Goal: Information Seeking & Learning: Check status

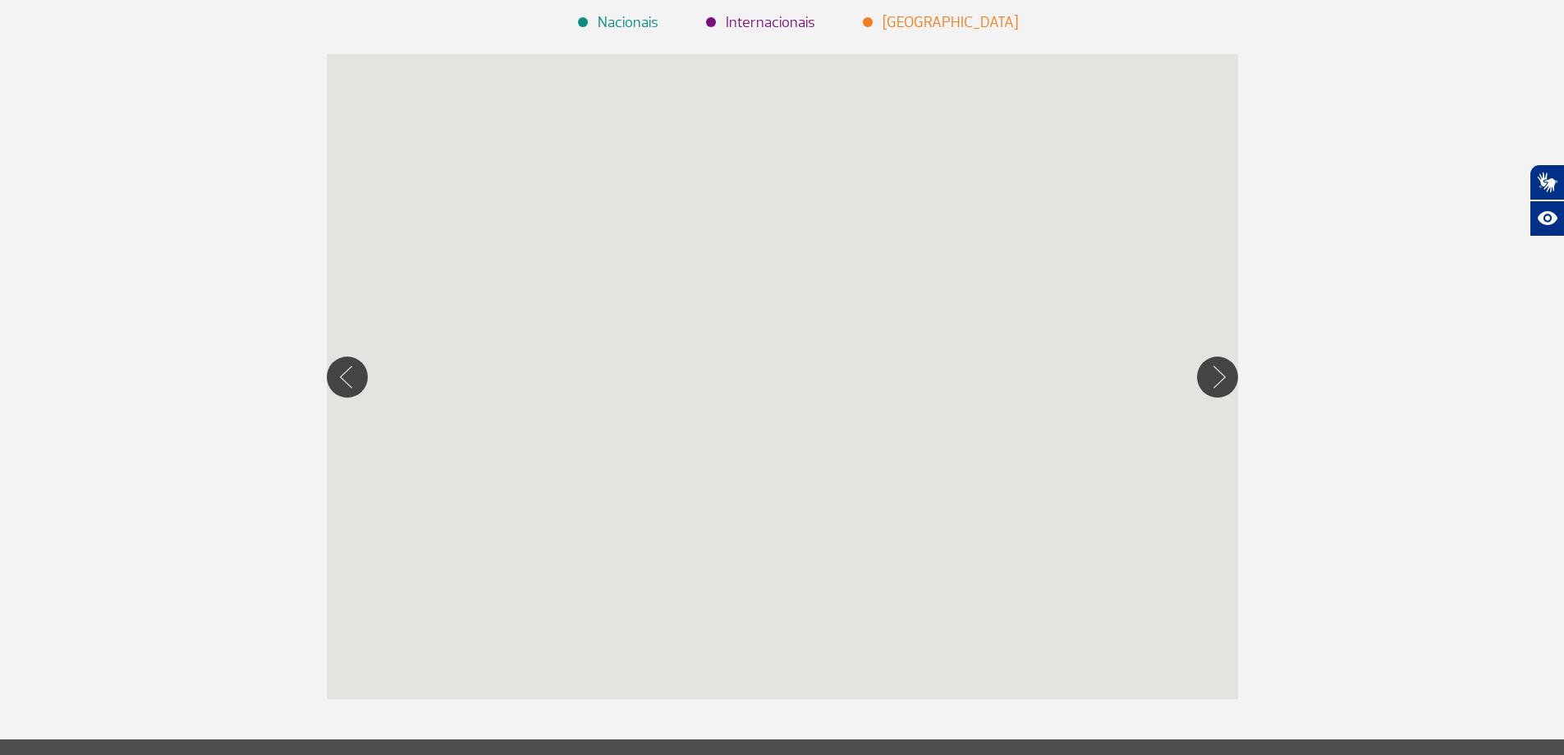
scroll to position [246, 0]
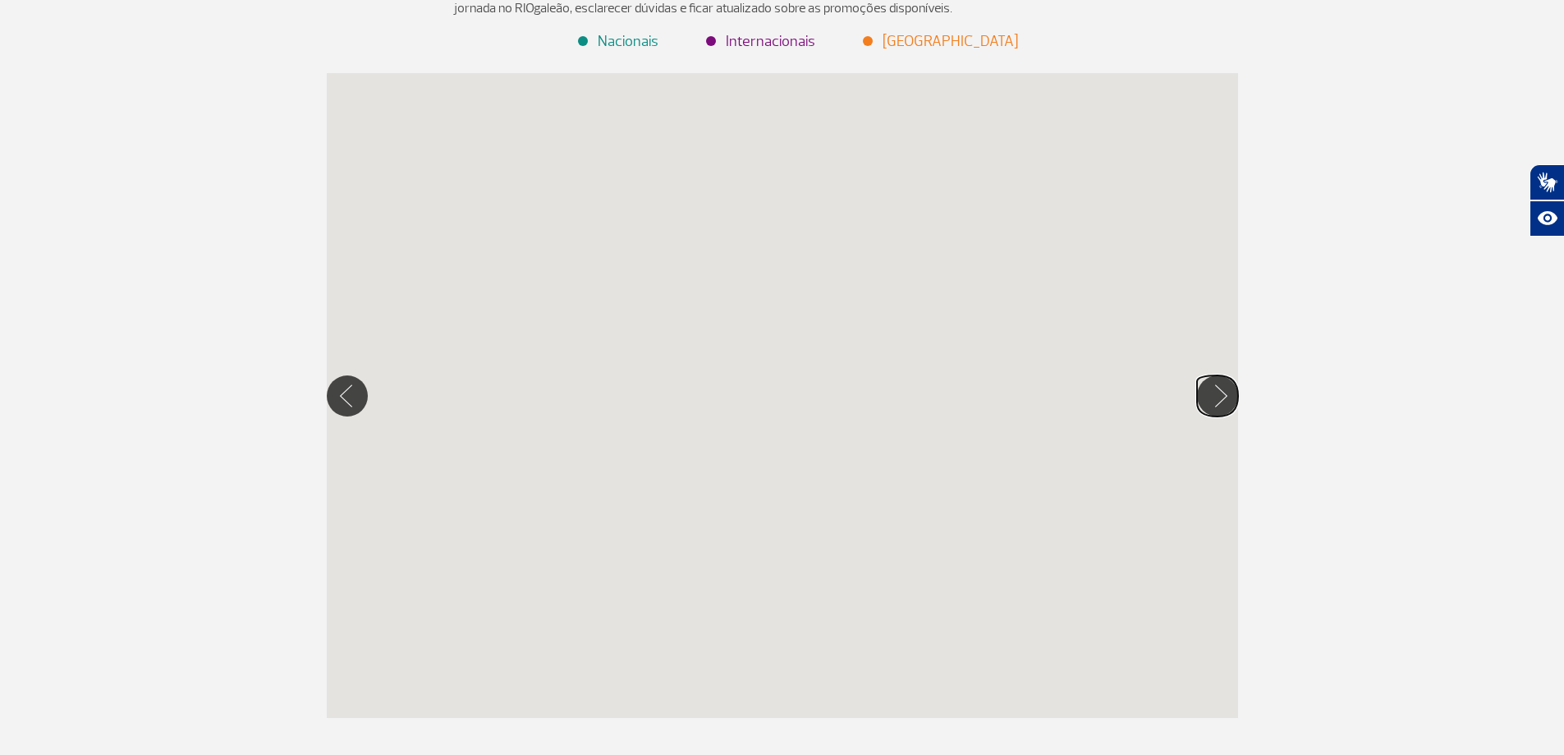
click at [1218, 396] on button "Mover para direita" at bounding box center [1217, 395] width 41 height 41
click at [342, 398] on button "Mover para esquerda" at bounding box center [347, 395] width 41 height 41
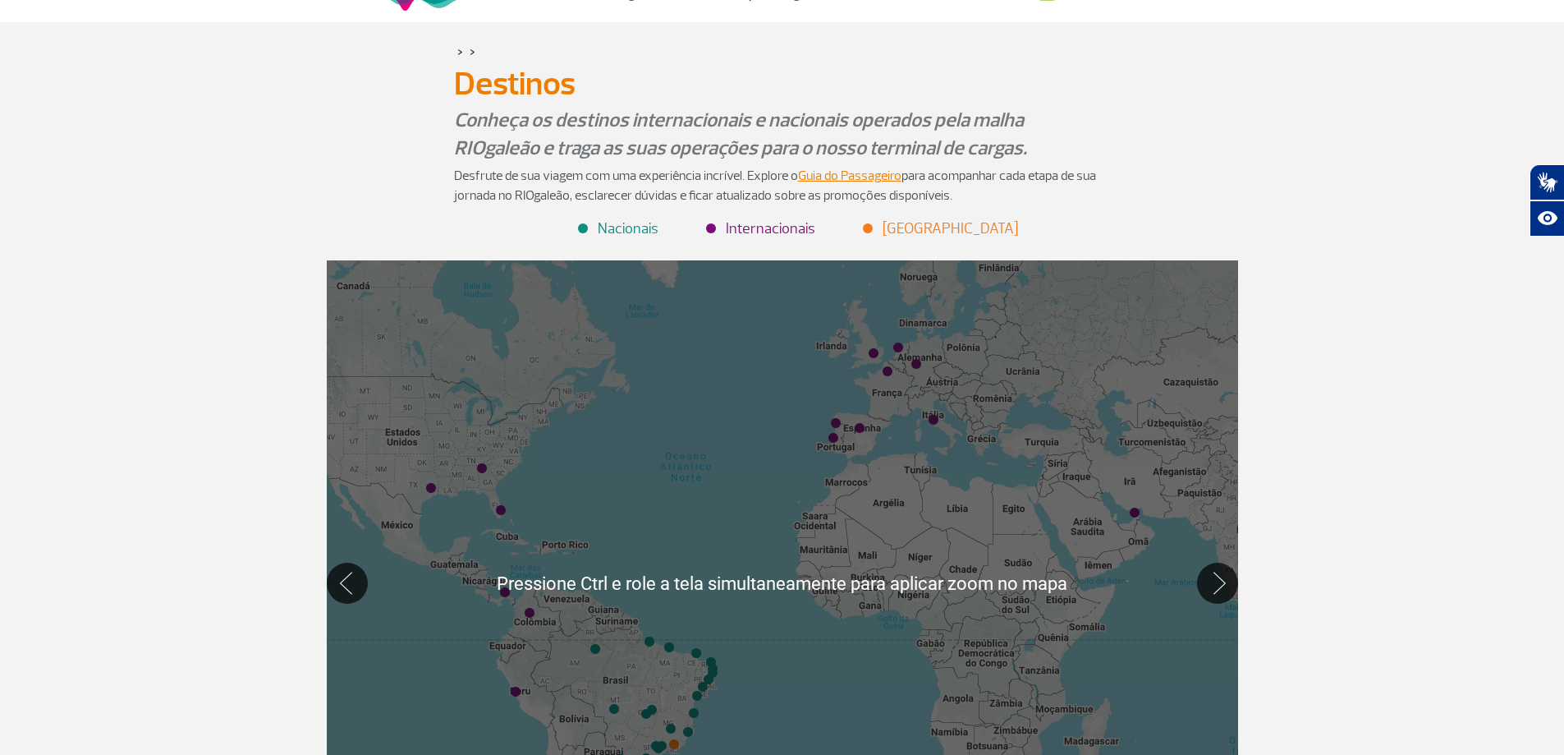
scroll to position [56, 0]
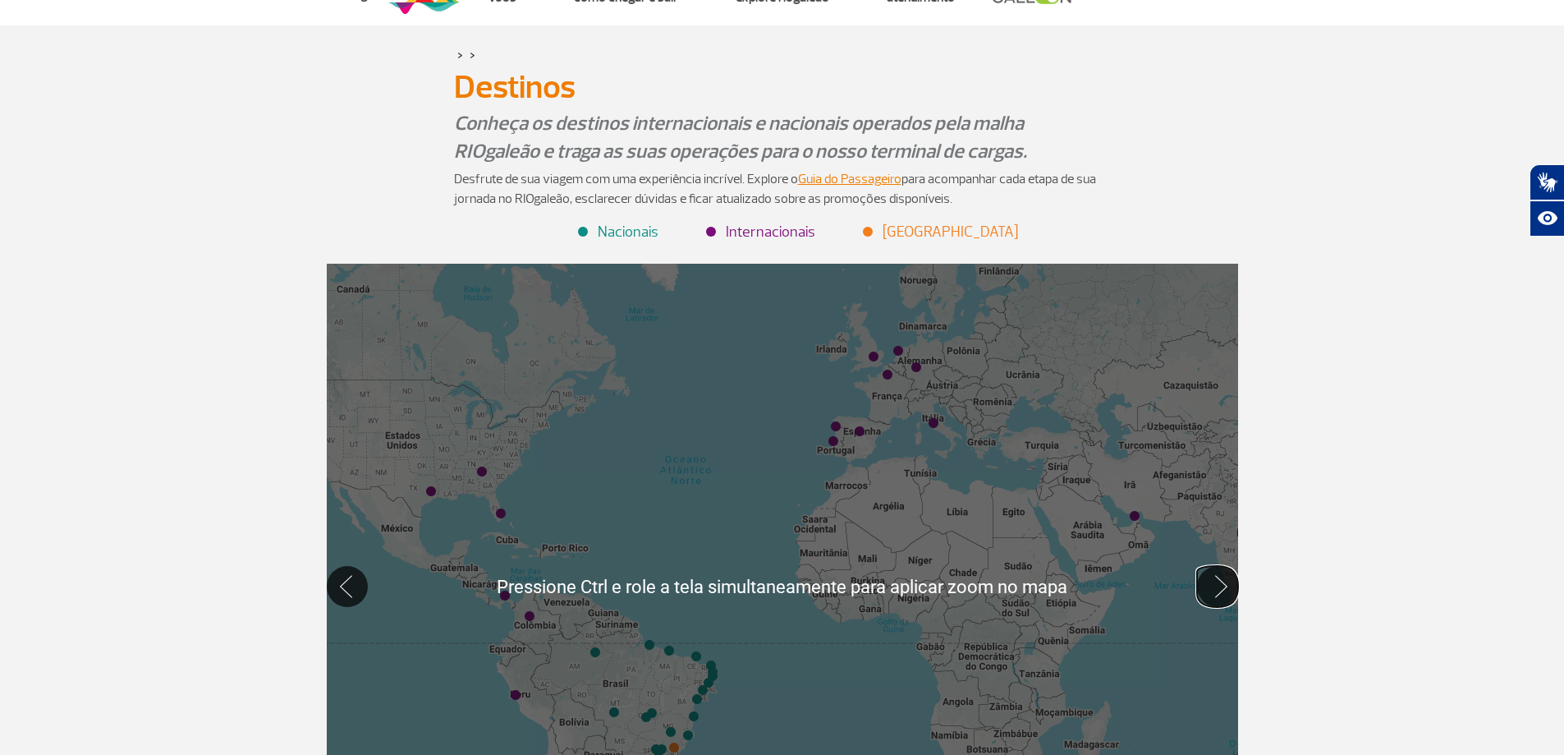
click at [1221, 595] on button "Mover para direita" at bounding box center [1217, 586] width 41 height 41
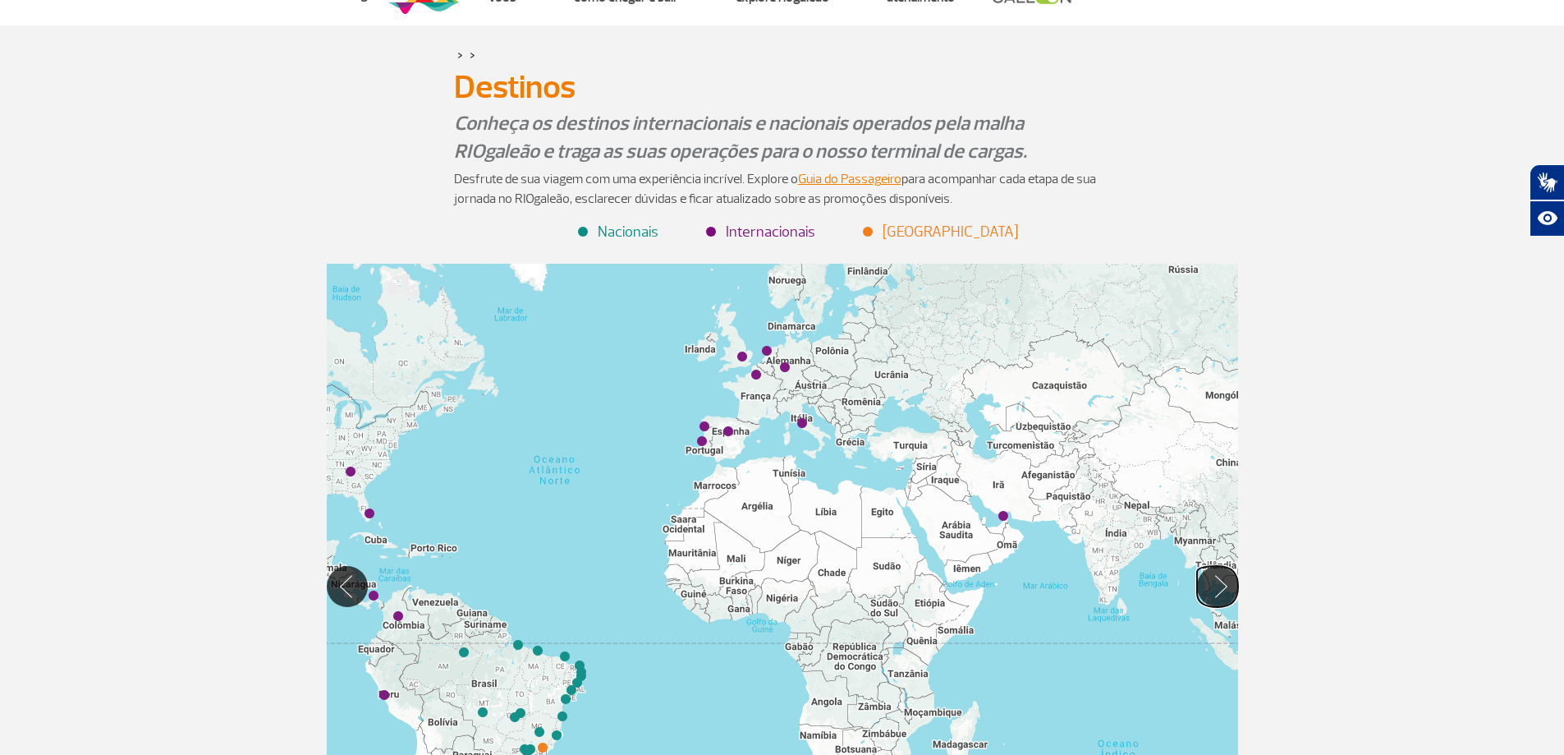
click at [1220, 595] on button "Mover para direita" at bounding box center [1217, 586] width 41 height 41
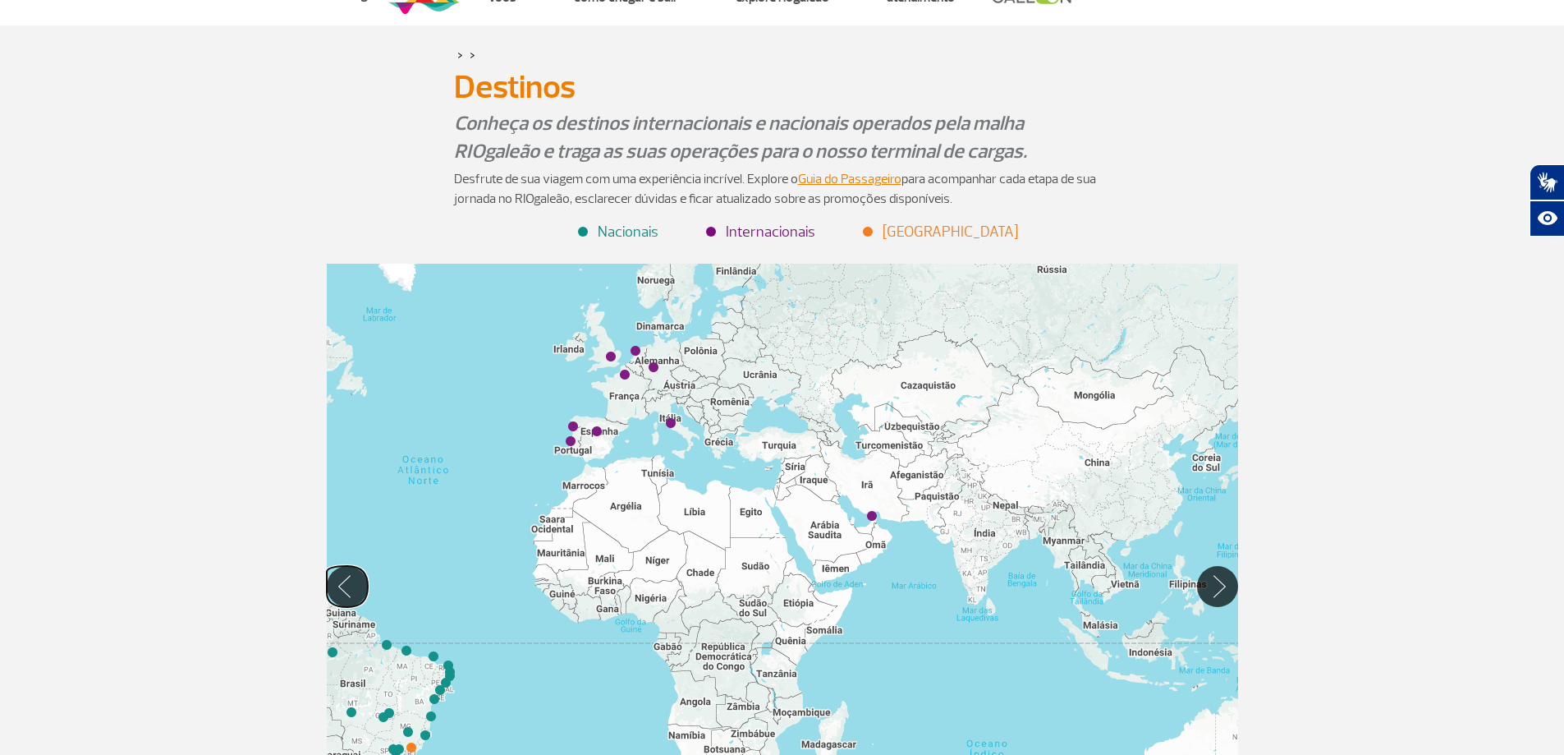
click at [343, 583] on button "Mover para esquerda" at bounding box center [347, 586] width 41 height 41
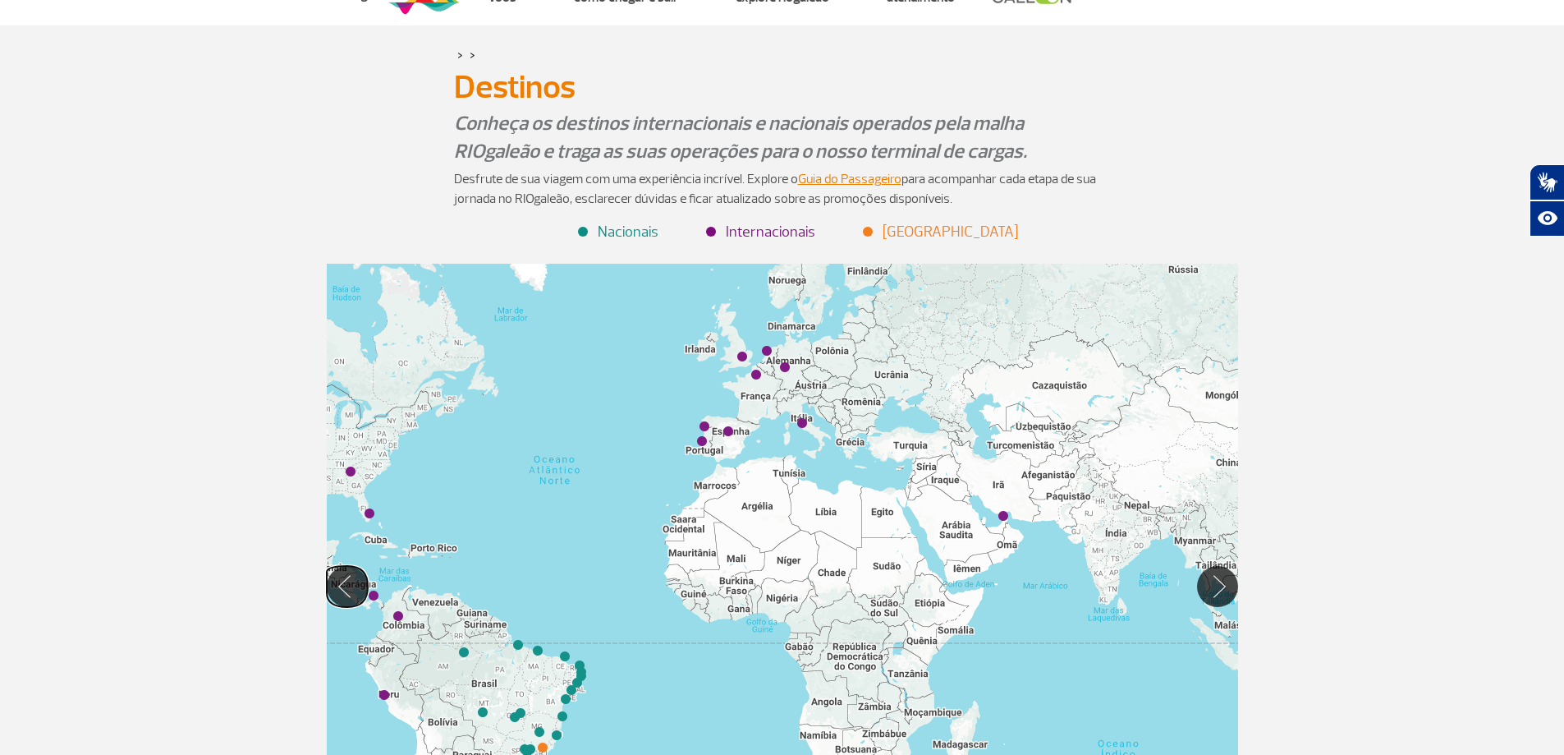
click at [343, 583] on button "Mover para esquerda" at bounding box center [347, 586] width 41 height 41
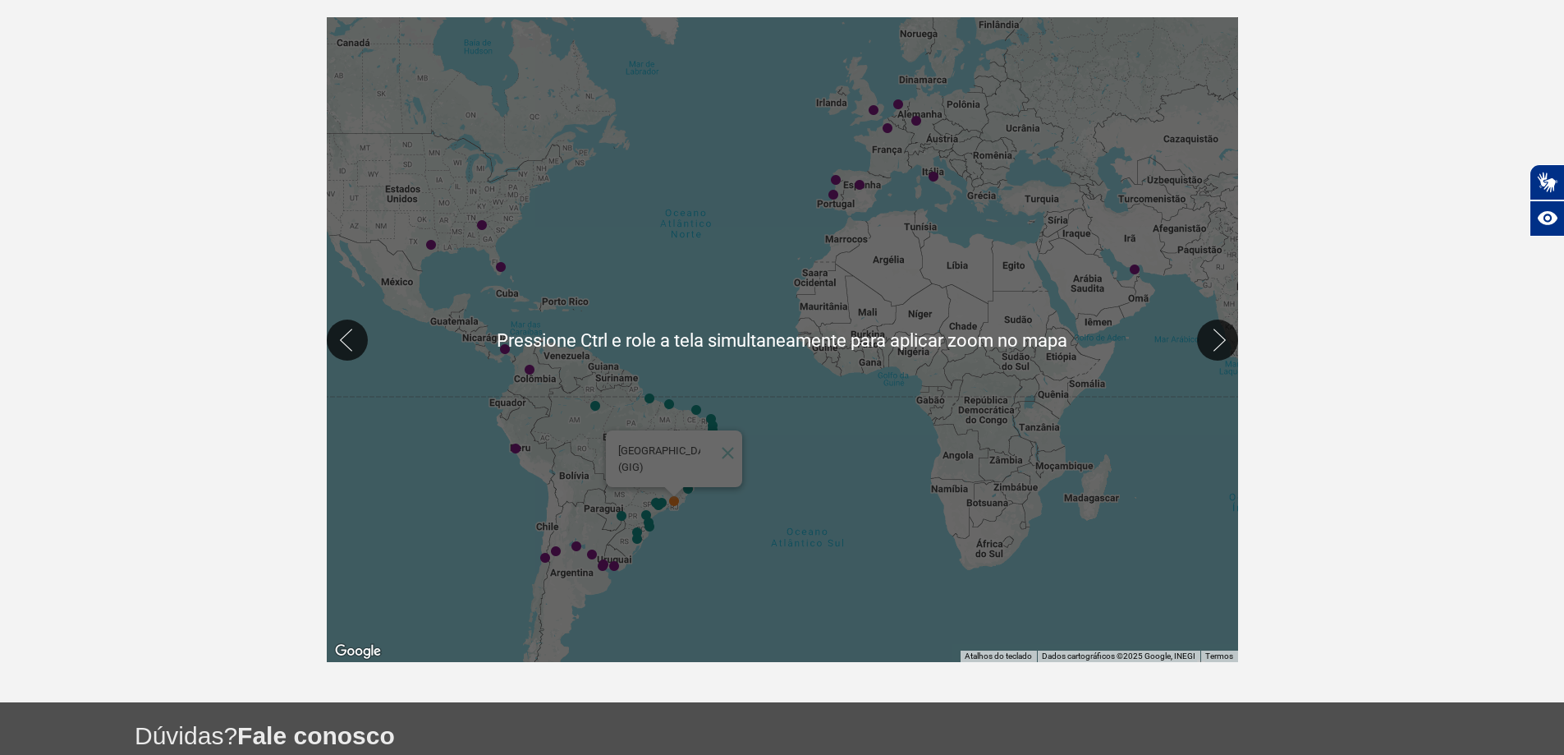
scroll to position [220, 0]
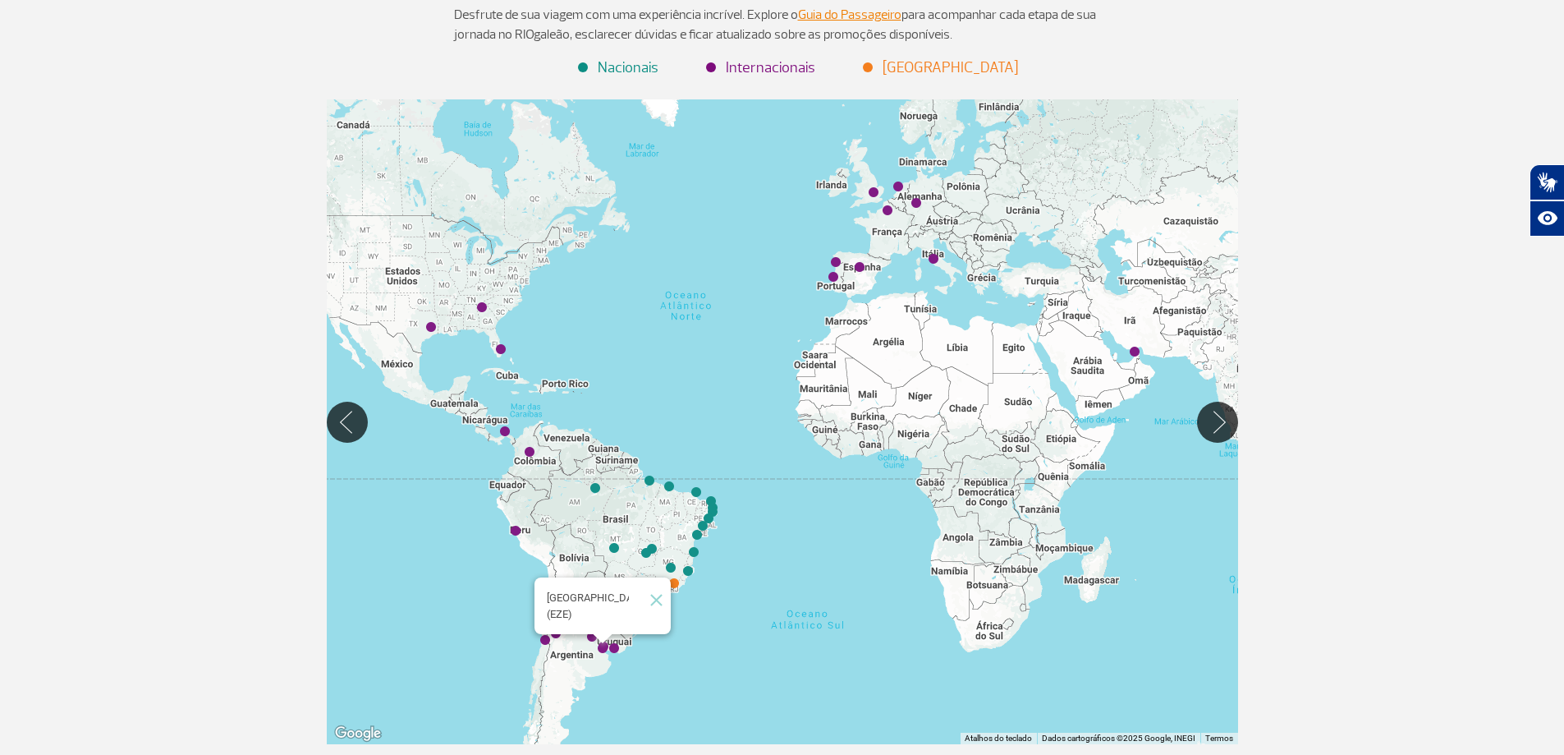
click at [601, 648] on img "Buenos Aires (EZE)" at bounding box center [602, 647] width 23 height 23
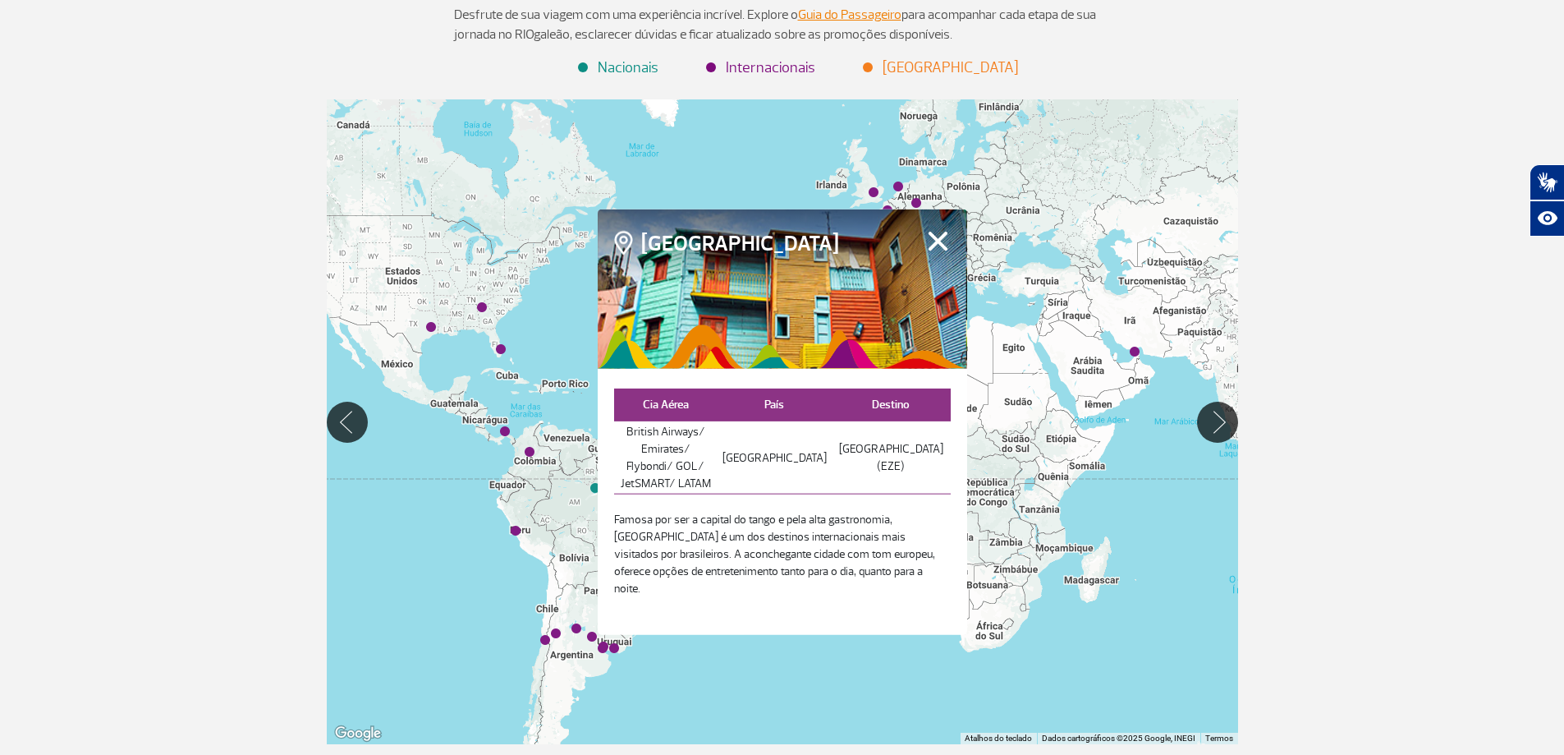
click at [935, 251] on button "Fechar" at bounding box center [937, 240] width 25 height 21
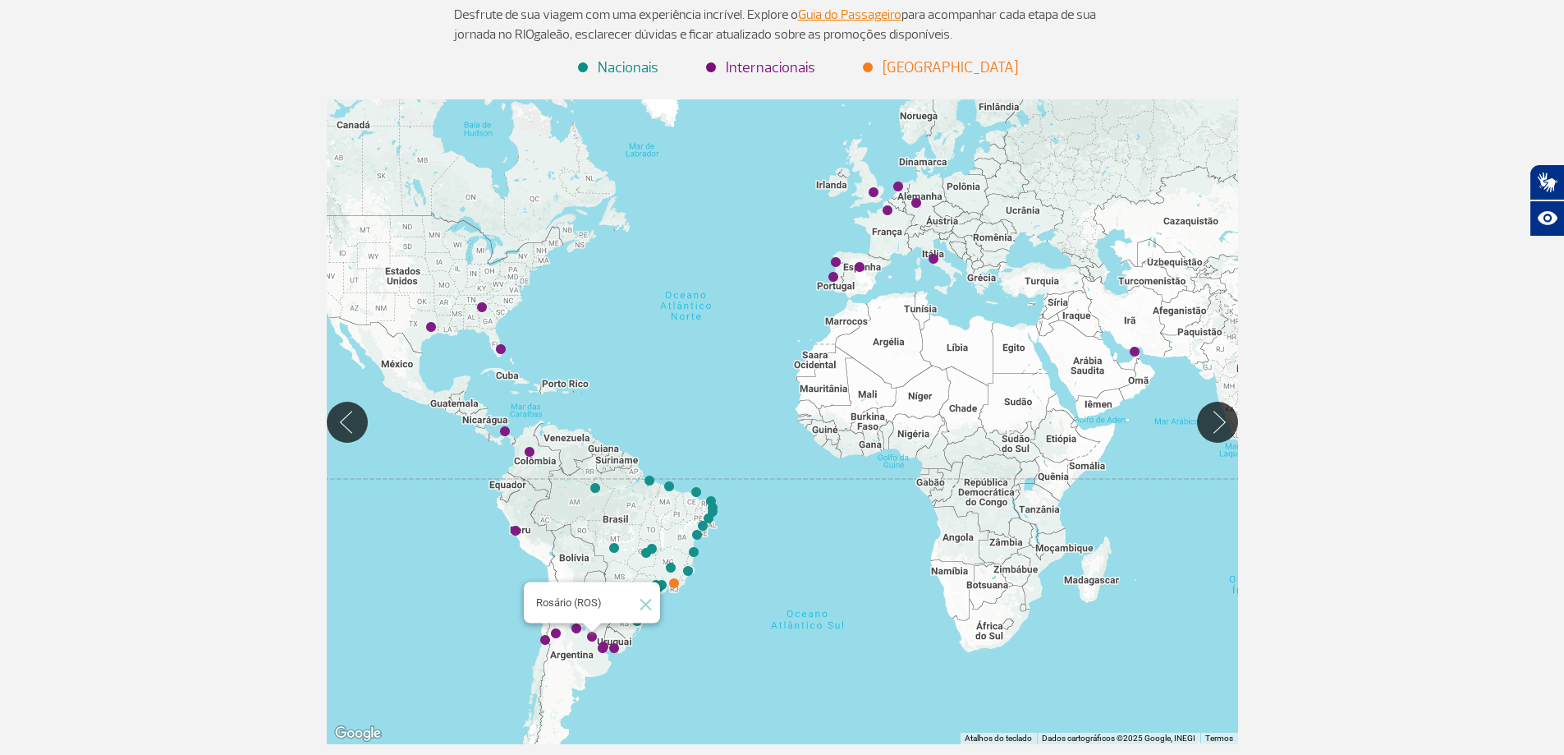
click at [591, 633] on img "Rosário (ROS)" at bounding box center [592, 636] width 23 height 23
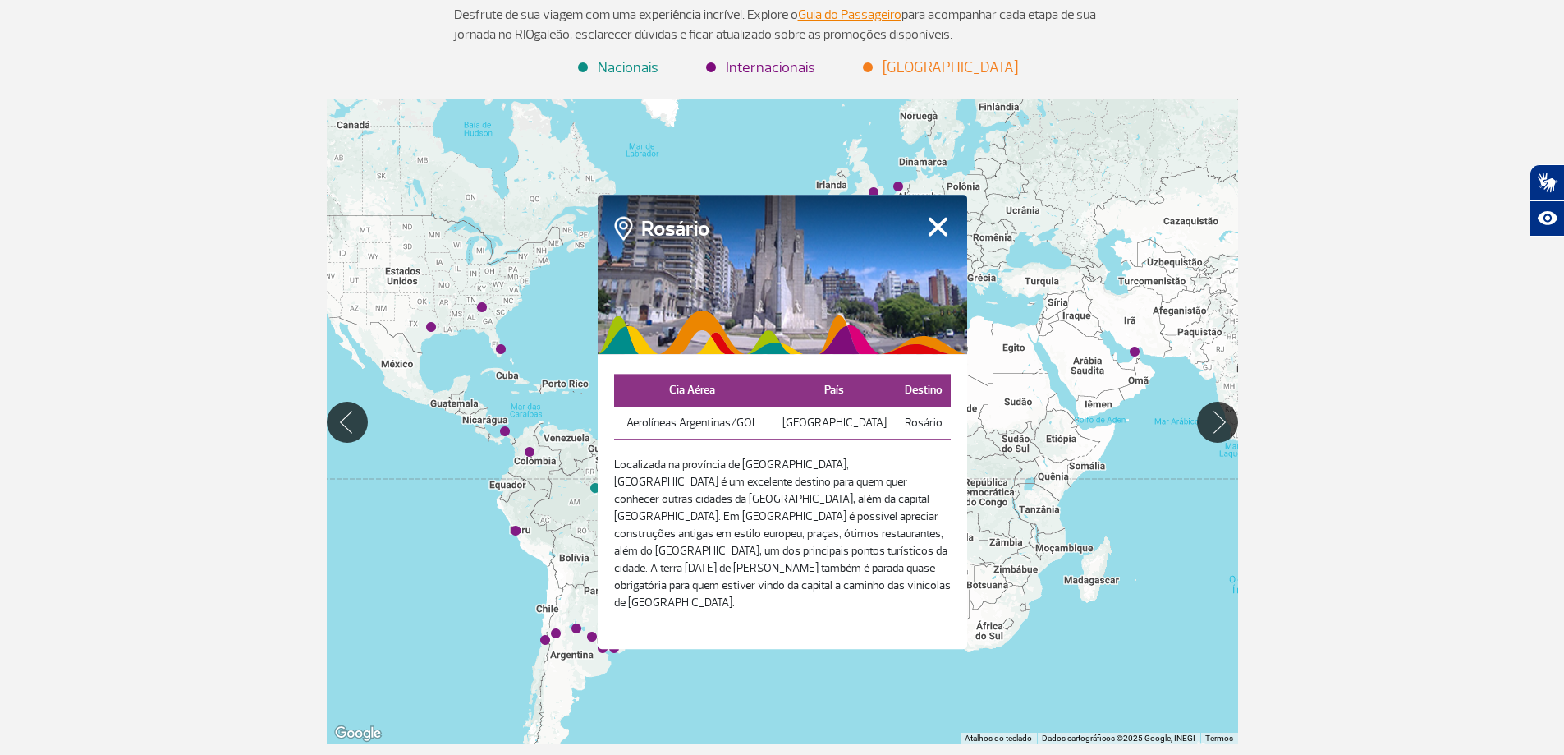
click at [925, 237] on button "Fechar" at bounding box center [937, 226] width 25 height 21
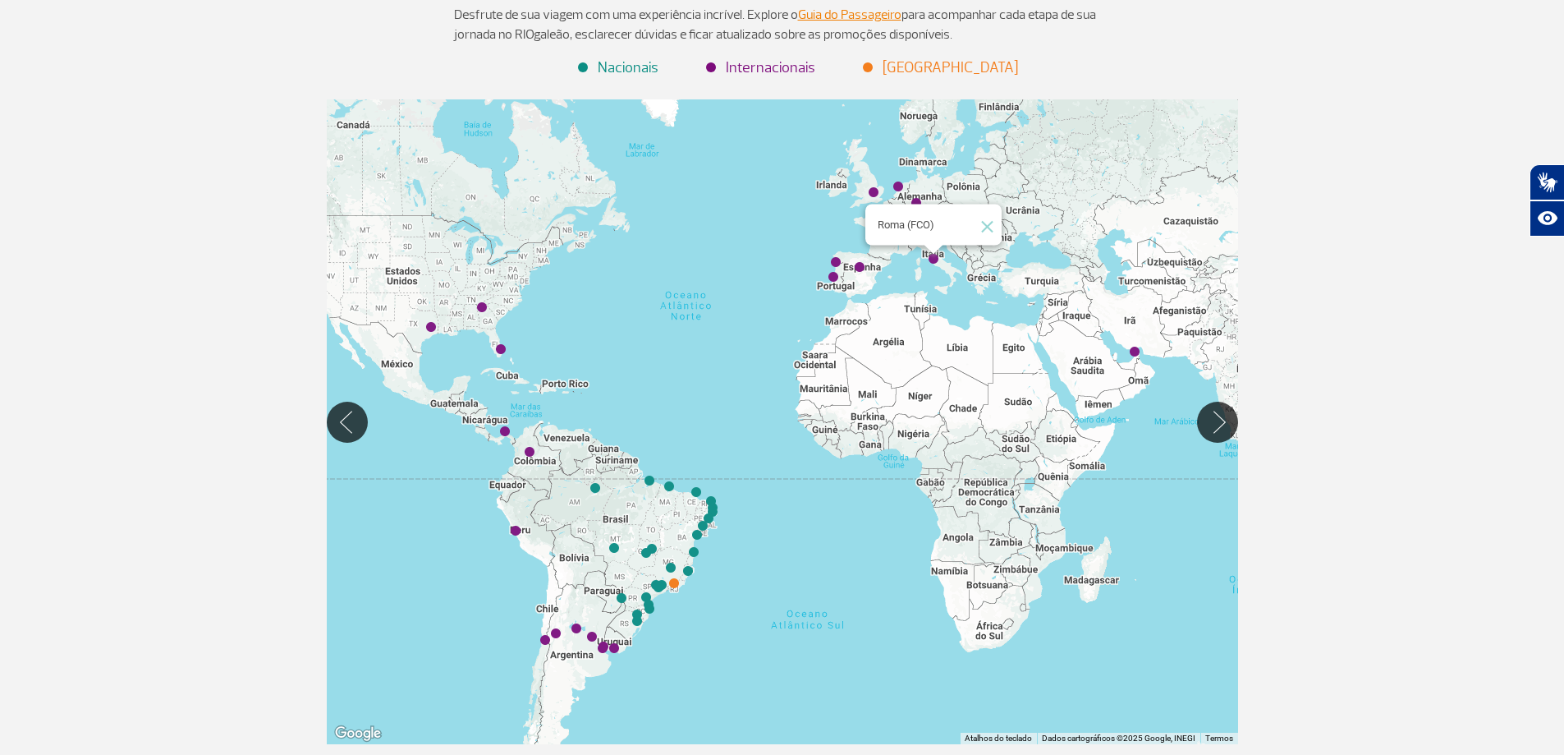
click at [928, 258] on img "Roma (FCO)" at bounding box center [933, 258] width 23 height 23
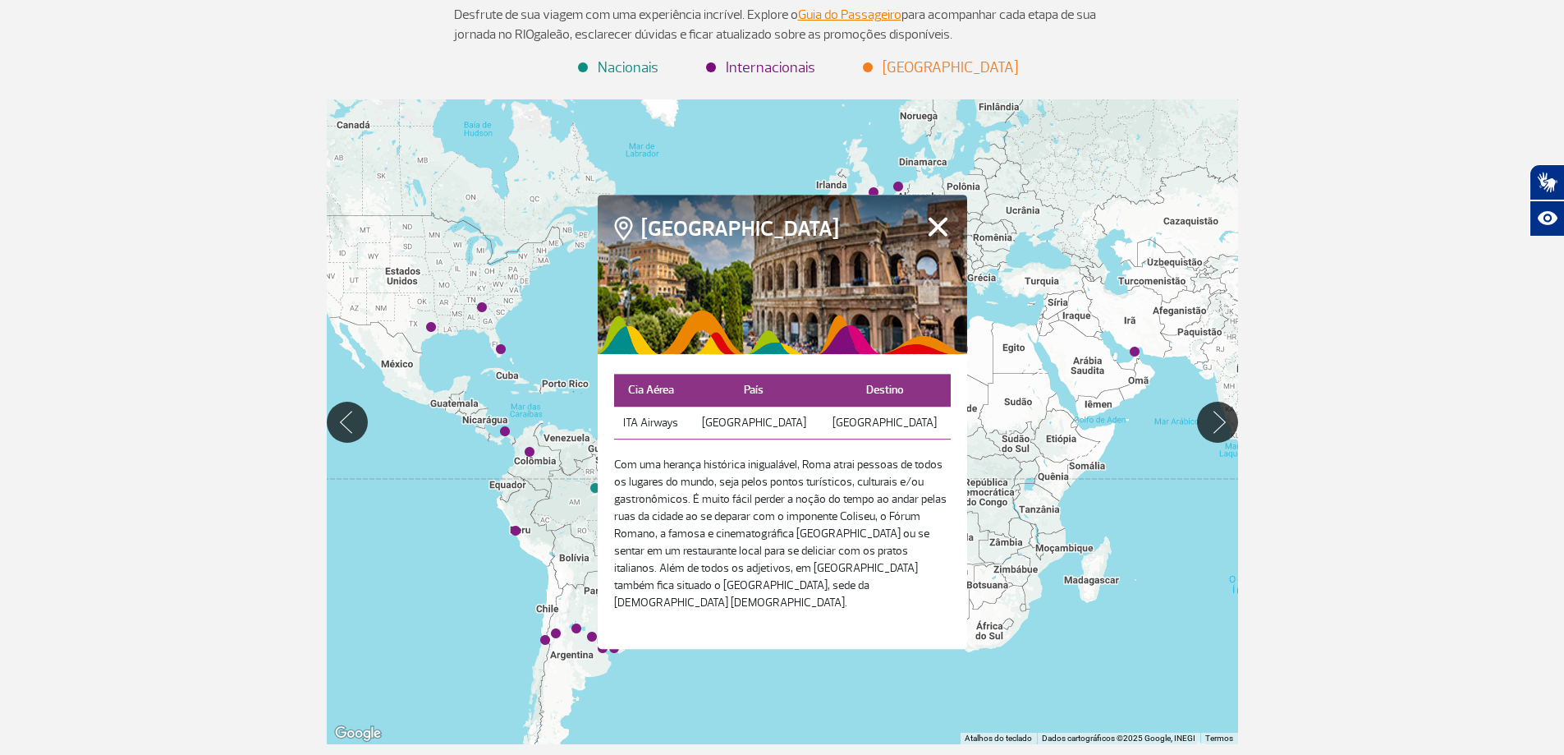
click at [1382, 187] on div "> > Destinos Destinos Conheça os destinos internacionais e nacionais operados p…" at bounding box center [782, 322] width 1564 height 923
click at [937, 232] on button "Fechar" at bounding box center [937, 226] width 25 height 21
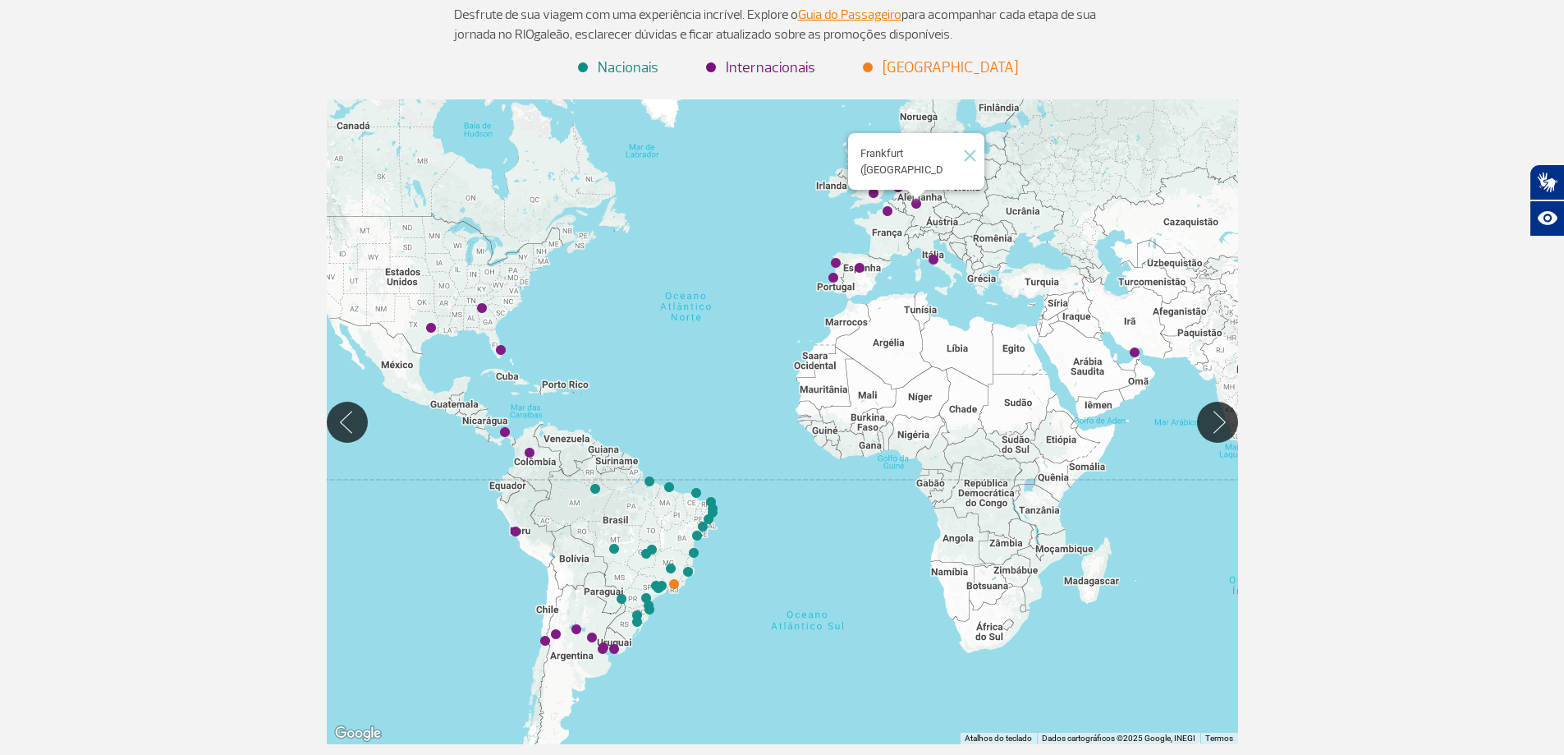
click at [916, 206] on img "Frankfurt (FRA)" at bounding box center [916, 203] width 23 height 23
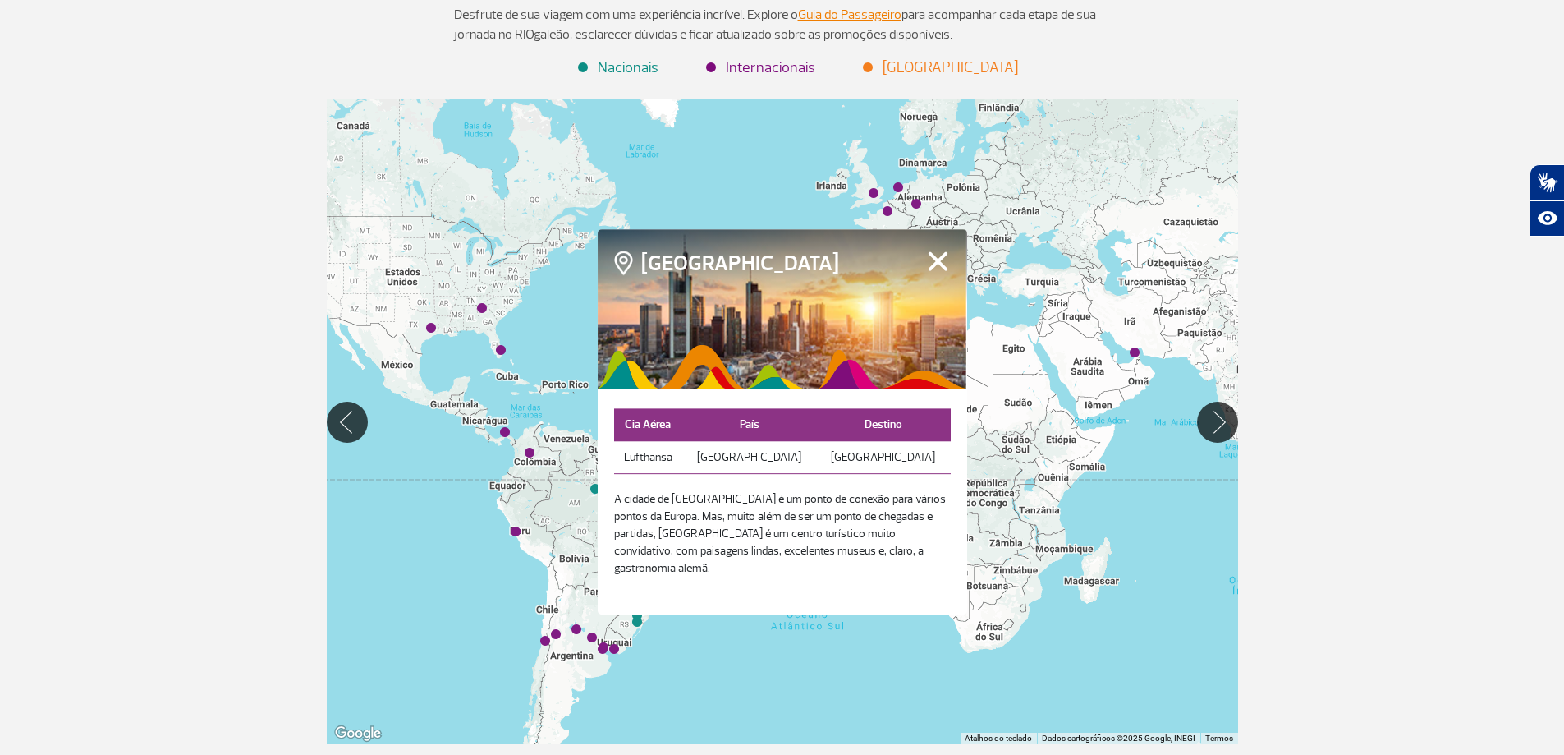
click at [938, 269] on button "Fechar" at bounding box center [937, 260] width 25 height 21
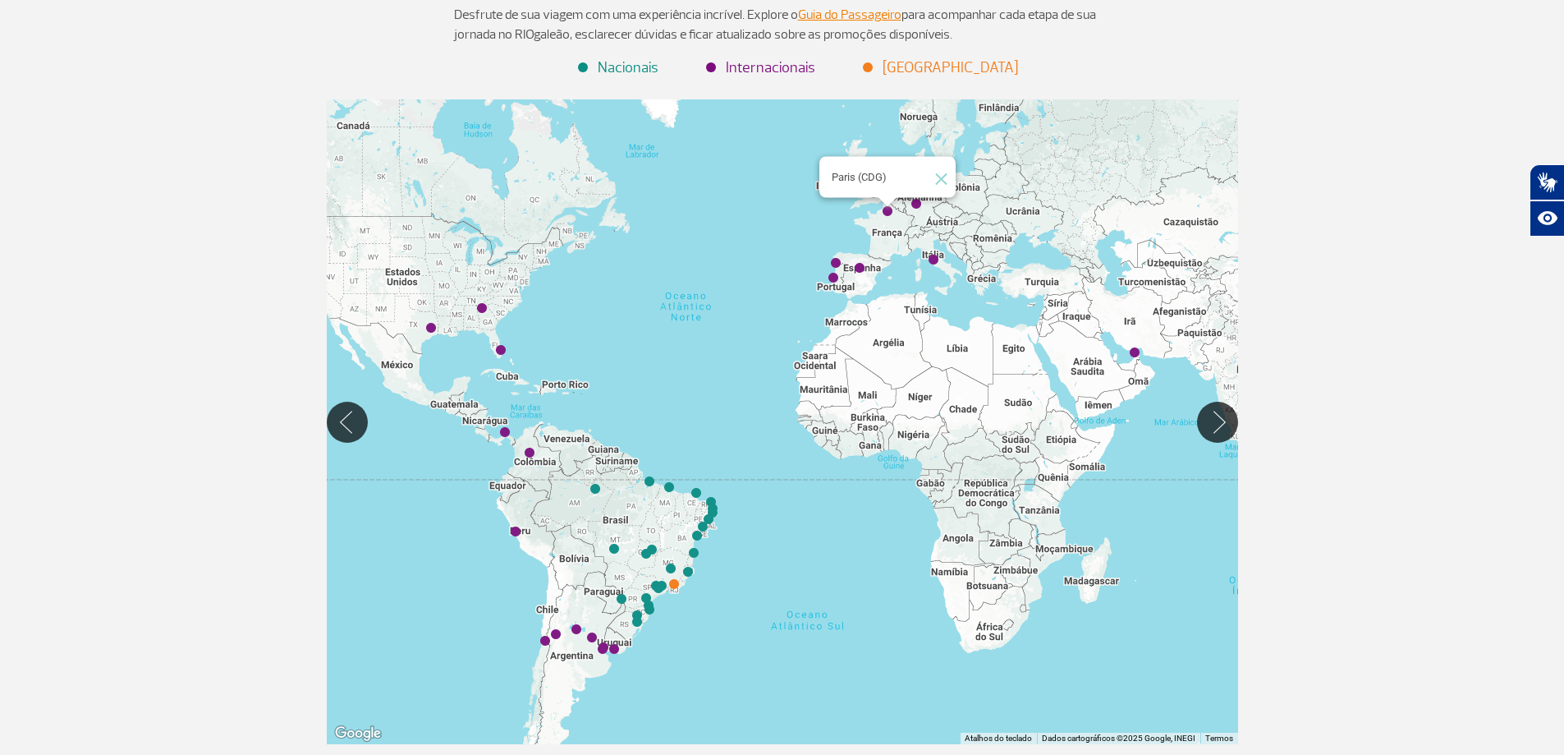
click at [889, 214] on img "Paris (CDG)" at bounding box center [887, 211] width 23 height 23
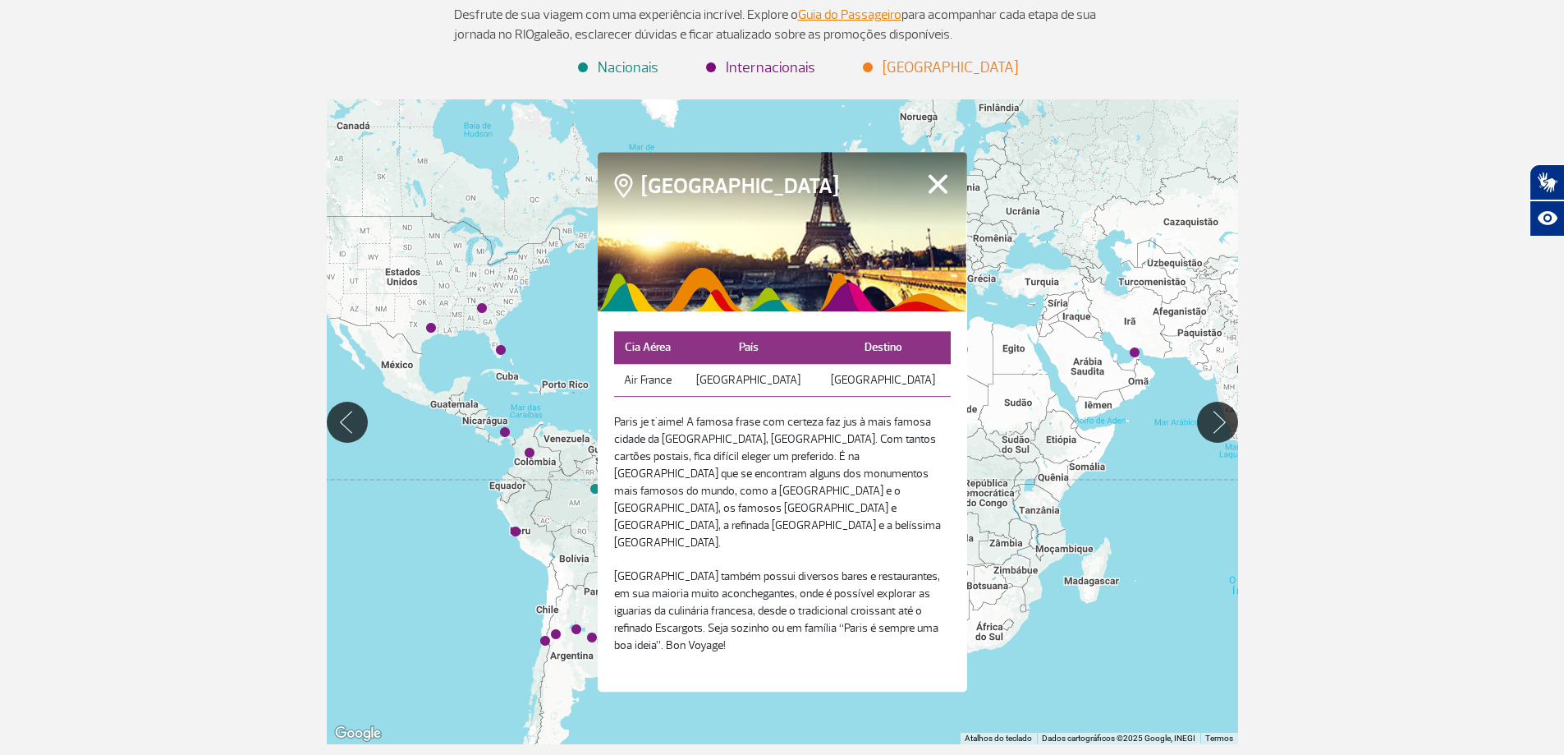
click at [939, 195] on button "Fechar" at bounding box center [937, 183] width 25 height 21
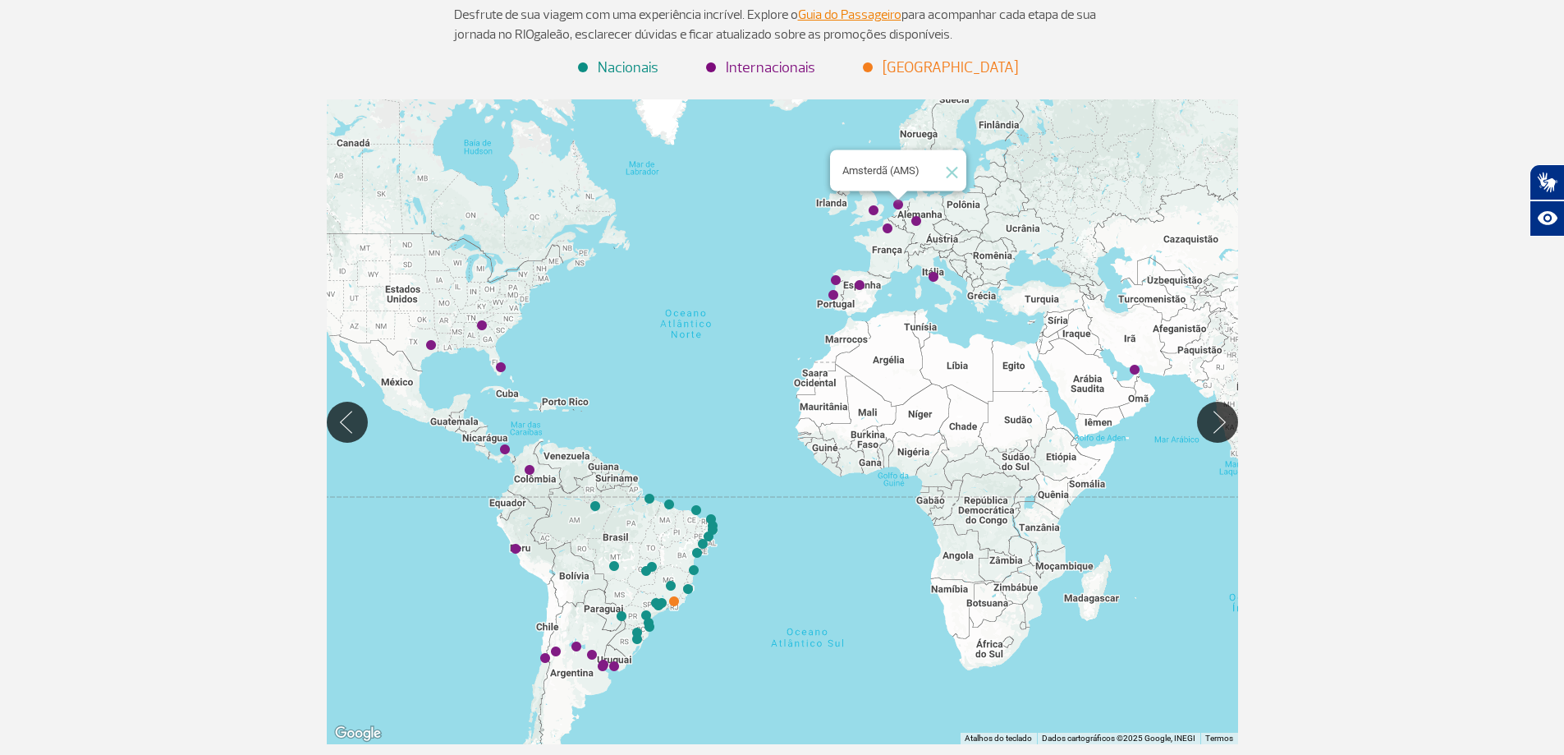
click at [894, 203] on img "Amsterdã (AMS)" at bounding box center [898, 204] width 23 height 23
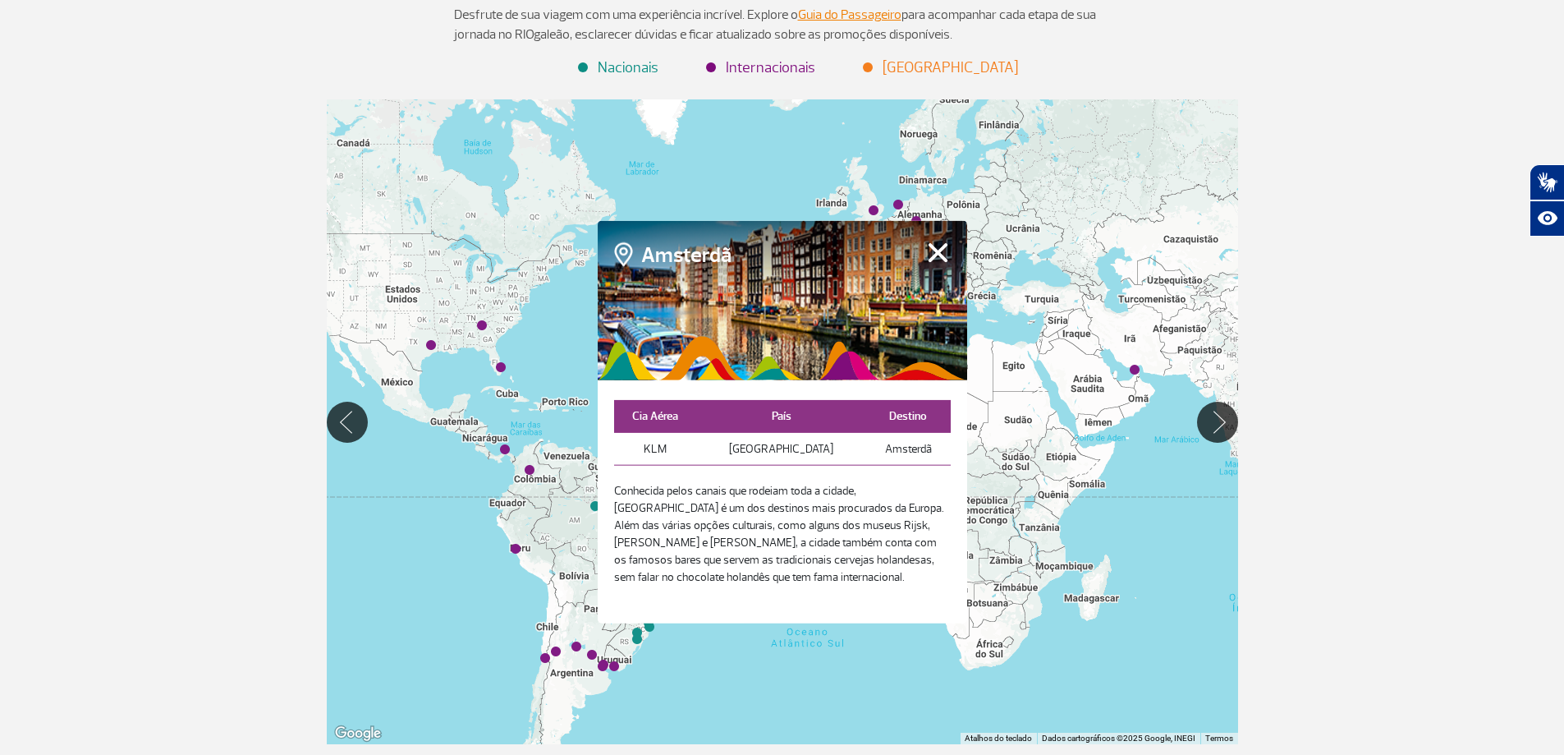
click at [1128, 246] on div "Para iniciar o trajeto, pressione as teclas de seta." at bounding box center [783, 421] width 912 height 645
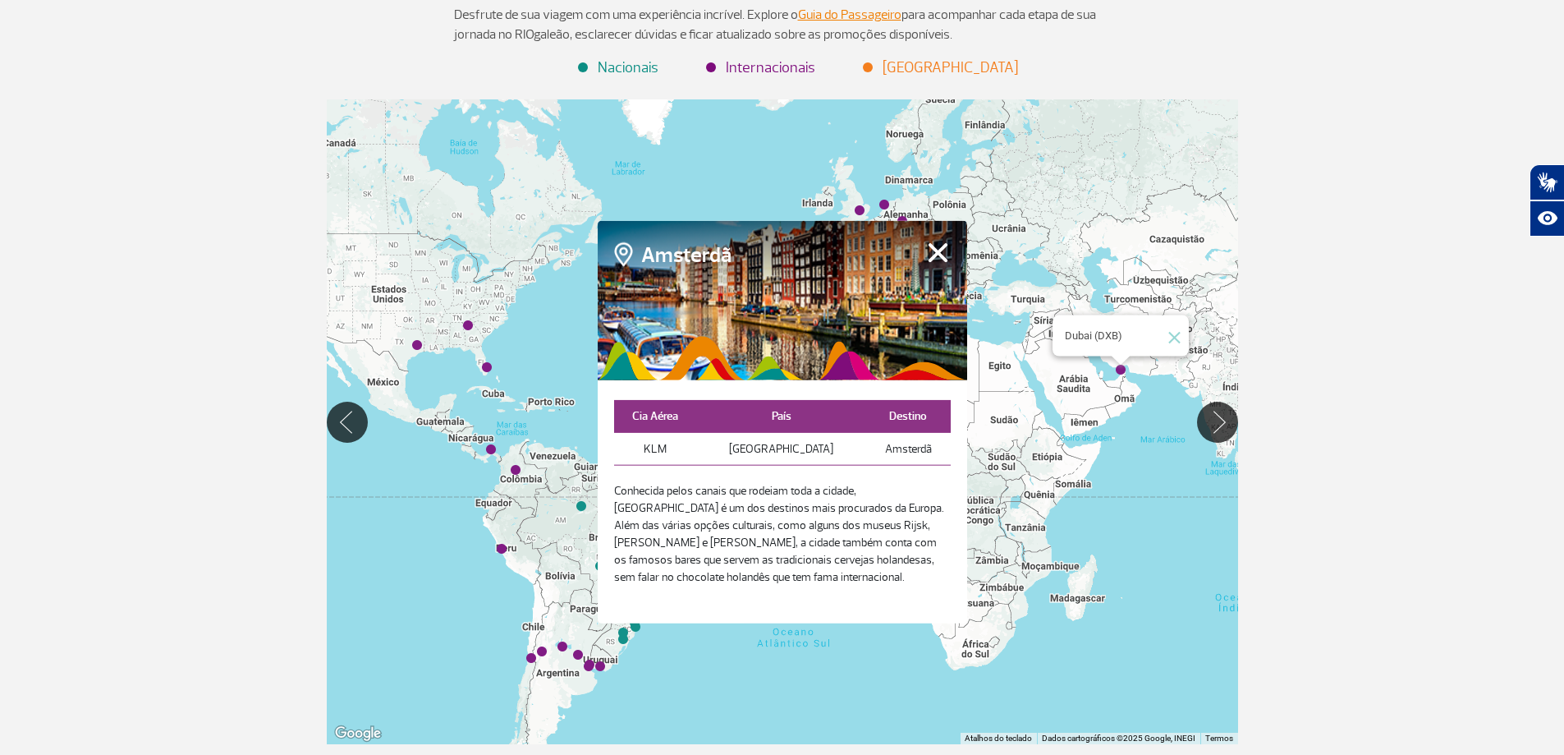
click at [1122, 367] on img "Dubai (DXB)" at bounding box center [1120, 369] width 23 height 23
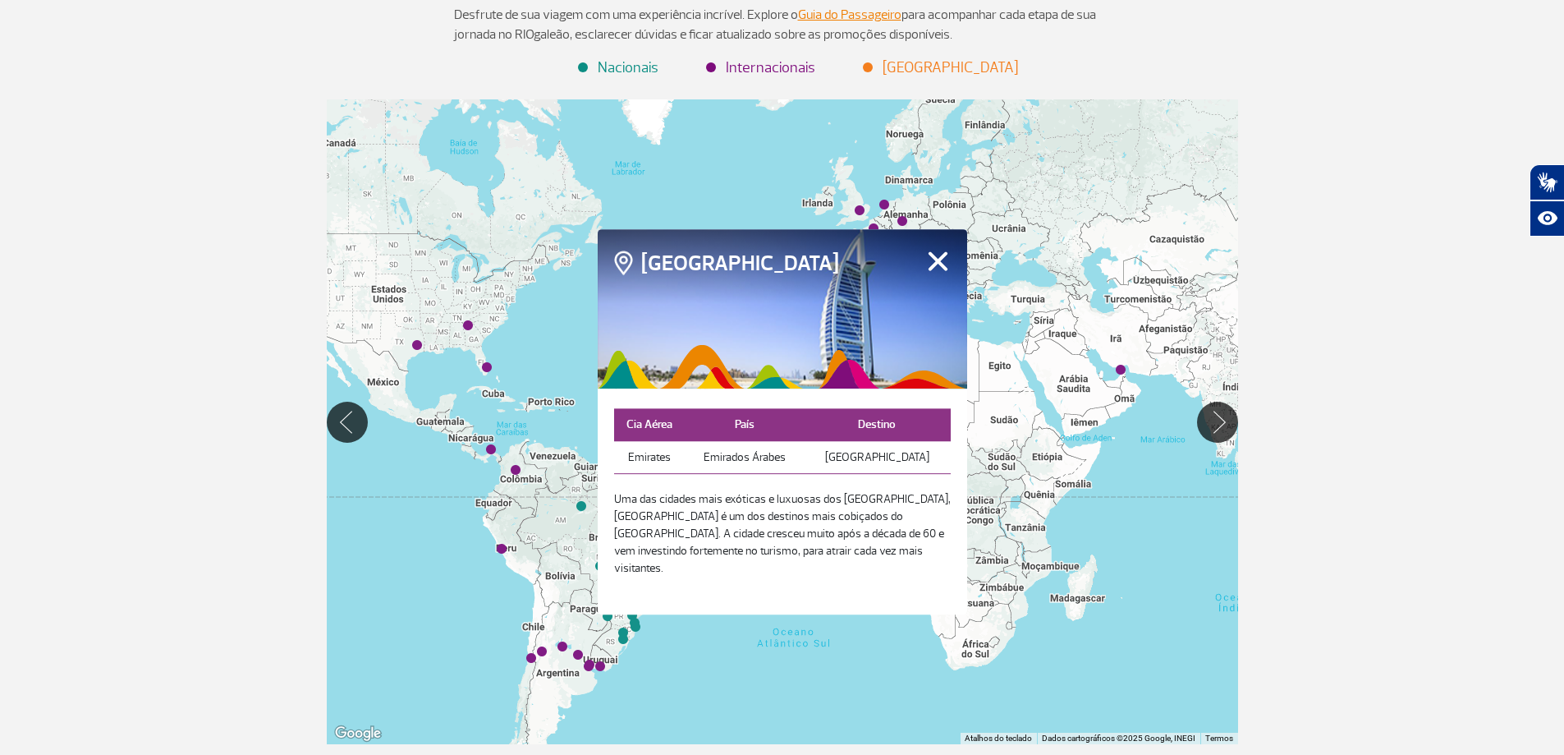
click at [932, 271] on button "Fechar" at bounding box center [937, 260] width 25 height 21
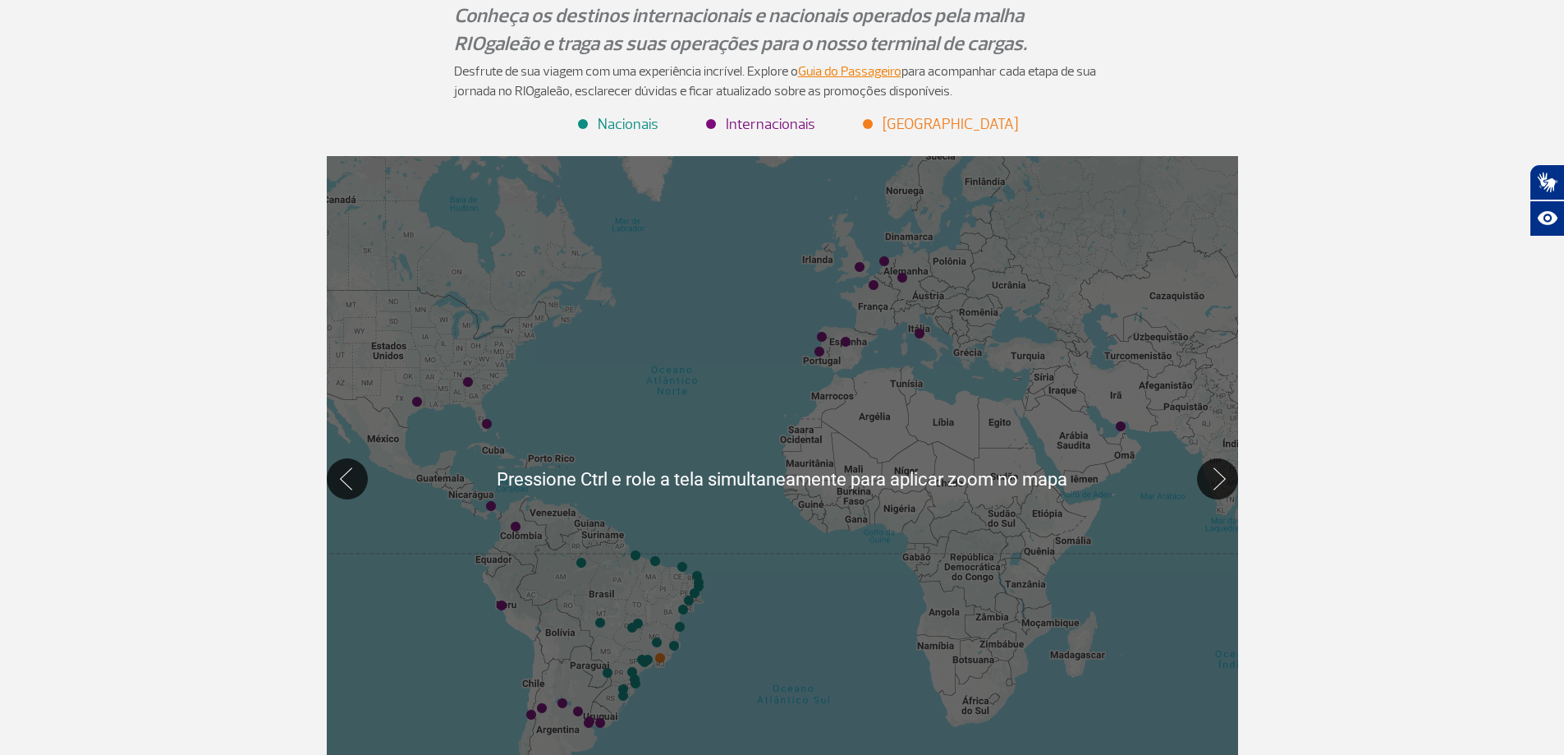
scroll to position [302, 0]
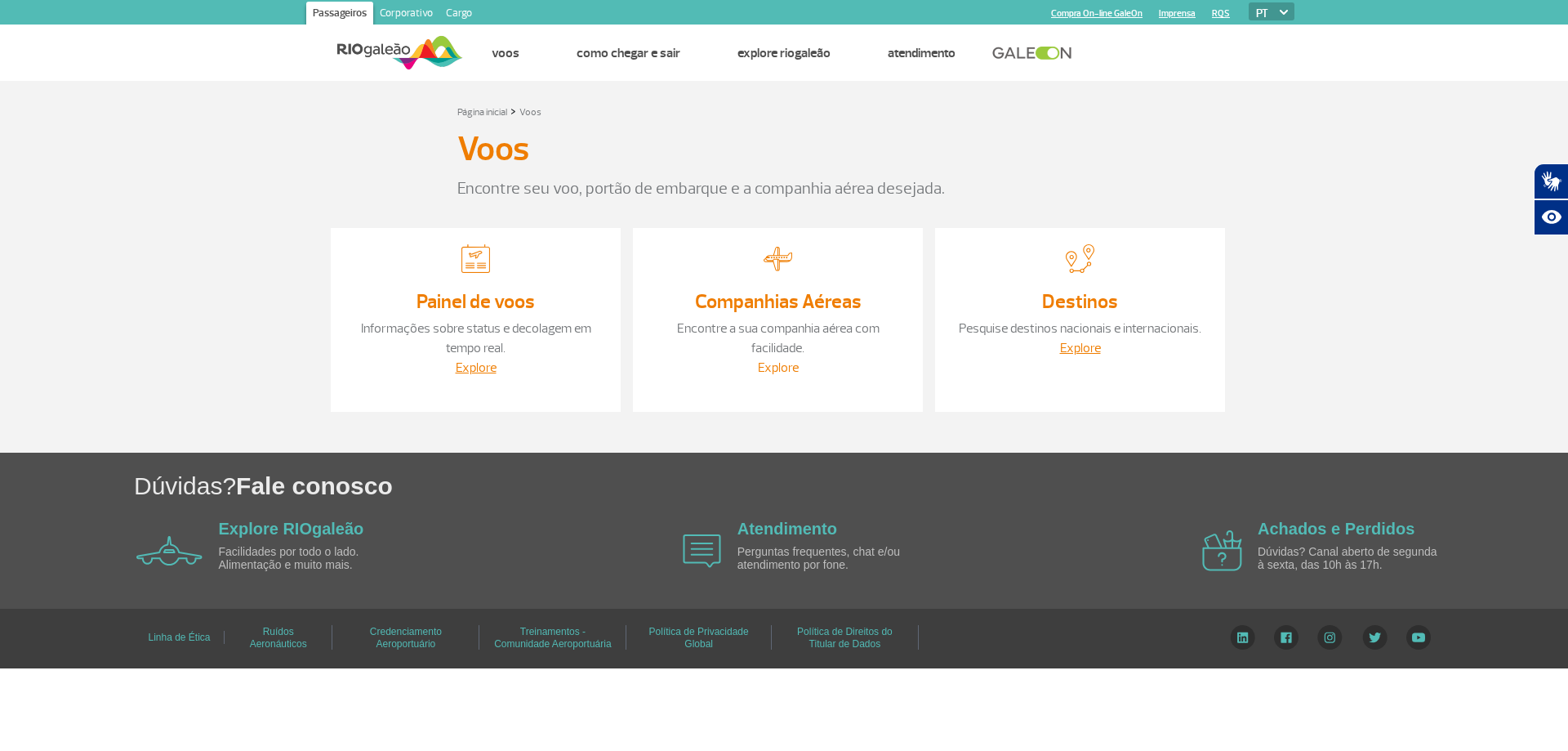
click at [775, 359] on link "Explore" at bounding box center [778, 367] width 41 height 16
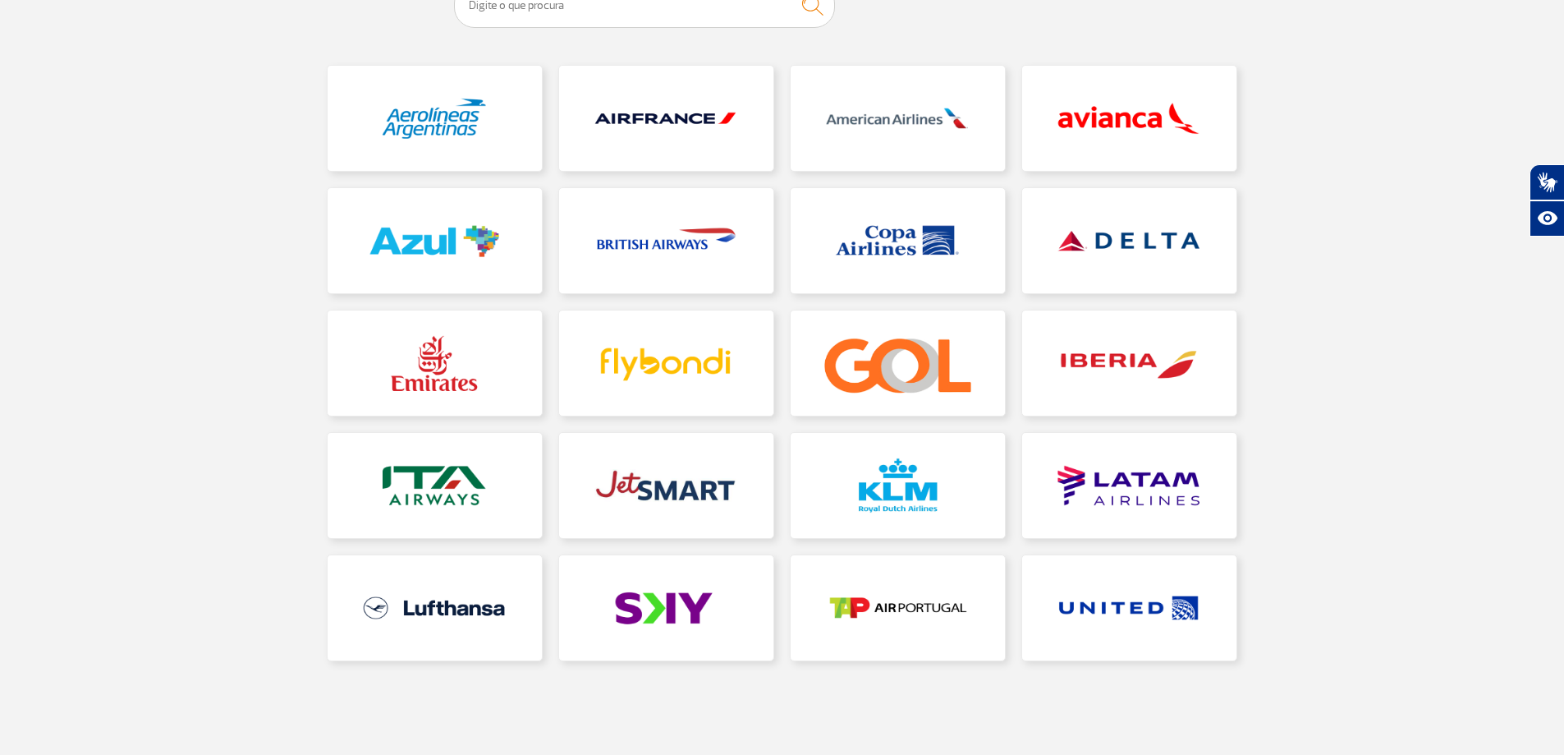
scroll to position [243, 0]
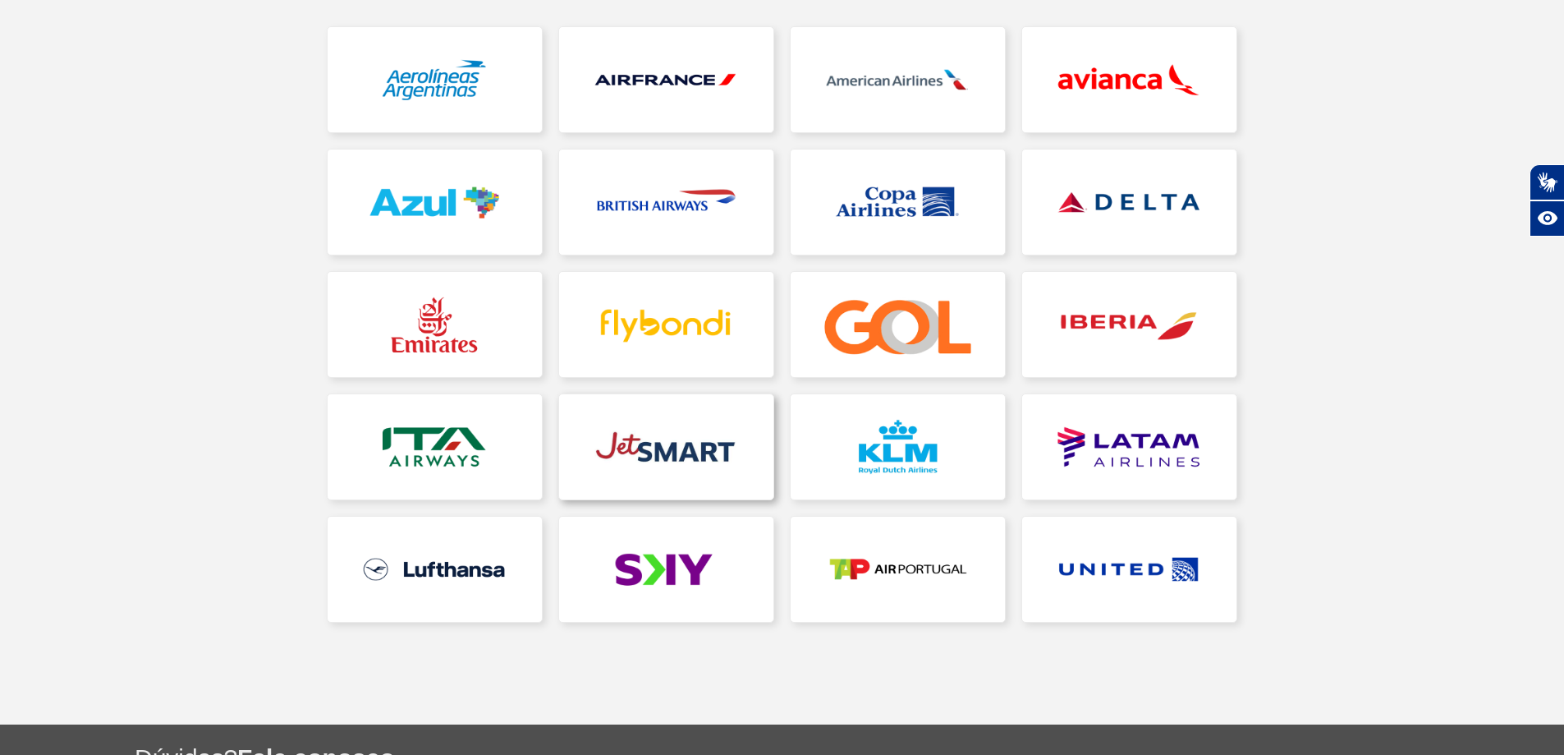
click at [656, 452] on link at bounding box center [666, 446] width 214 height 105
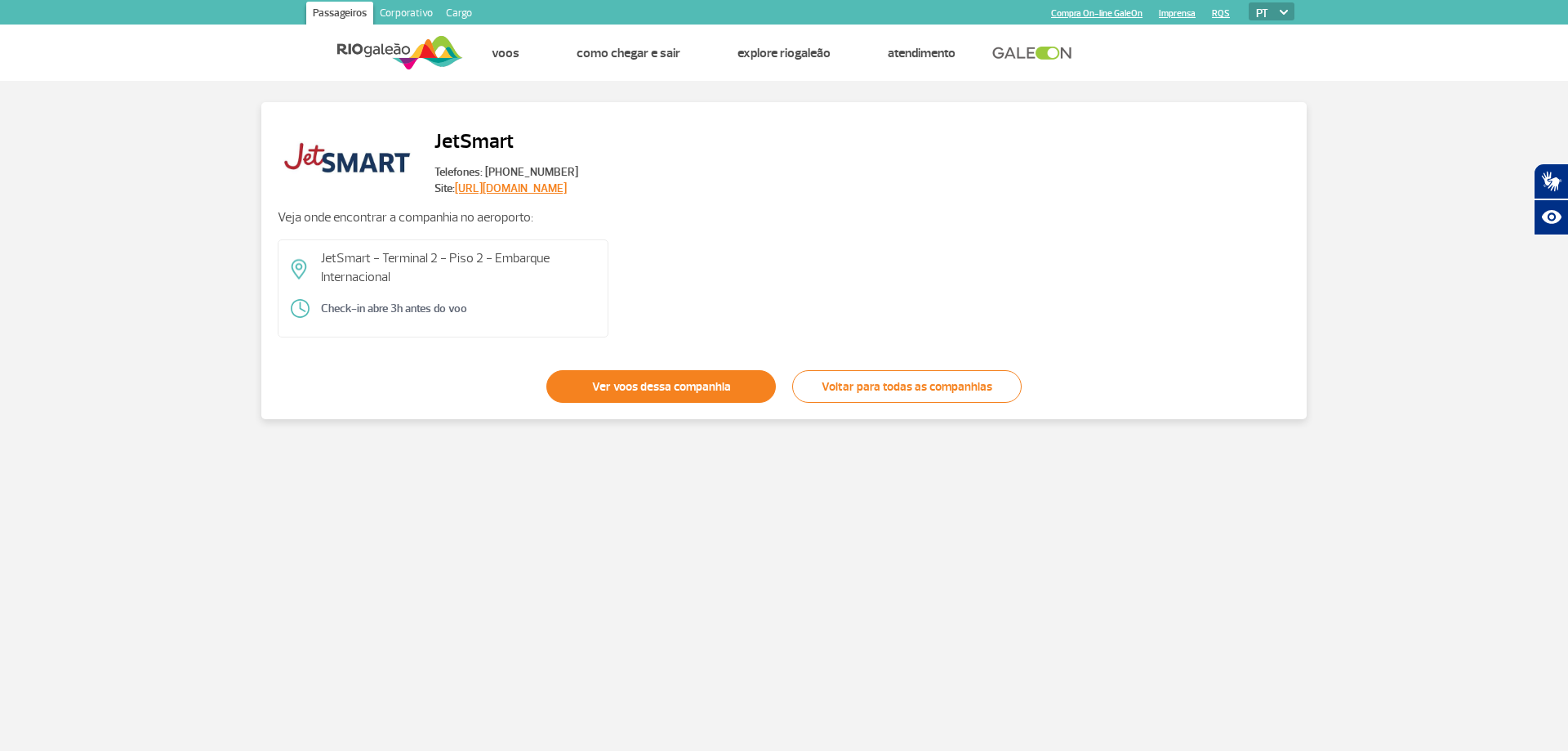
click at [637, 387] on link "Ver voos dessa companhia" at bounding box center [660, 386] width 230 height 33
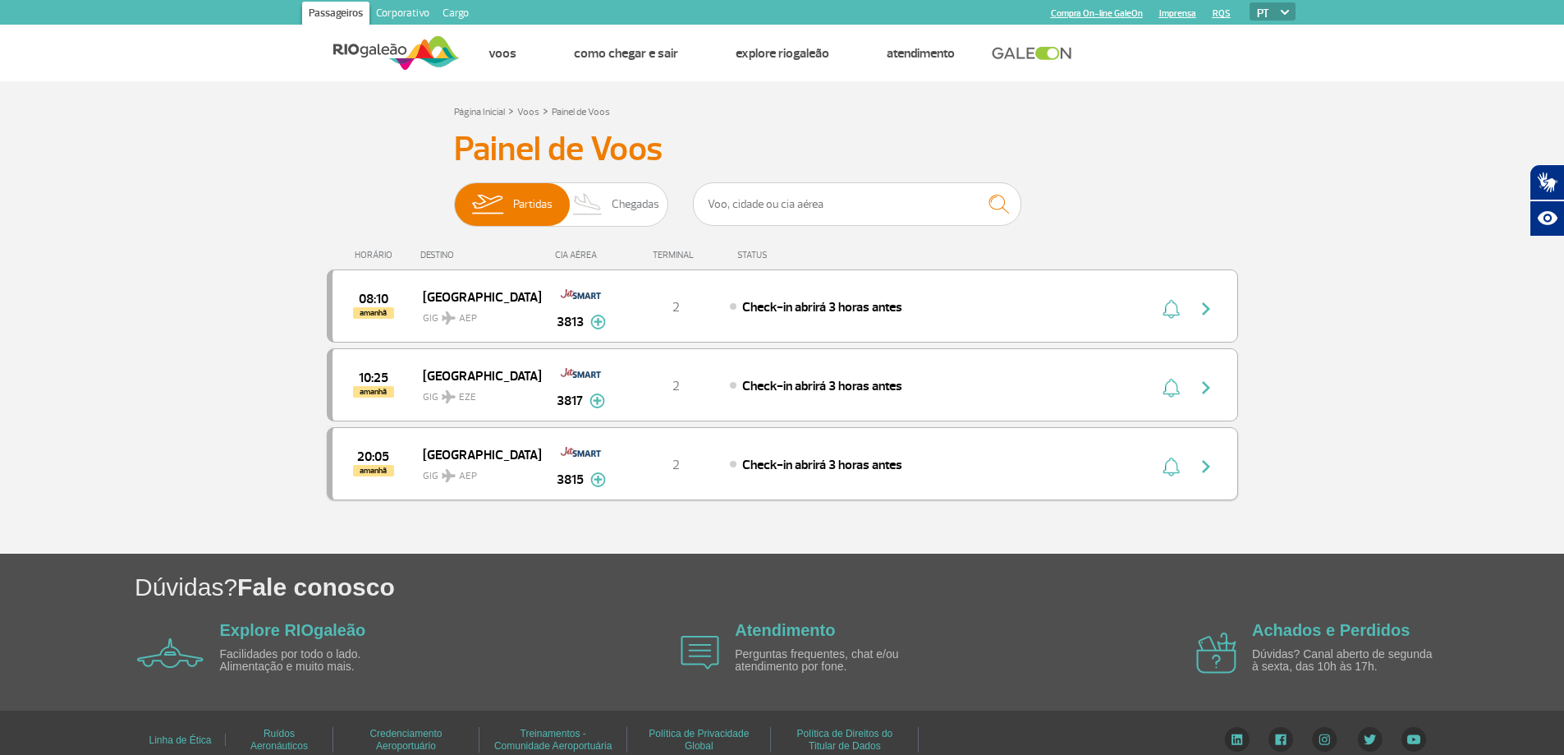
click at [1206, 466] on img "button" at bounding box center [1206, 467] width 20 height 20
click at [595, 477] on img at bounding box center [598, 479] width 16 height 15
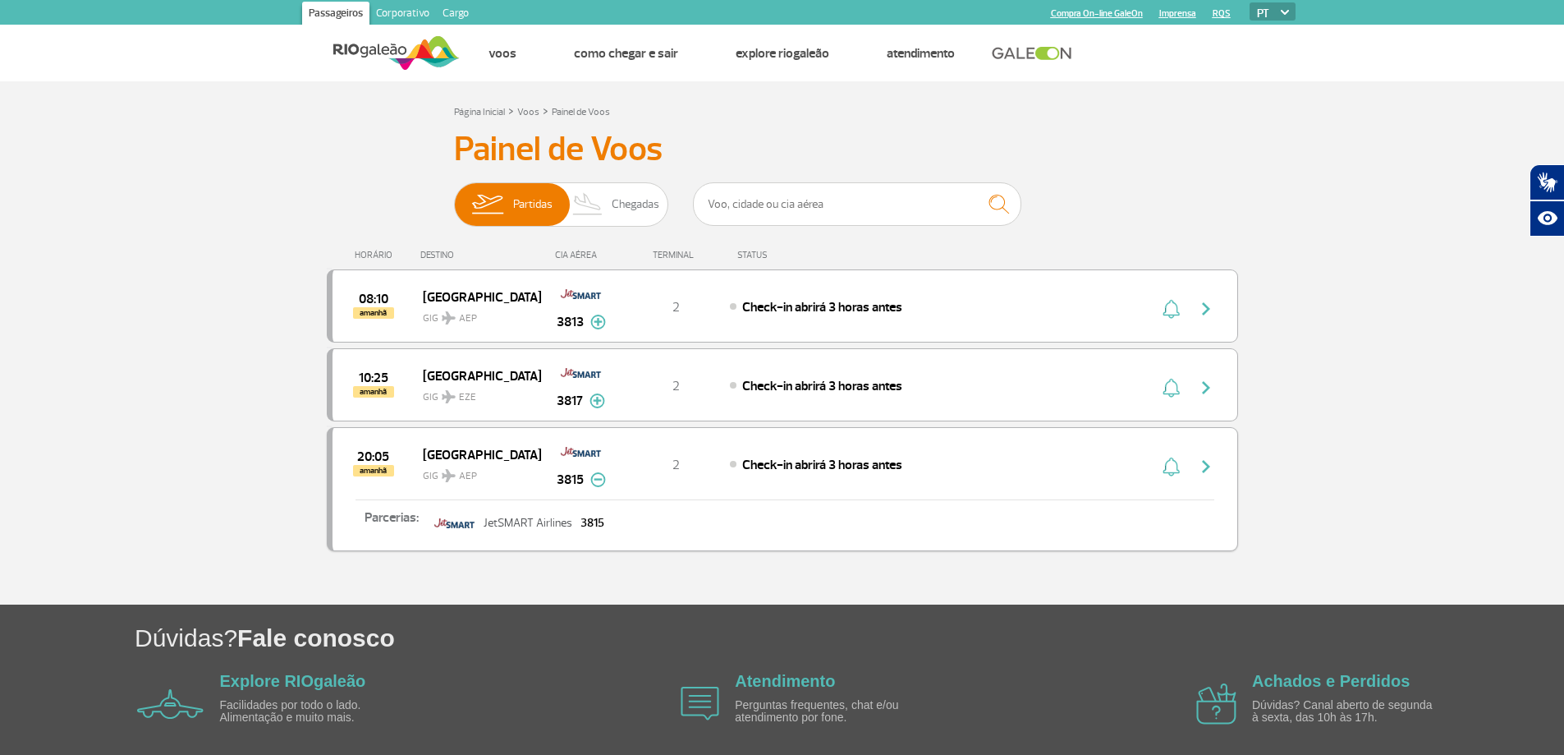
click at [1202, 469] on img "button" at bounding box center [1206, 467] width 20 height 20
click at [469, 456] on span "[GEOGRAPHIC_DATA]" at bounding box center [475, 453] width 105 height 21
click at [447, 457] on span "[GEOGRAPHIC_DATA]" at bounding box center [475, 453] width 105 height 21
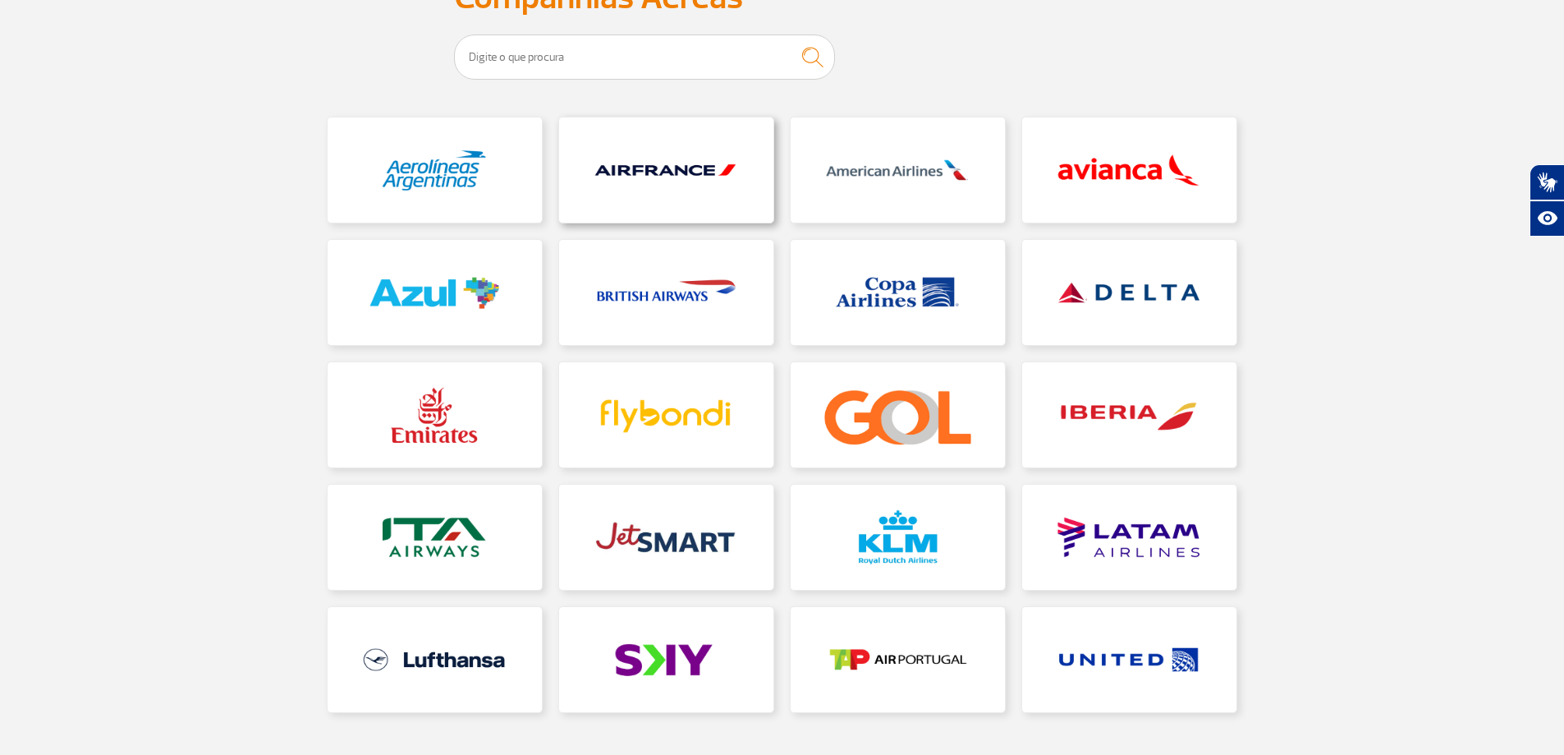
scroll to position [164, 0]
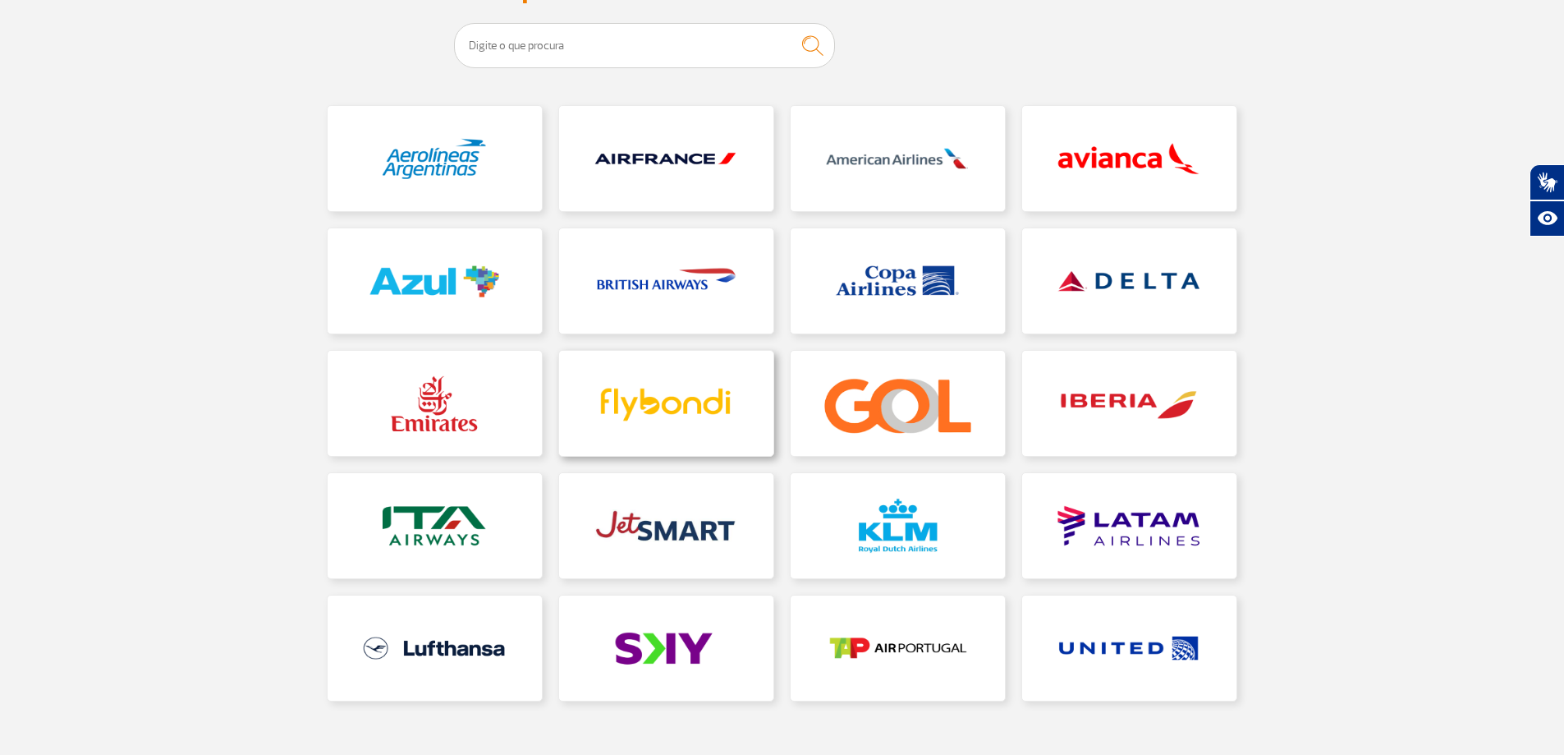
click at [666, 399] on link at bounding box center [666, 403] width 214 height 105
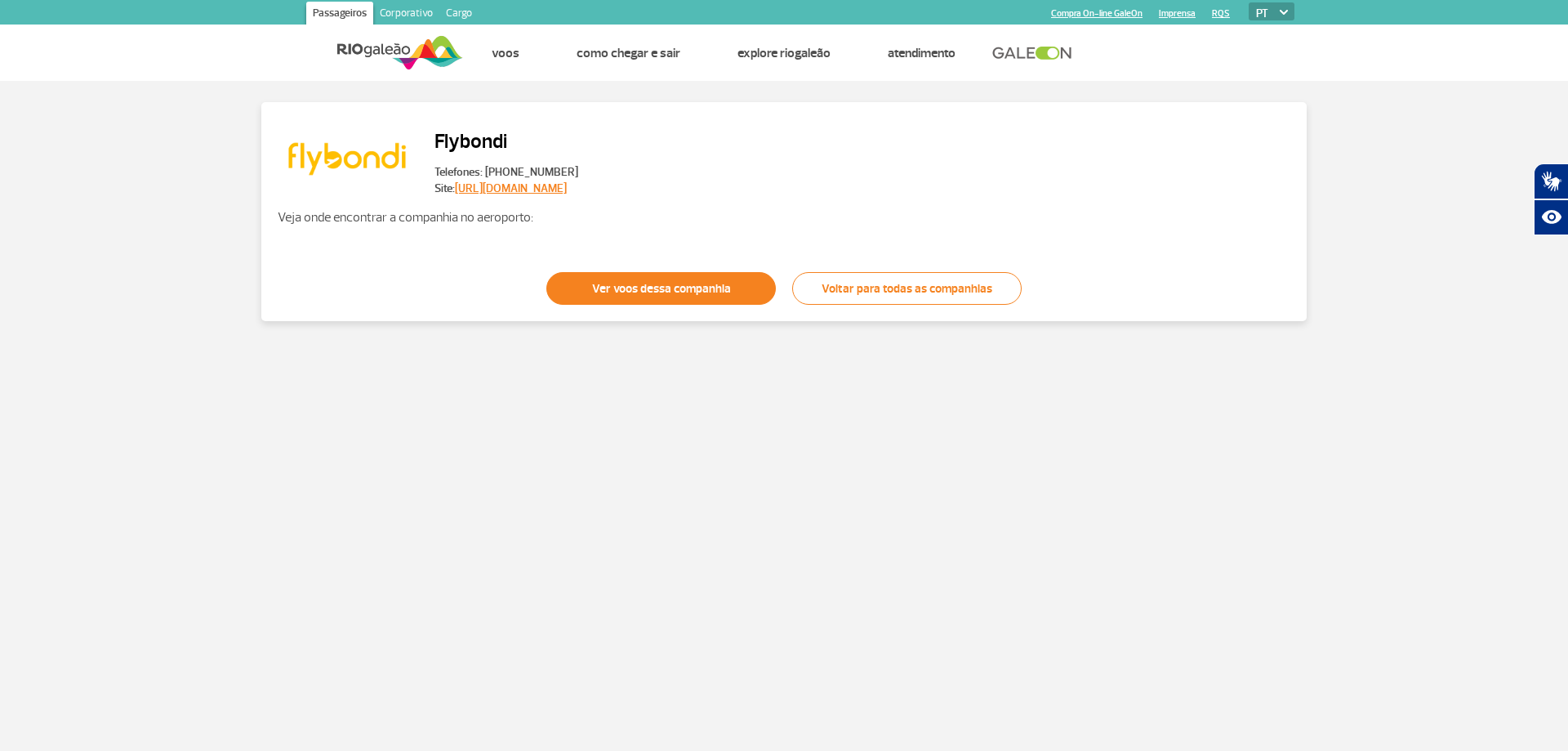
click at [671, 289] on link "Ver voos dessa companhia" at bounding box center [660, 287] width 230 height 33
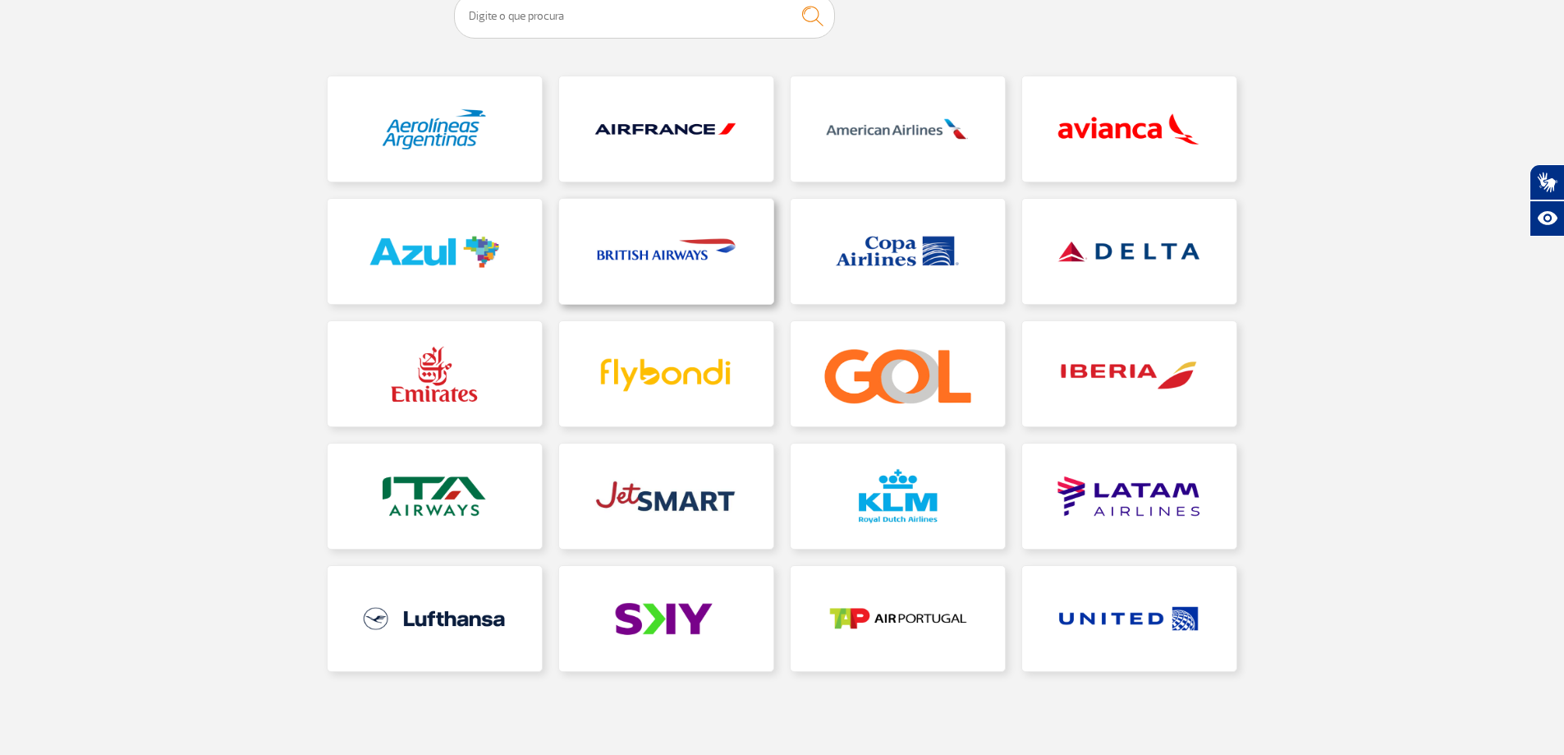
scroll to position [246, 0]
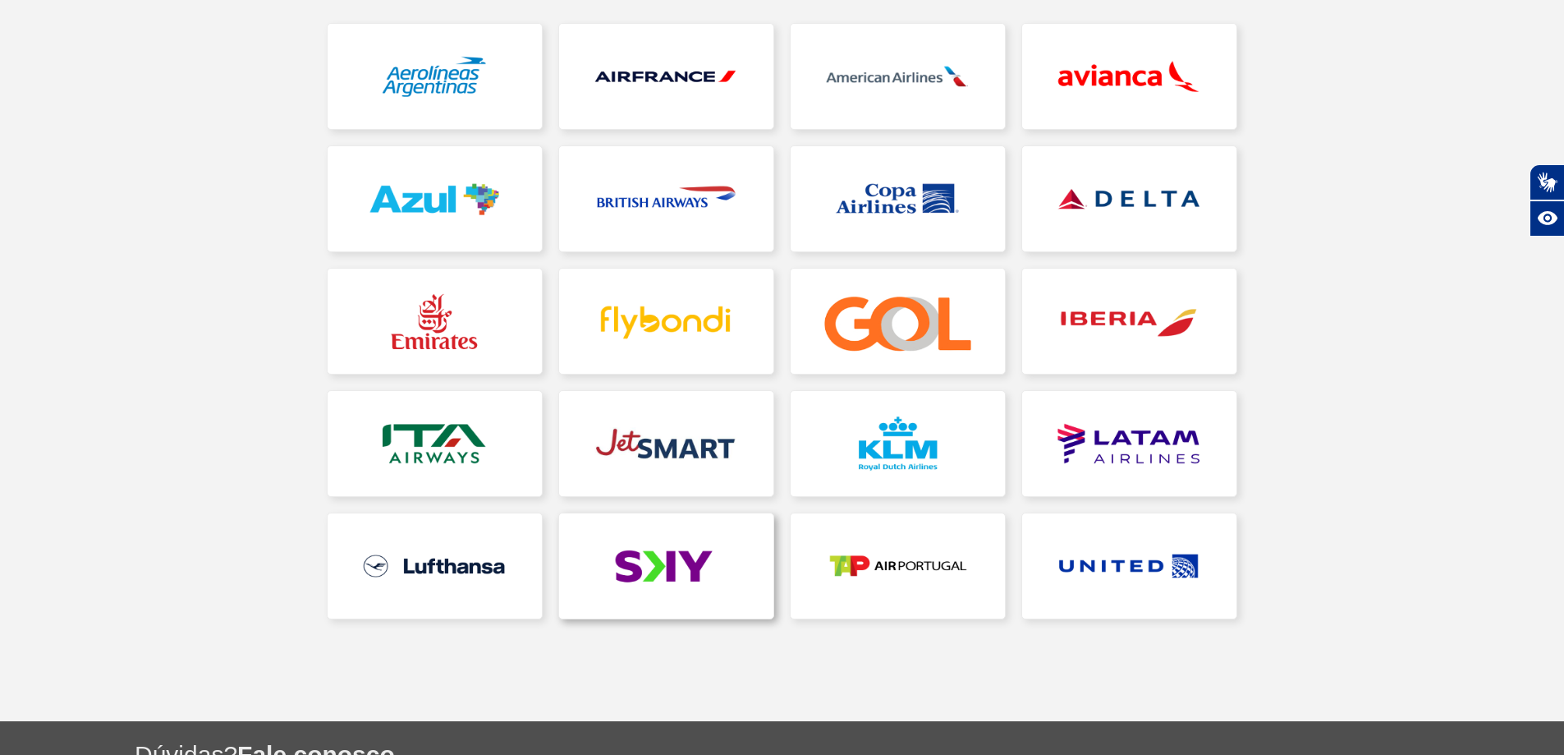
click at [652, 561] on link at bounding box center [666, 565] width 214 height 105
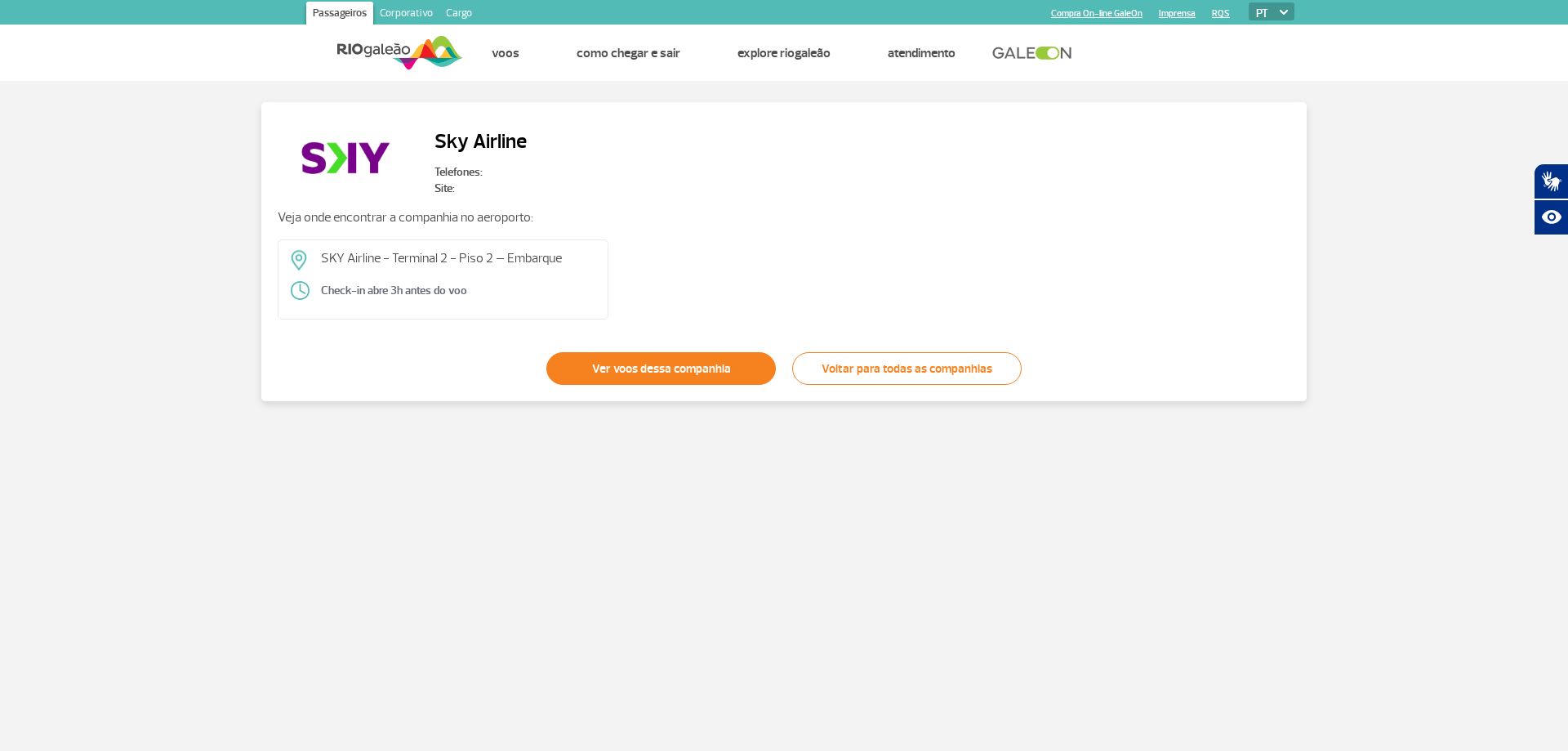
click at [653, 371] on link "Ver voos dessa companhia" at bounding box center [660, 368] width 230 height 33
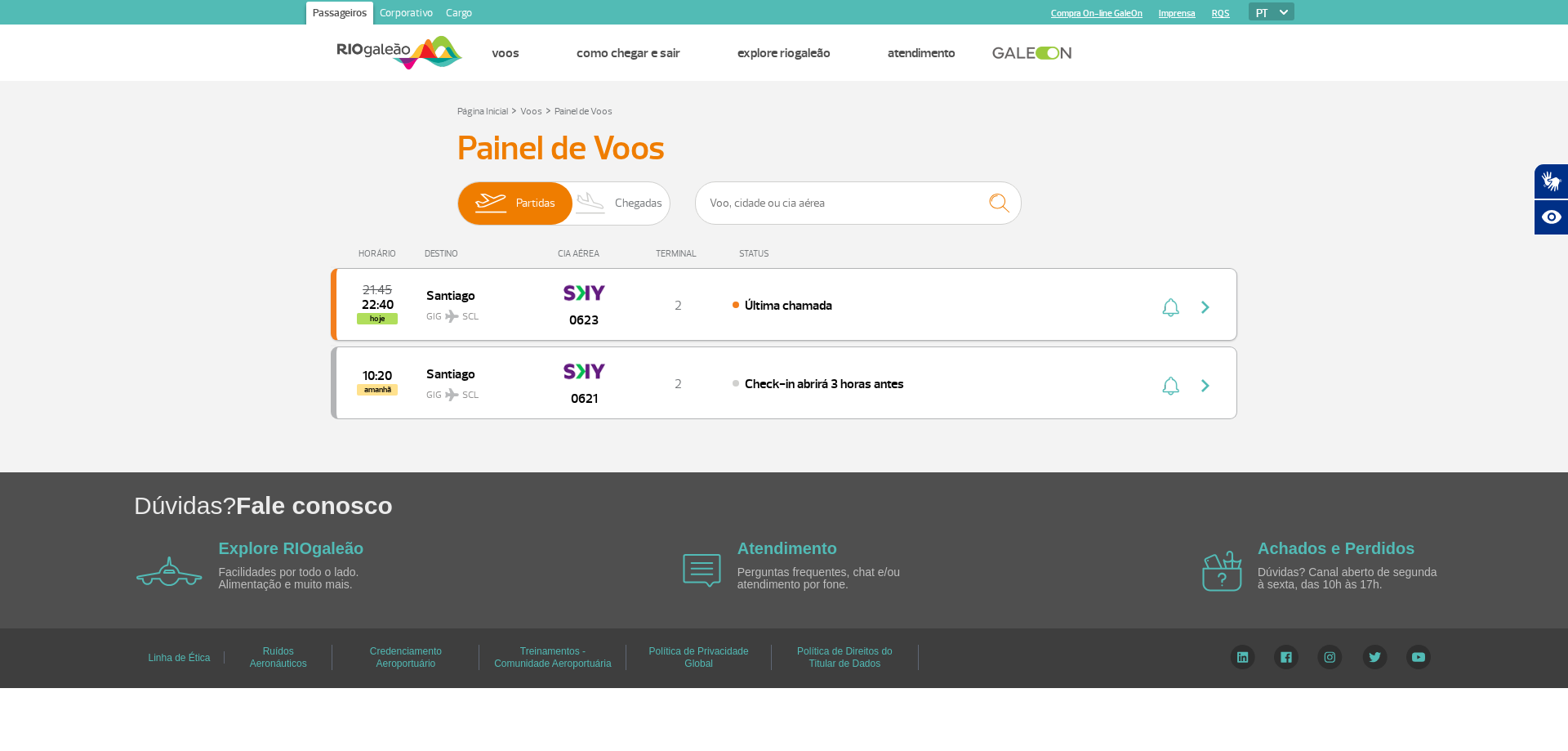
click at [801, 308] on span "Última chamada" at bounding box center [788, 305] width 87 height 16
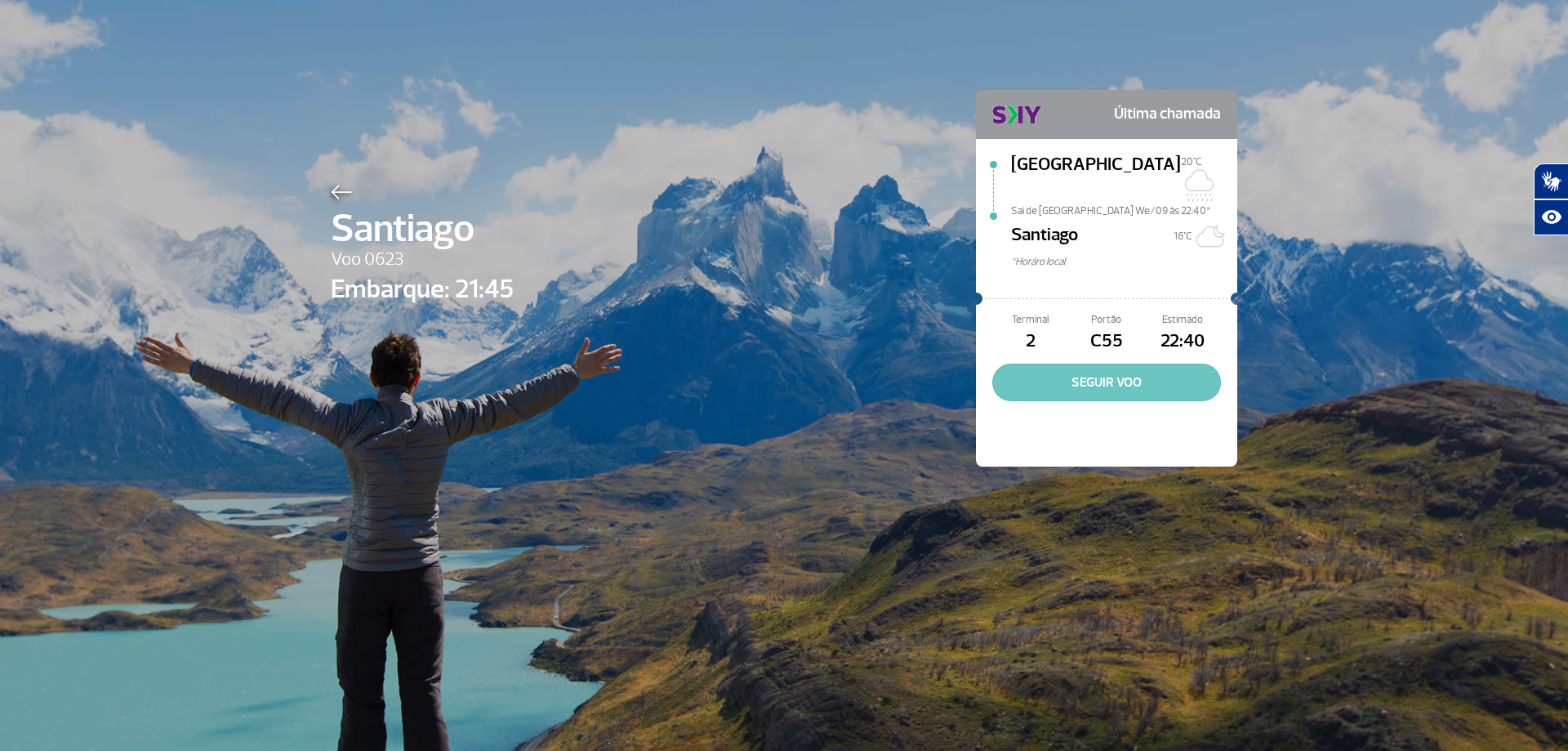
click at [1090, 363] on button "SEGUIR VOO" at bounding box center [1107, 382] width 229 height 38
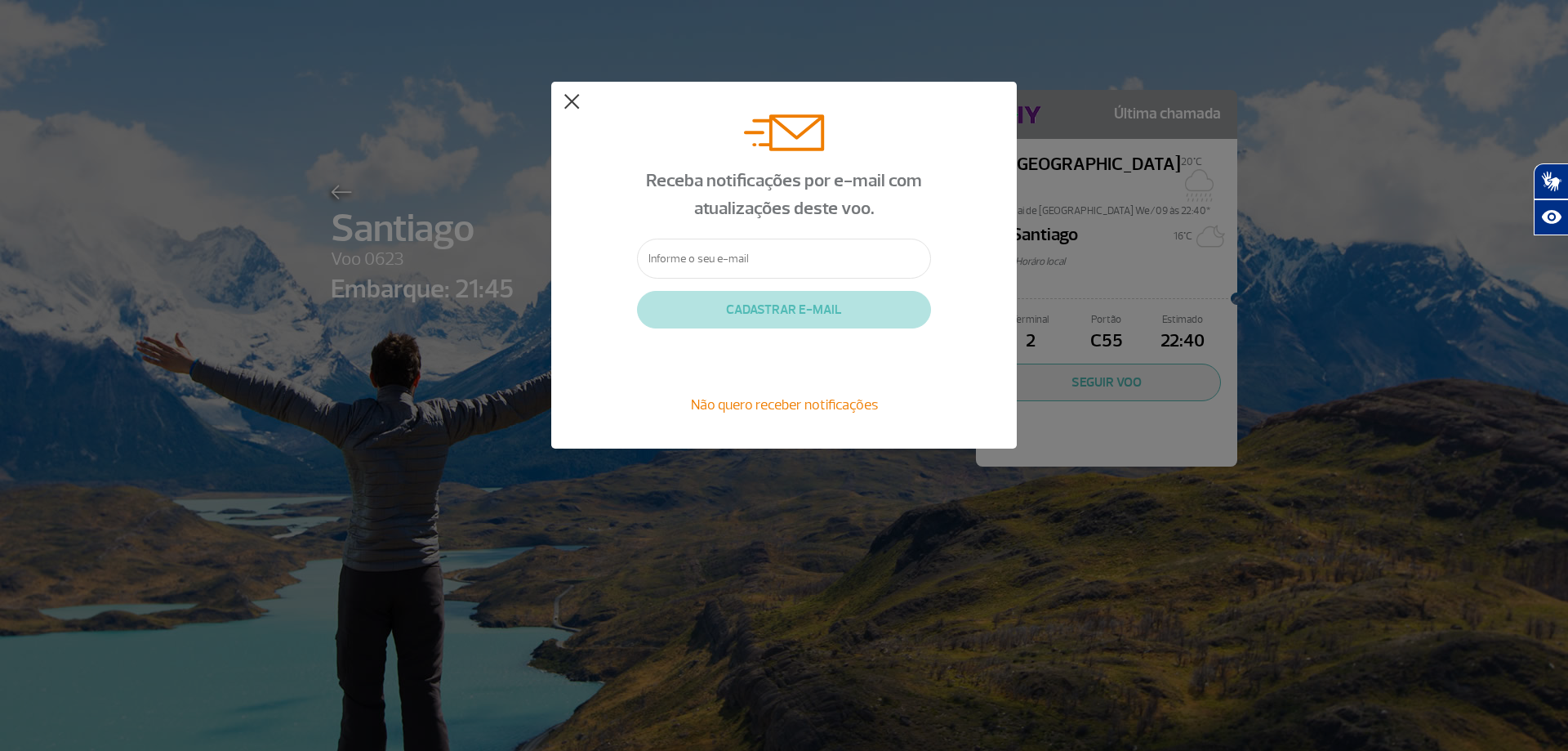
click at [572, 98] on button at bounding box center [572, 101] width 16 height 16
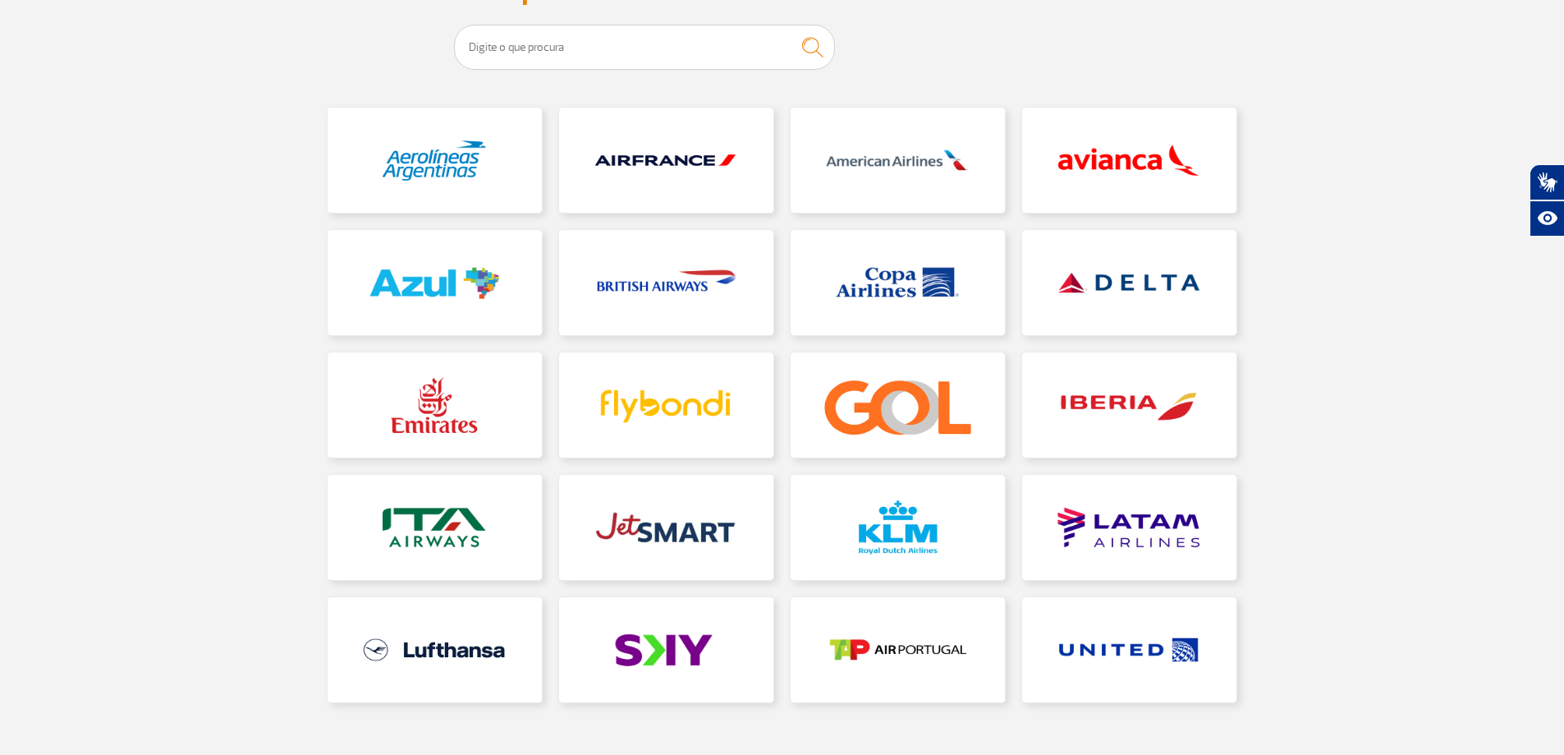
scroll to position [164, 0]
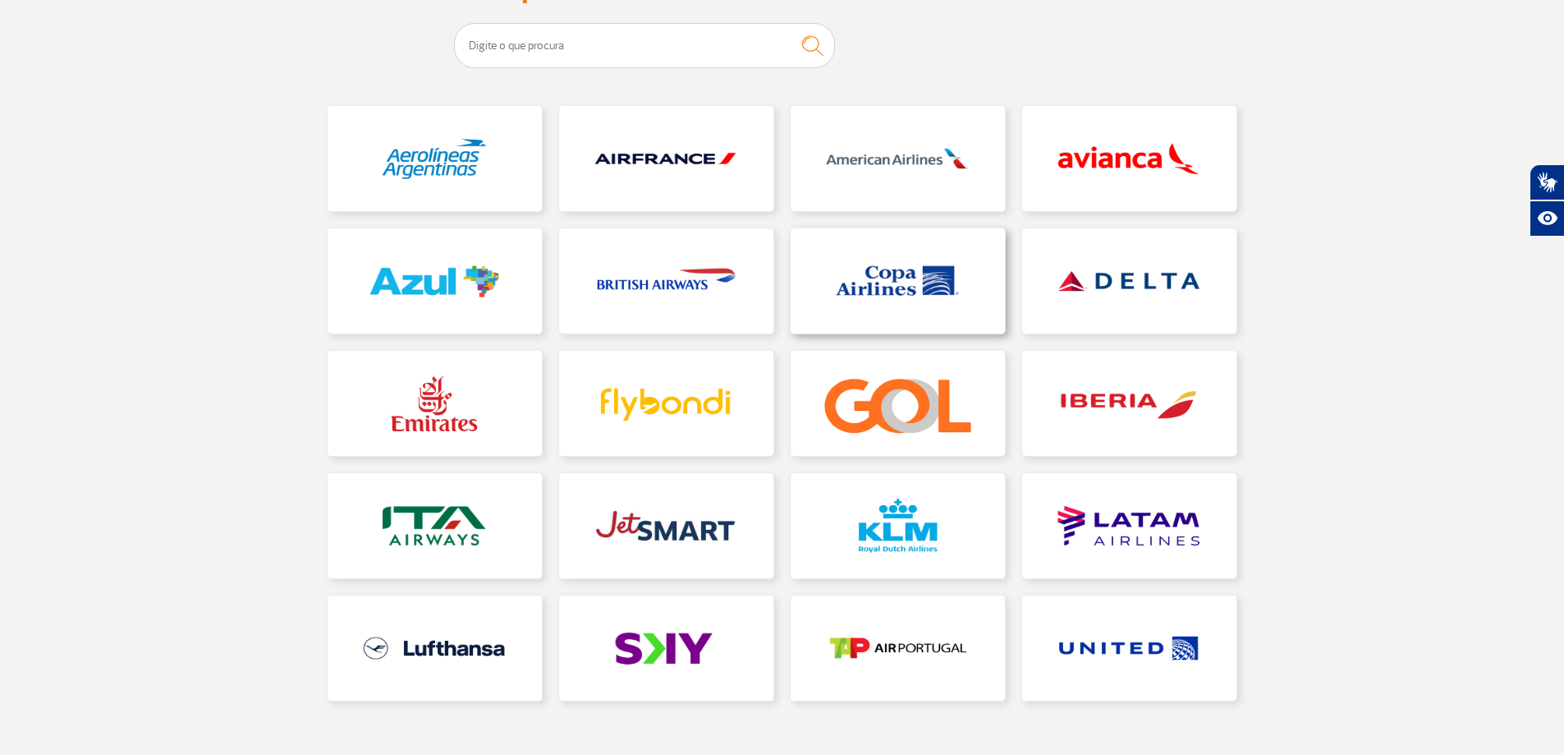
click at [881, 273] on link at bounding box center [898, 280] width 214 height 105
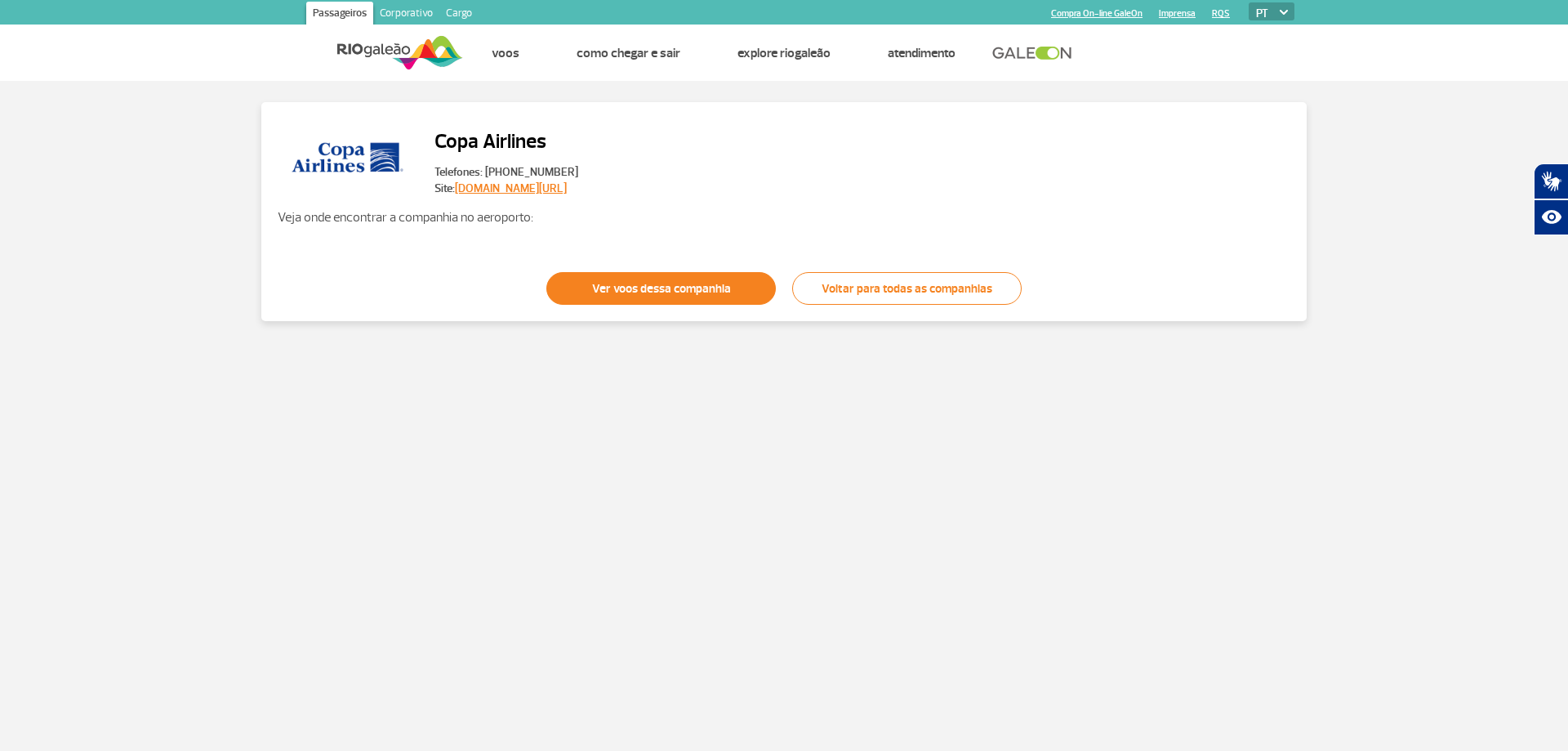
click at [591, 291] on link "Ver voos dessa companhia" at bounding box center [660, 287] width 230 height 33
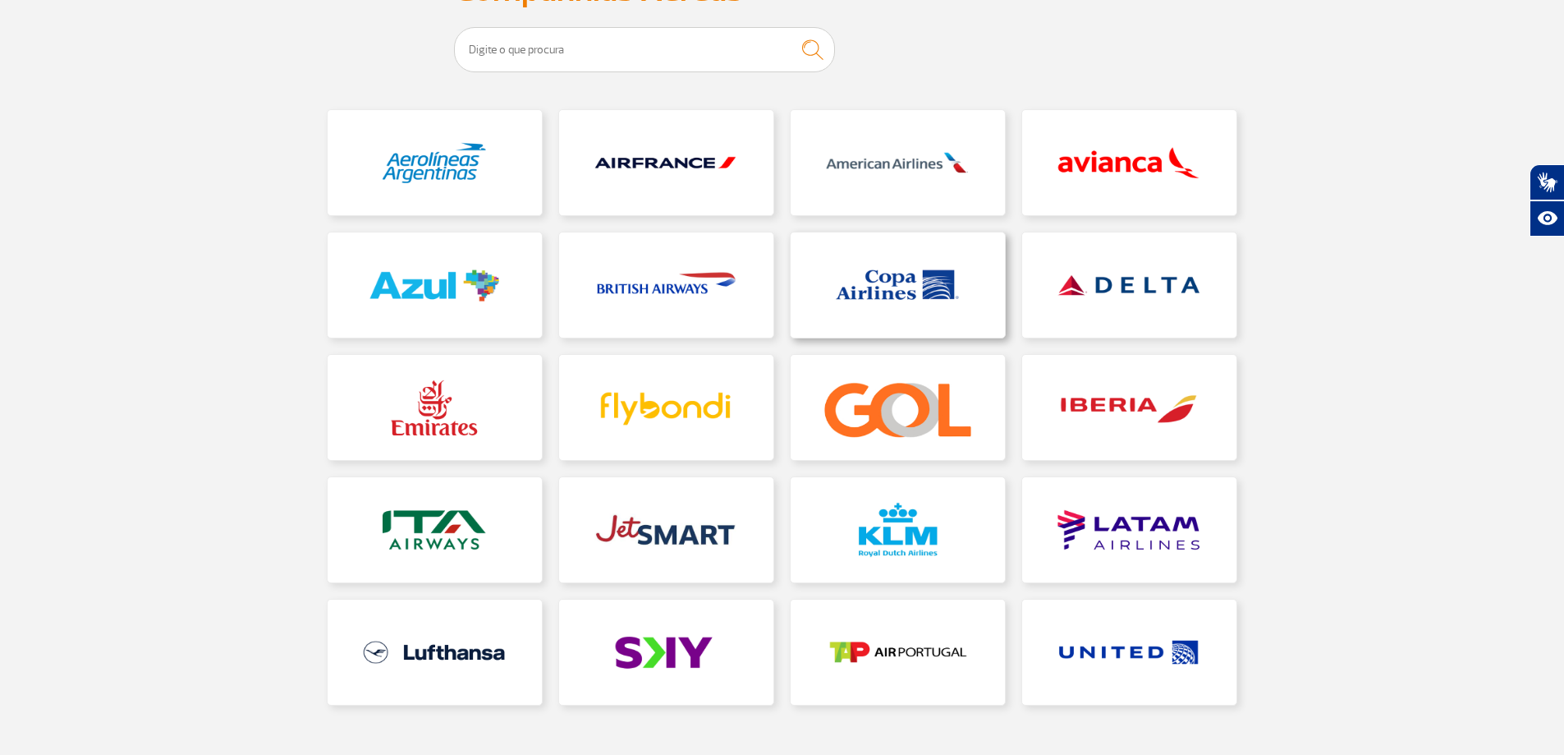
scroll to position [164, 0]
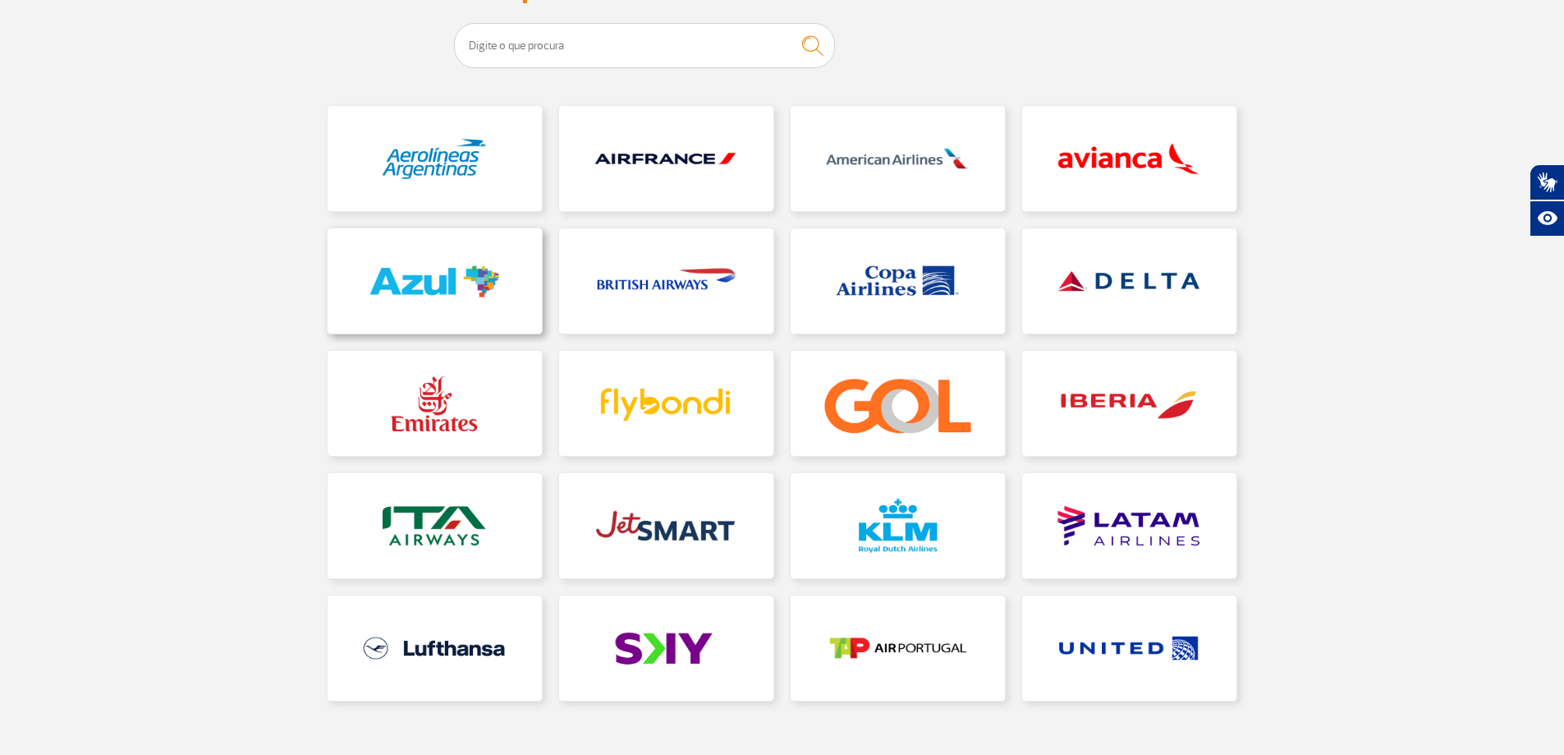
click at [425, 291] on link at bounding box center [435, 280] width 214 height 105
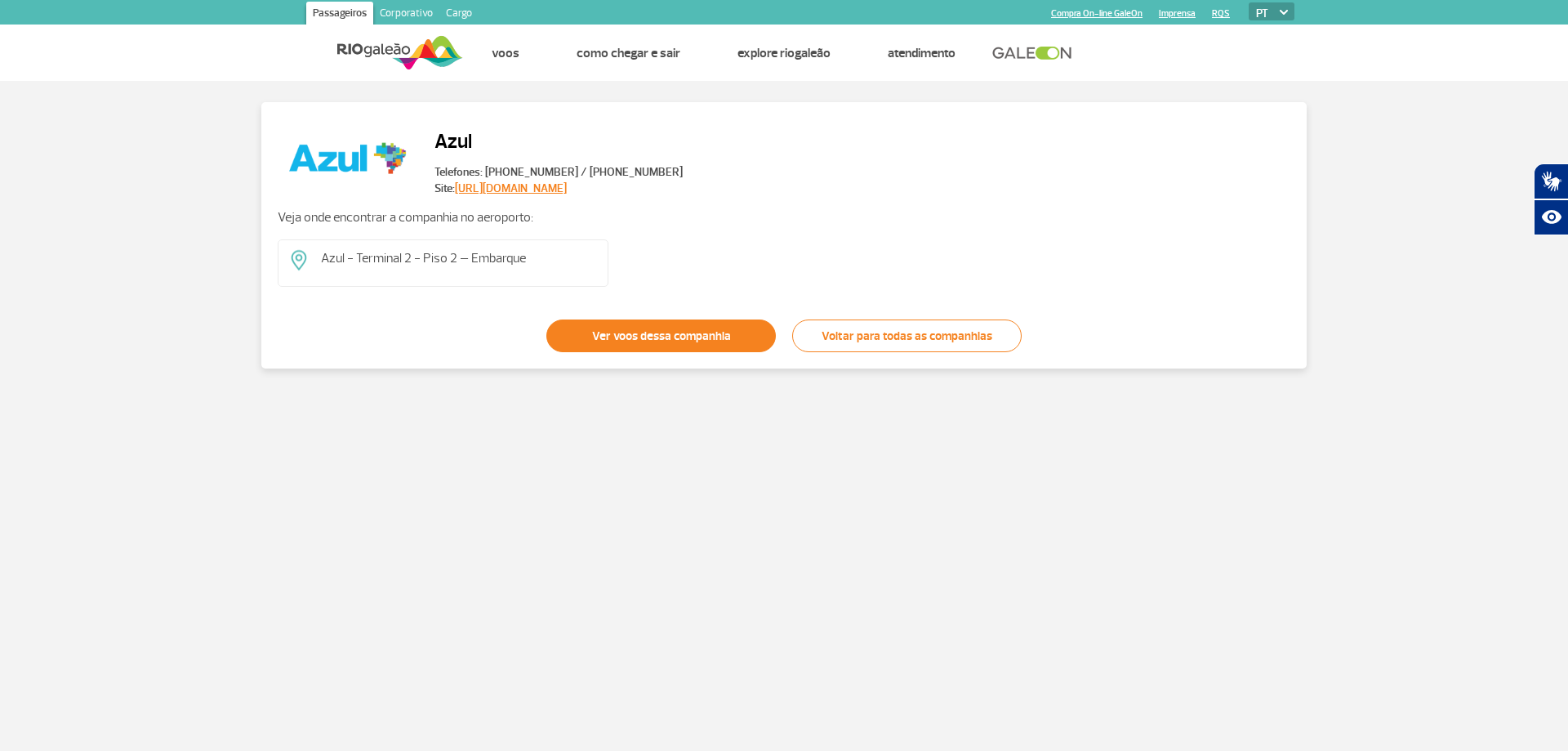
click at [648, 339] on link "Ver voos dessa companhia" at bounding box center [660, 335] width 230 height 33
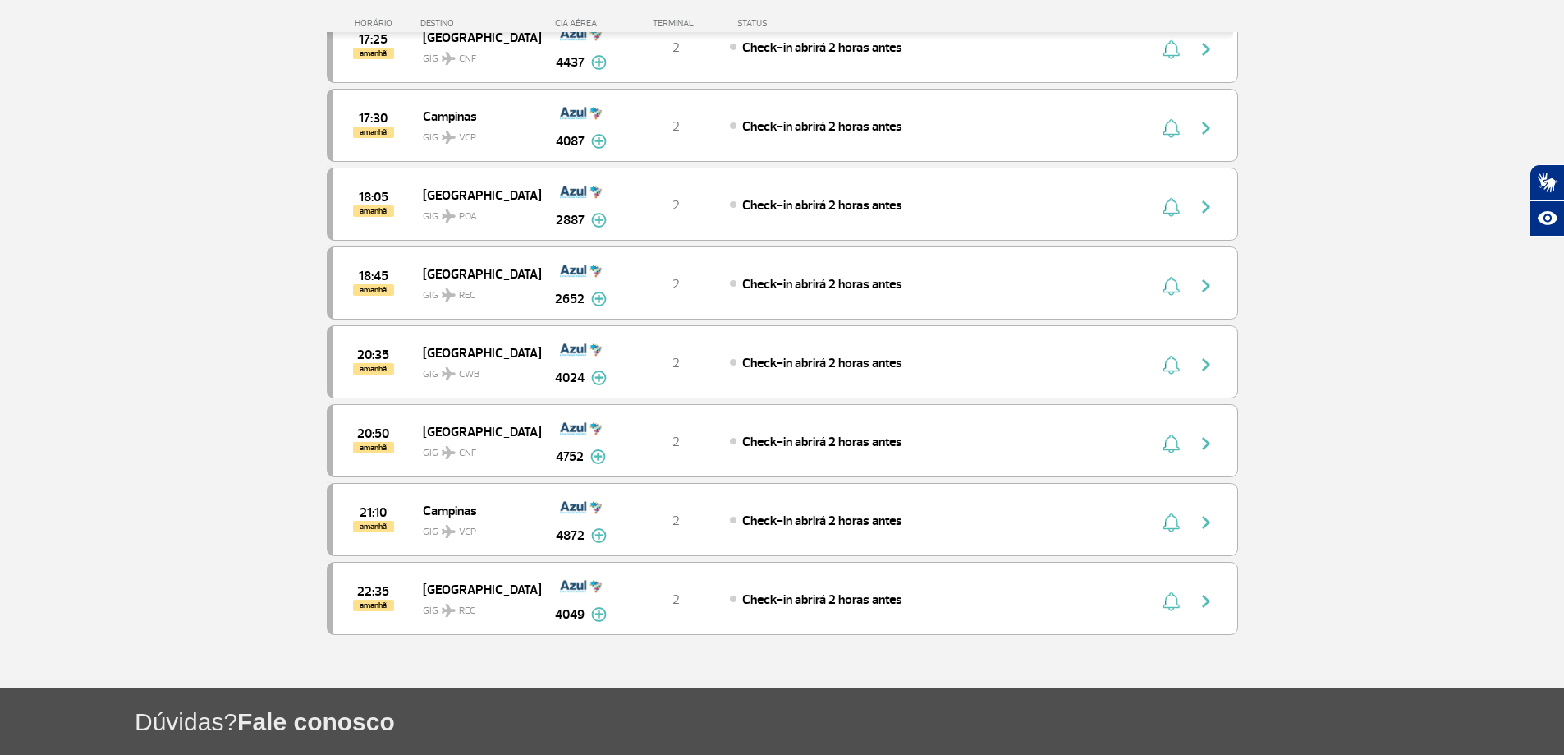
scroll to position [1150, 0]
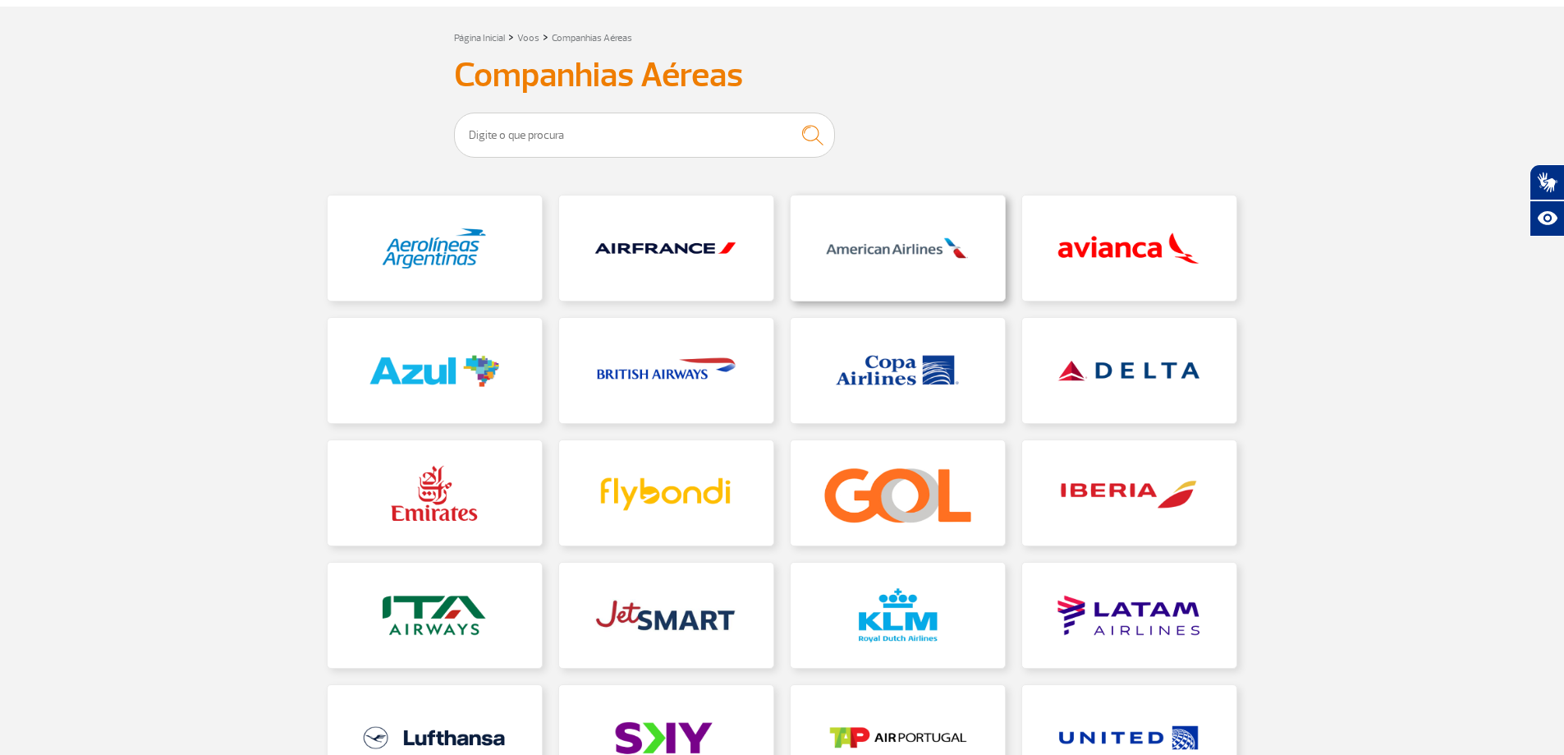
scroll to position [164, 0]
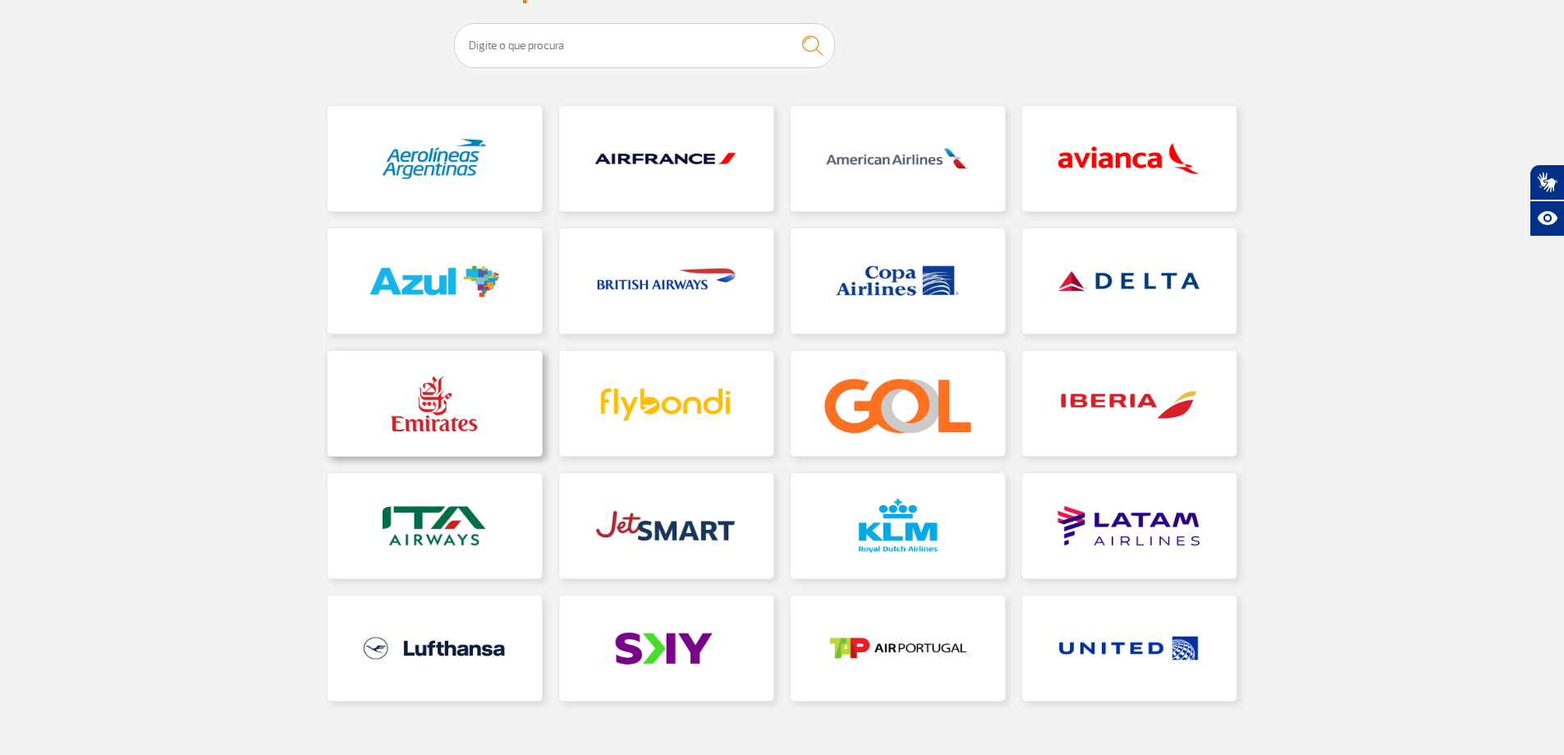
click at [434, 397] on link at bounding box center [435, 403] width 214 height 105
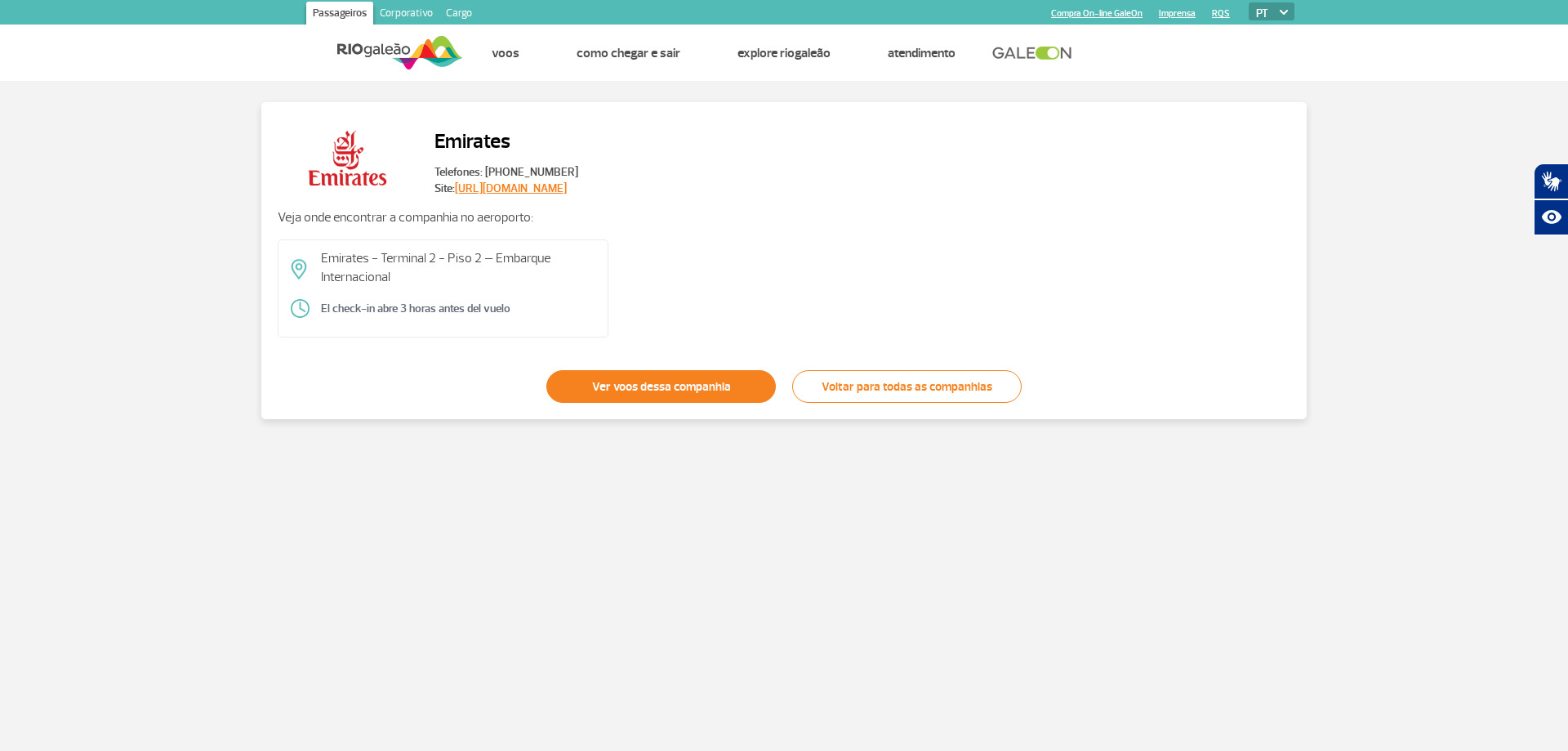
click at [653, 386] on link "Ver voos dessa companhia" at bounding box center [660, 386] width 230 height 33
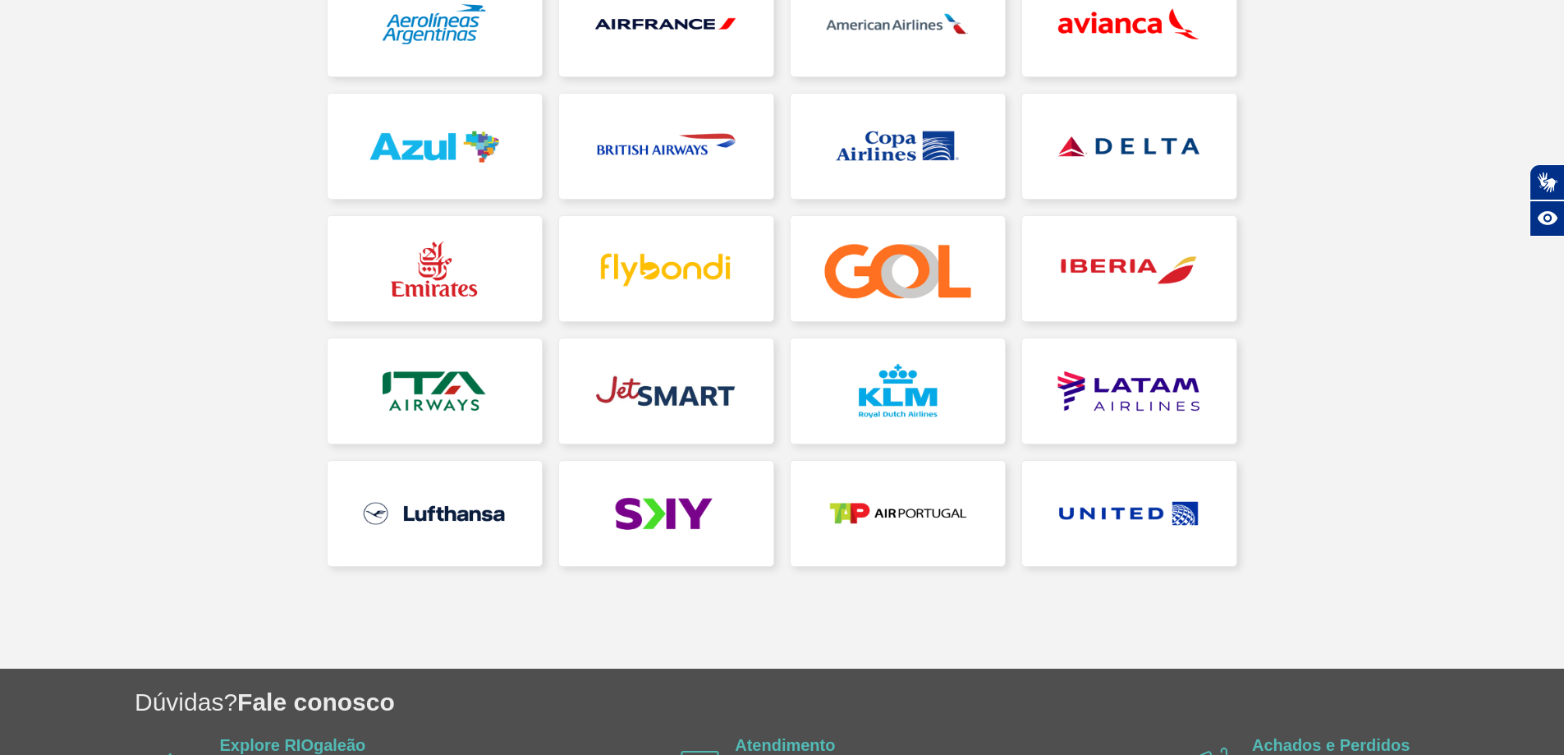
scroll to position [328, 0]
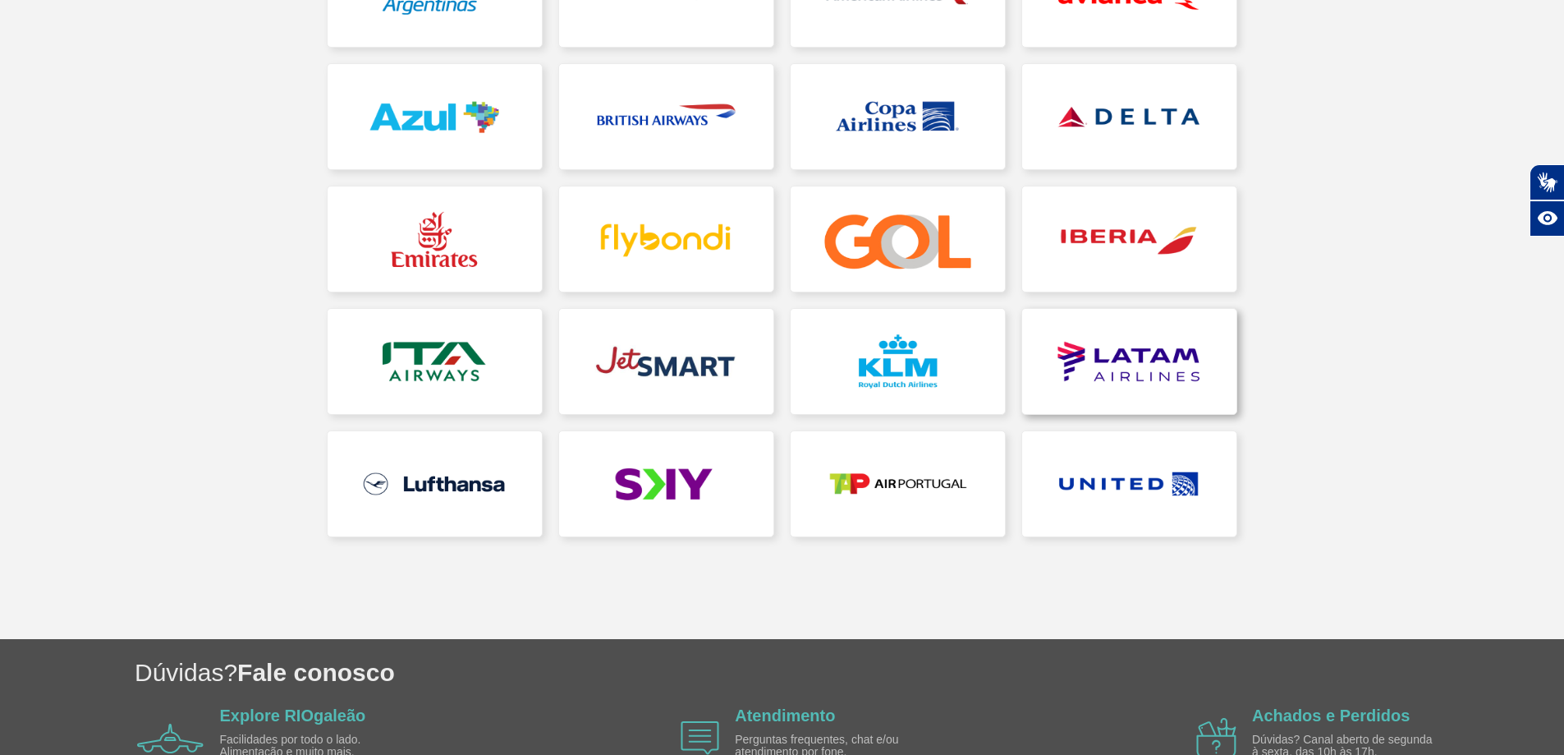
click at [1159, 359] on link at bounding box center [1129, 361] width 214 height 105
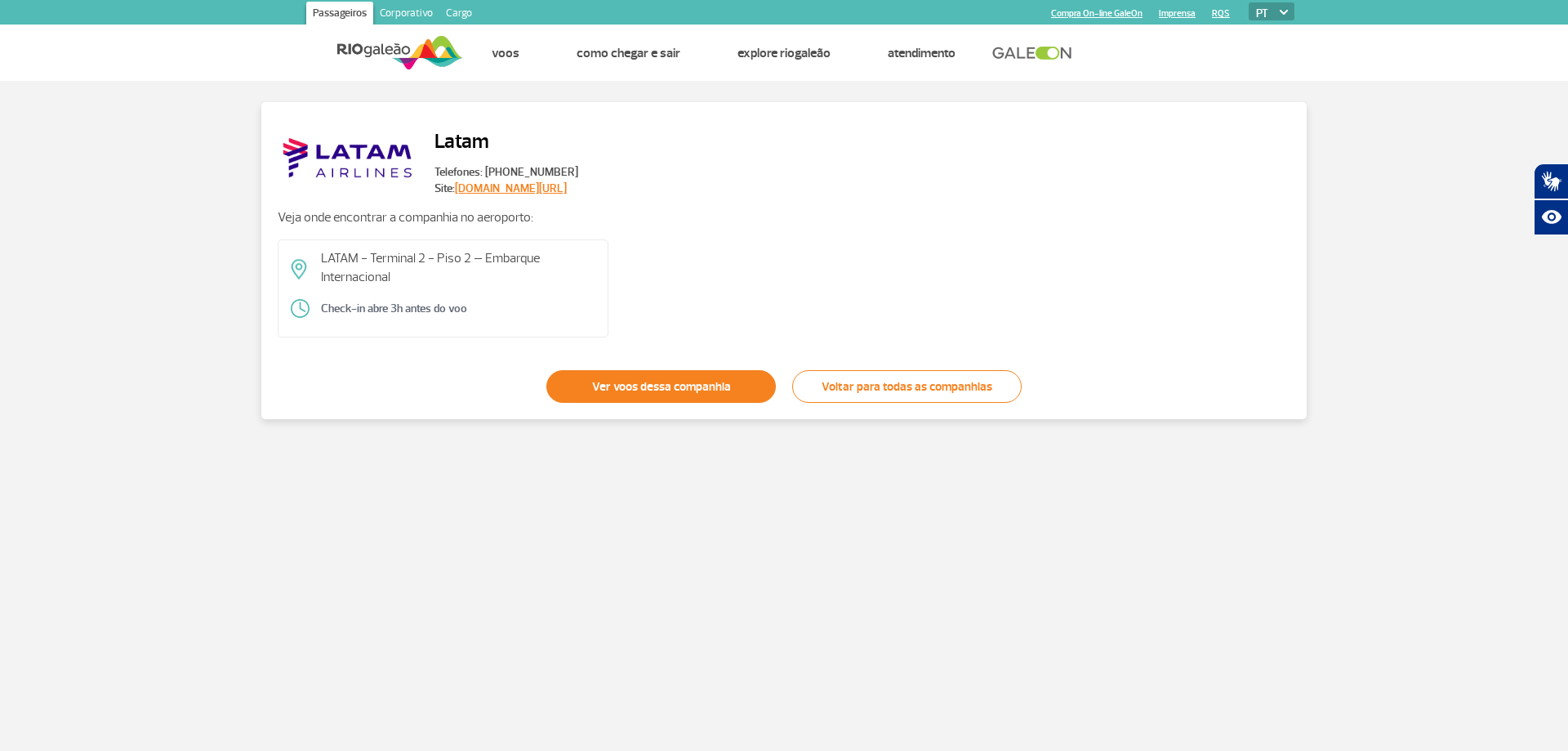
click at [645, 383] on link "Ver voos dessa companhia" at bounding box center [660, 386] width 230 height 33
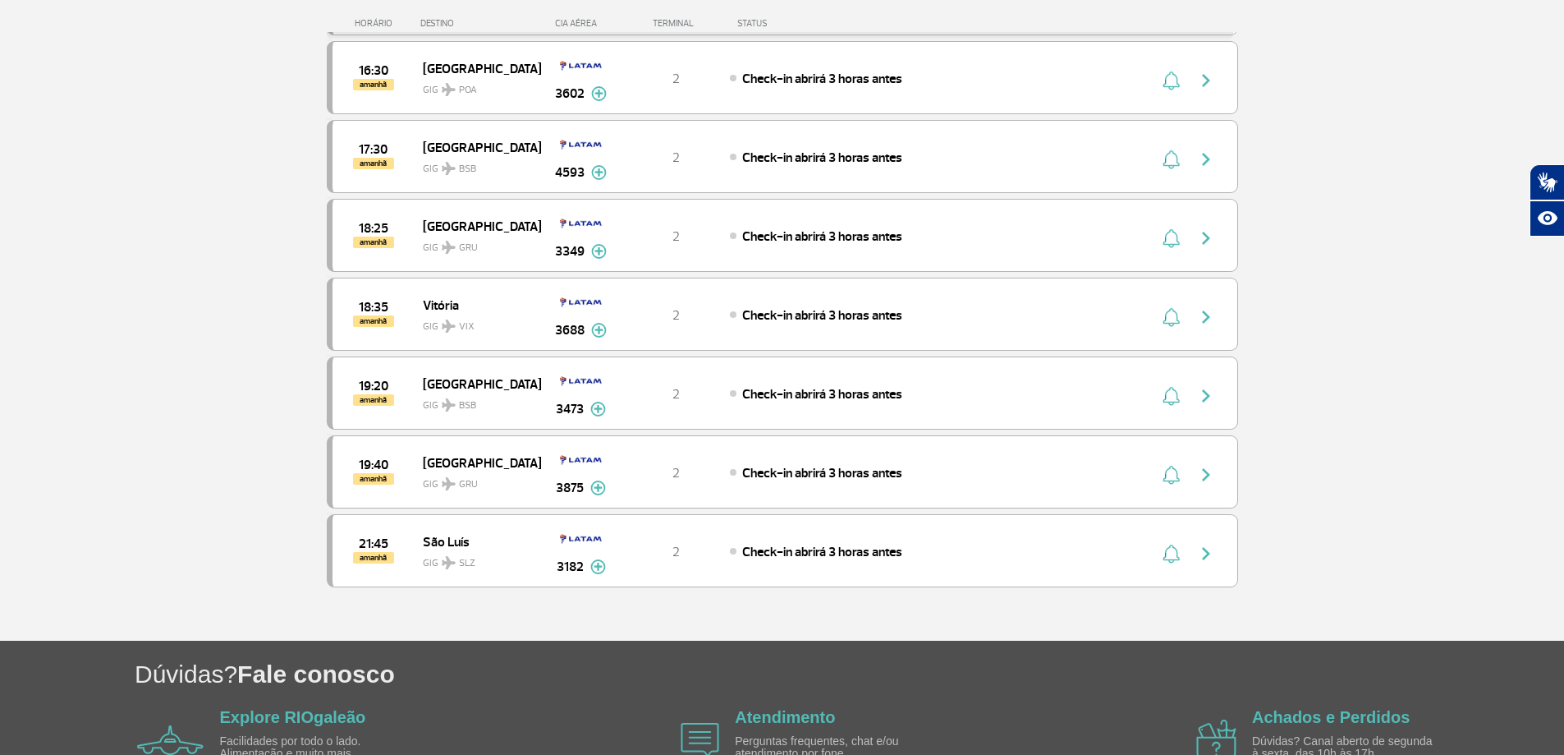
scroll to position [2217, 0]
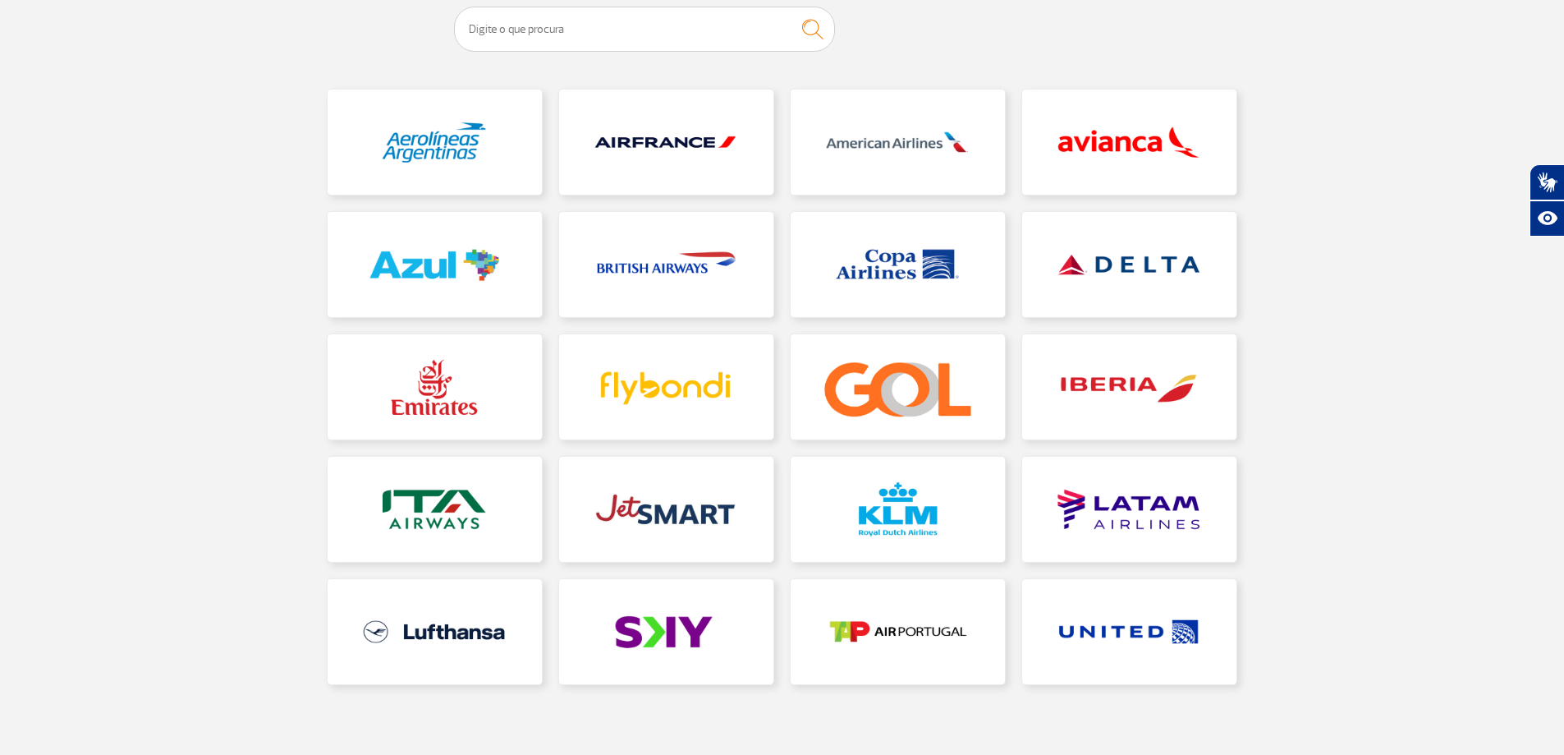
scroll to position [246, 0]
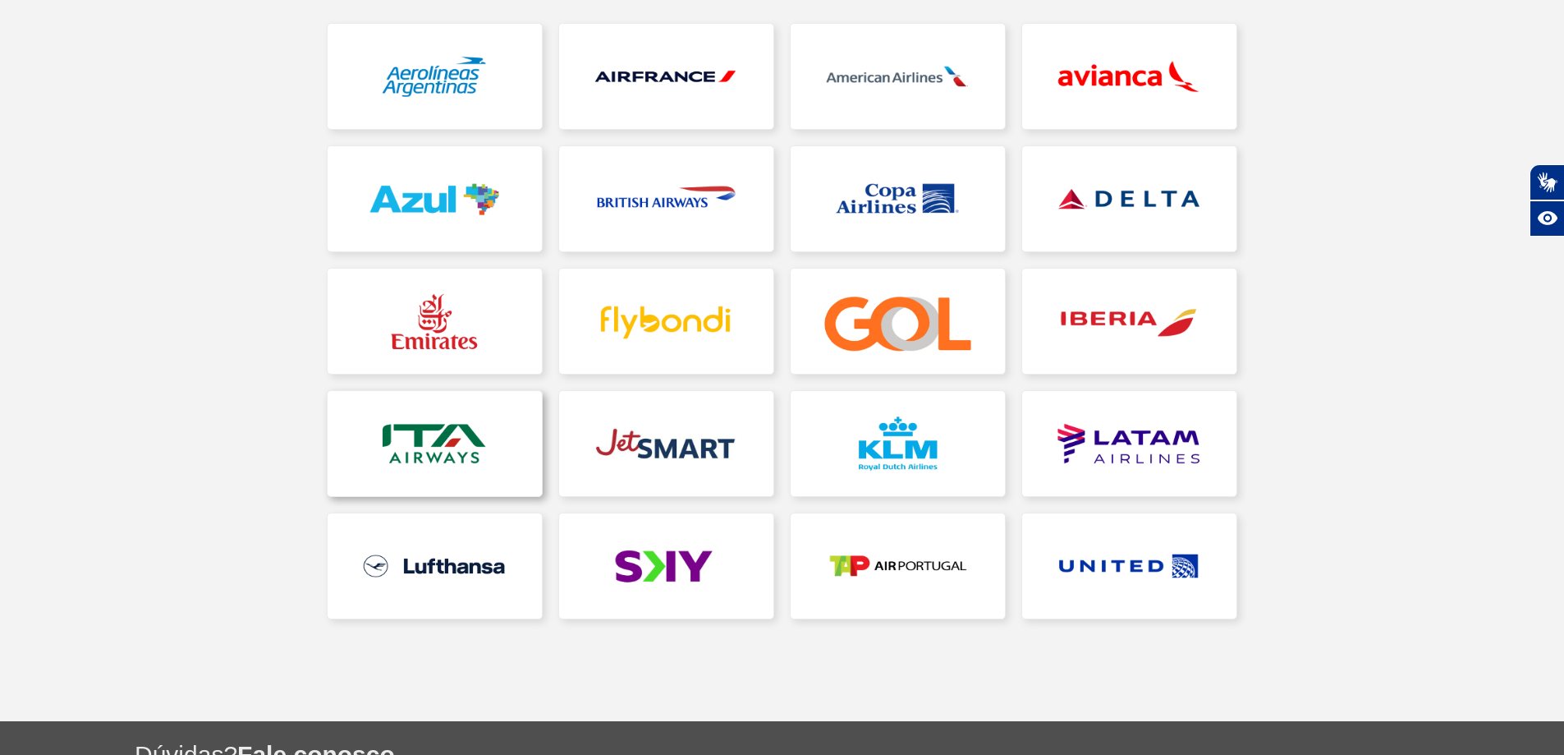
click at [448, 452] on link at bounding box center [435, 443] width 214 height 105
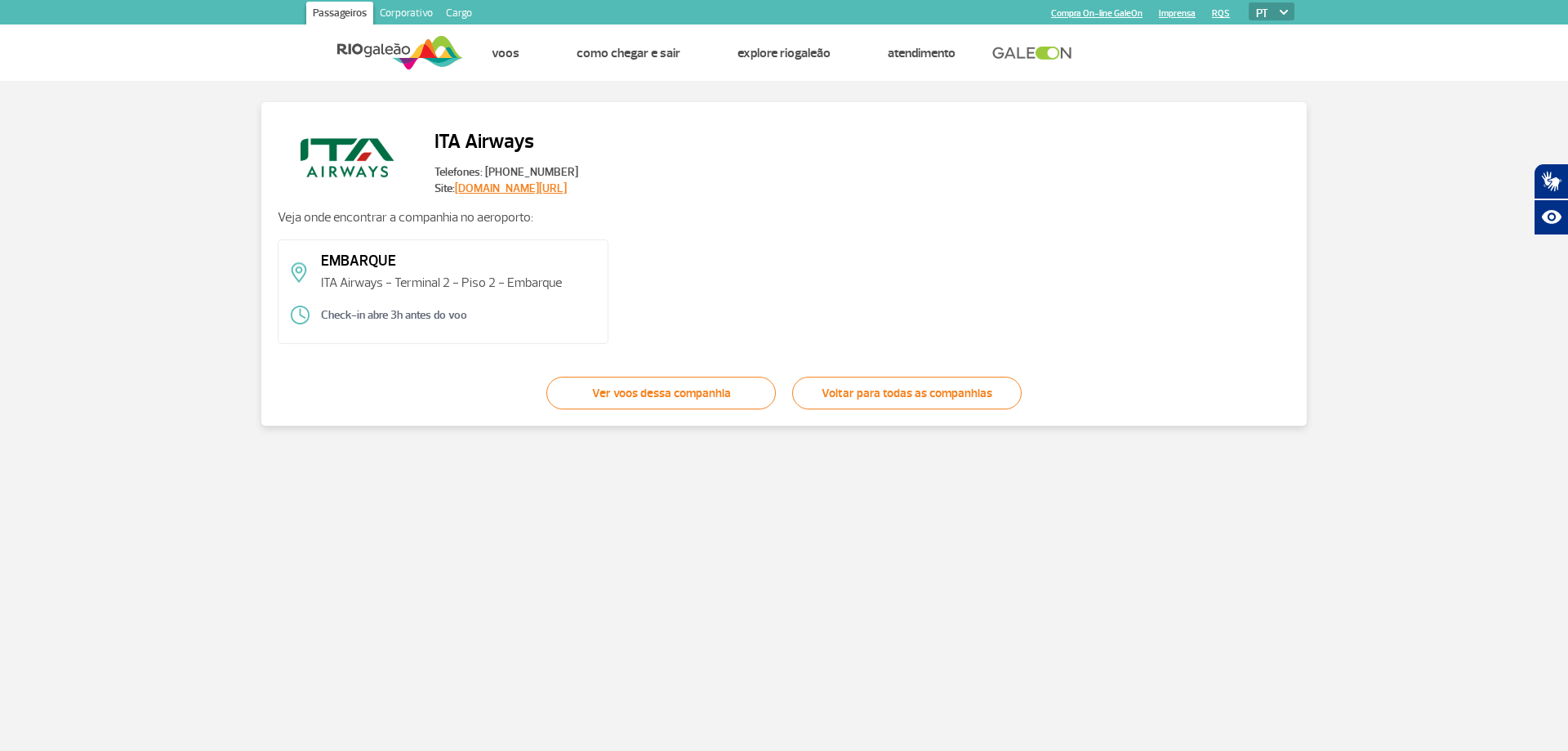
click at [660, 396] on link "Ver voos dessa companhia" at bounding box center [660, 393] width 230 height 33
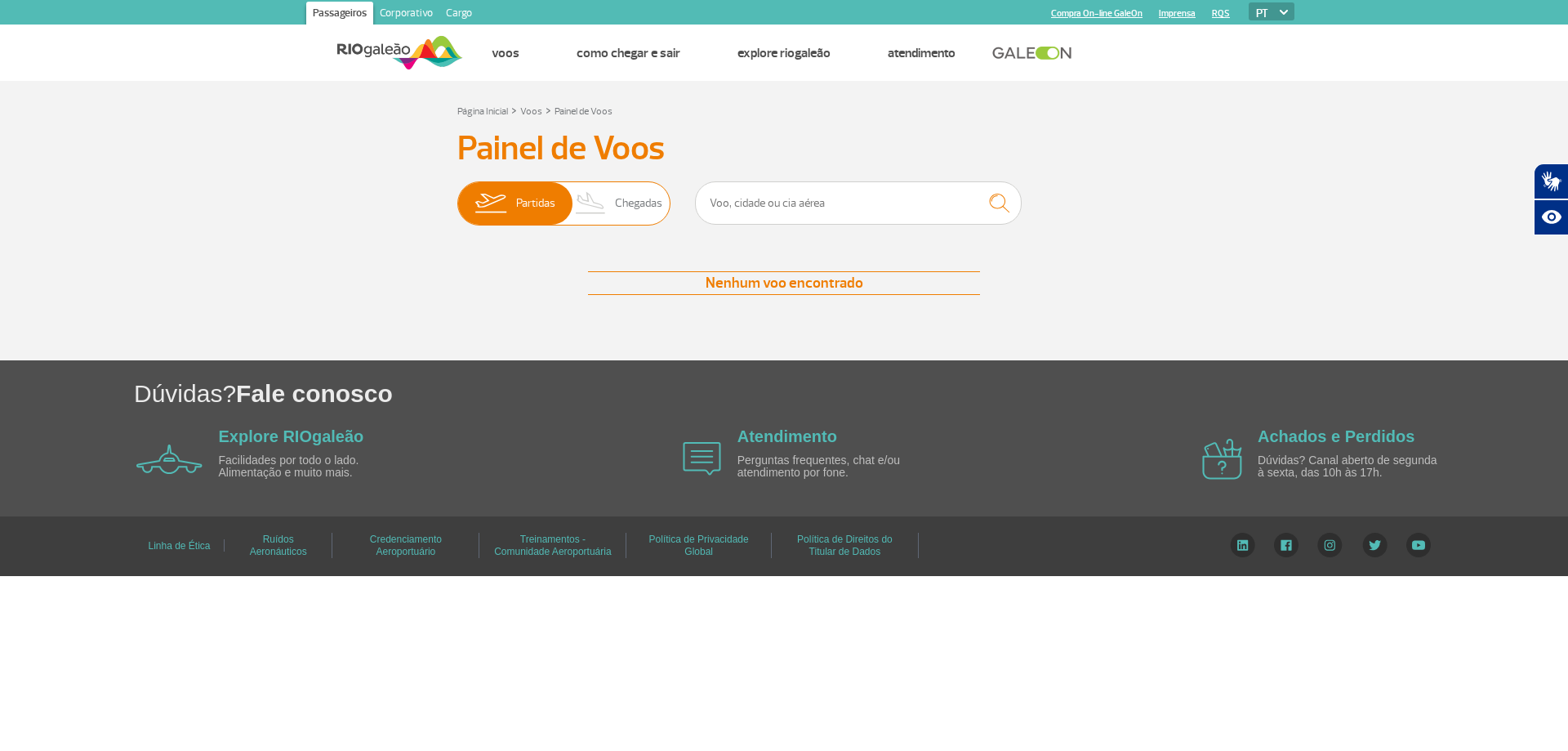
click at [540, 200] on span "Partidas" at bounding box center [535, 203] width 39 height 43
click at [457, 195] on input "Partidas Chegadas" at bounding box center [457, 195] width 0 height 0
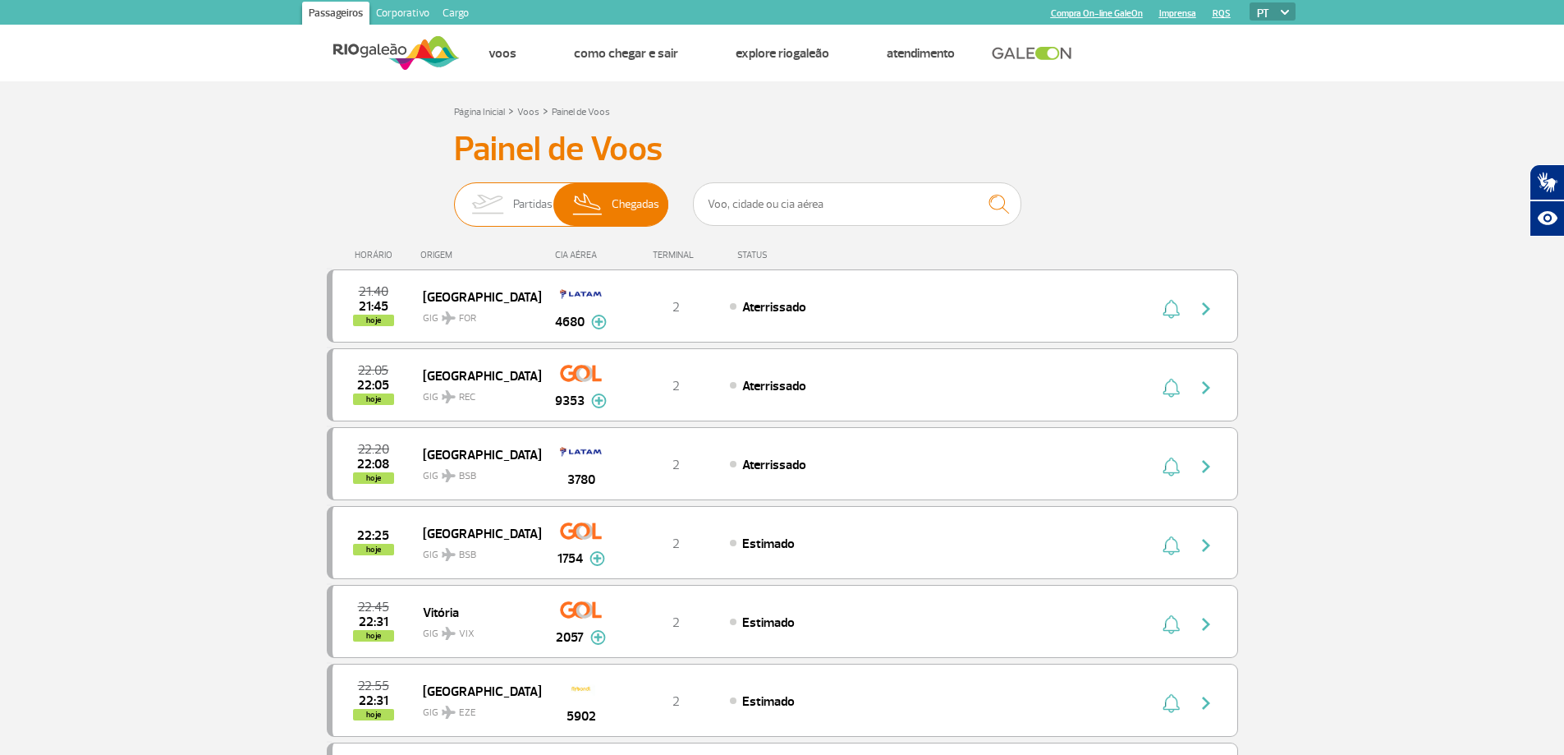
click at [529, 203] on span "Partidas" at bounding box center [532, 204] width 39 height 43
click at [454, 196] on input "Partidas Chegadas" at bounding box center [454, 196] width 0 height 0
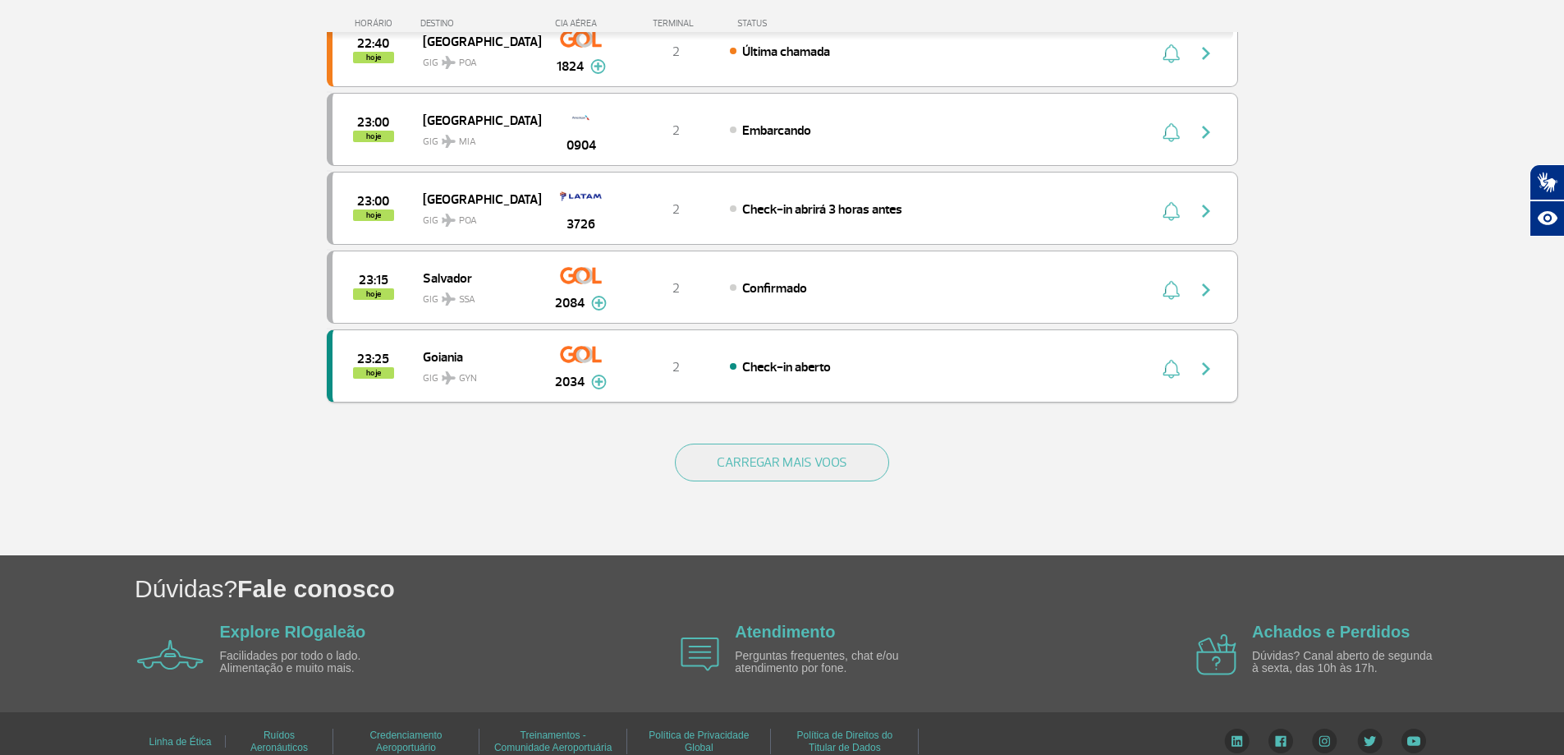
scroll to position [1470, 0]
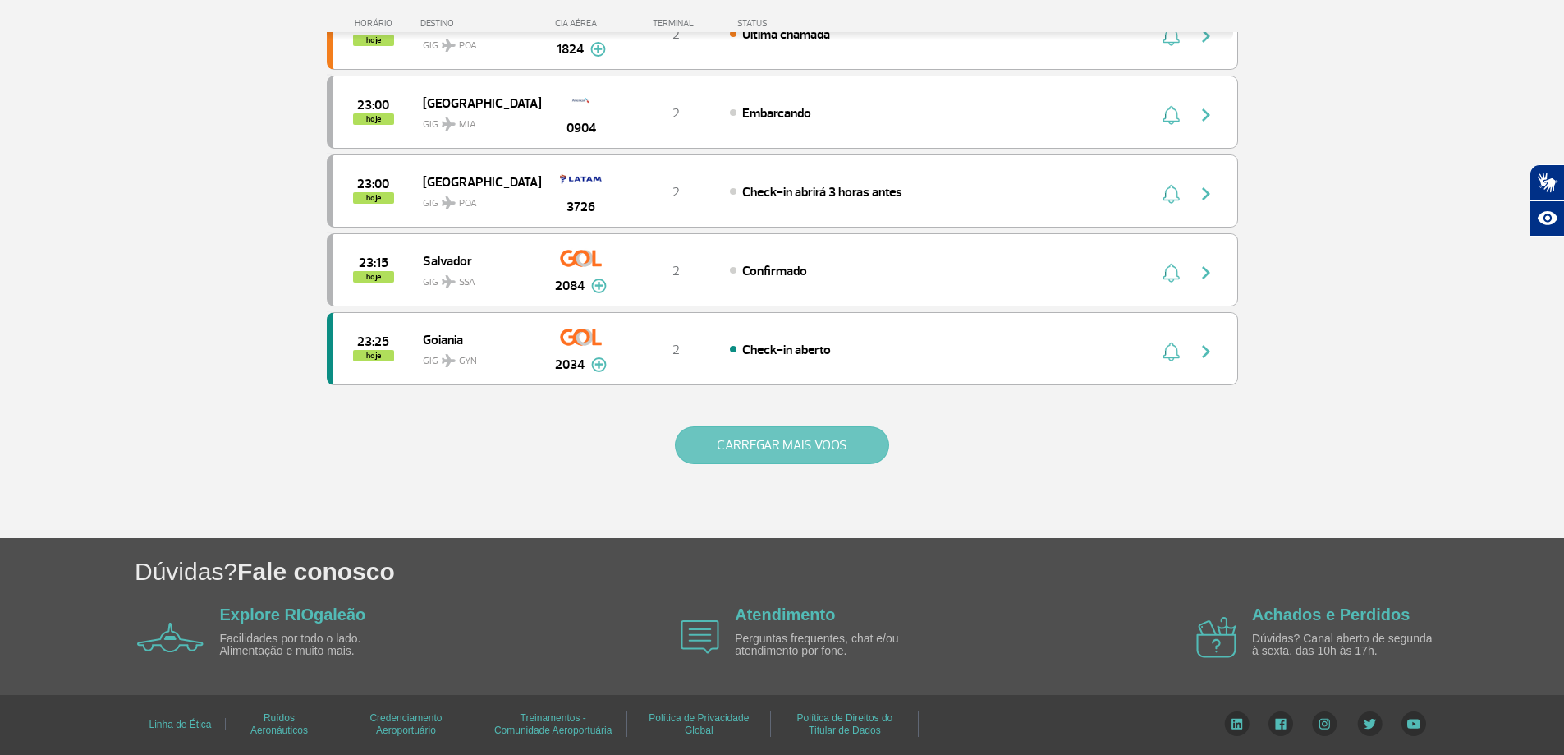
click at [795, 441] on button "CARREGAR MAIS VOOS" at bounding box center [782, 445] width 214 height 38
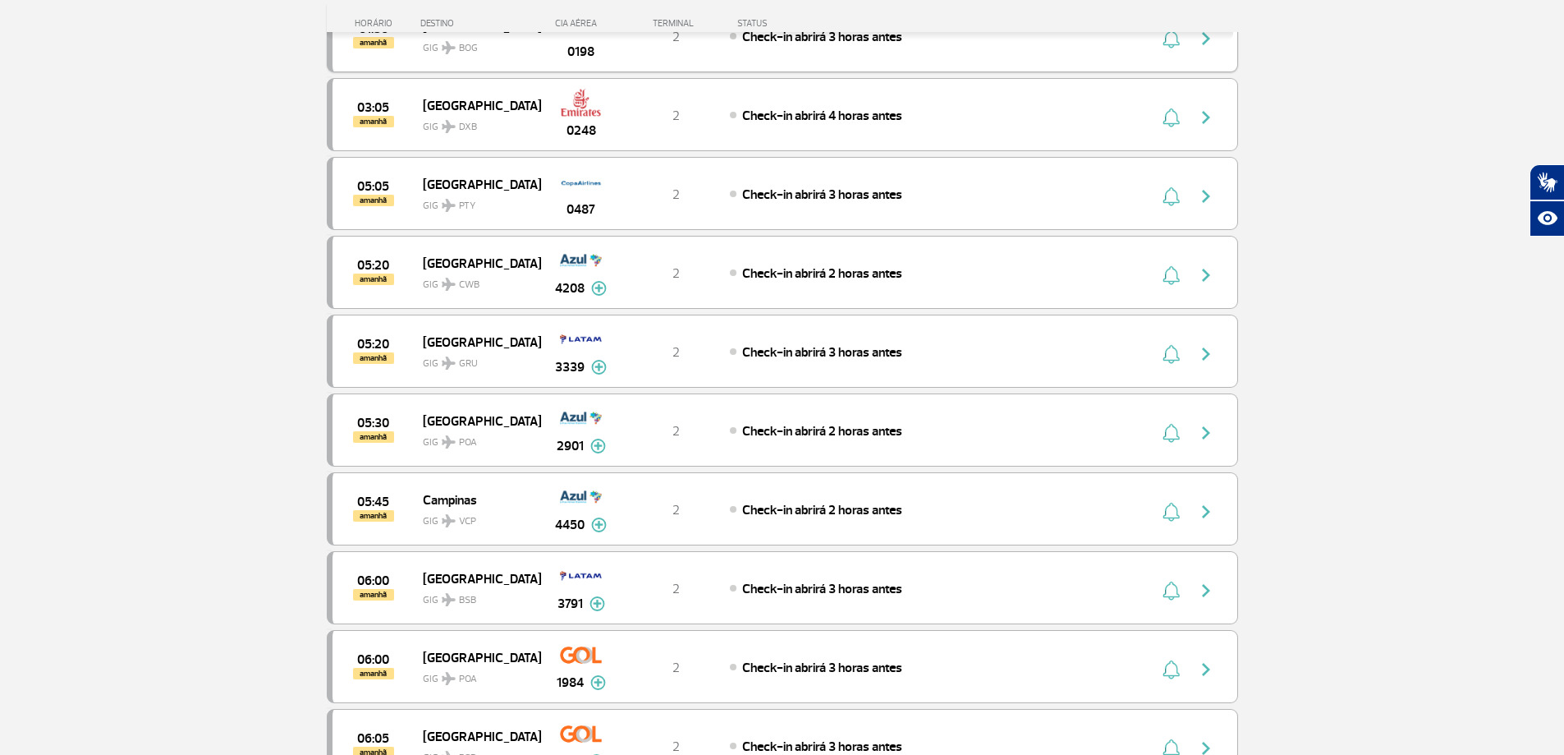
scroll to position [2373, 0]
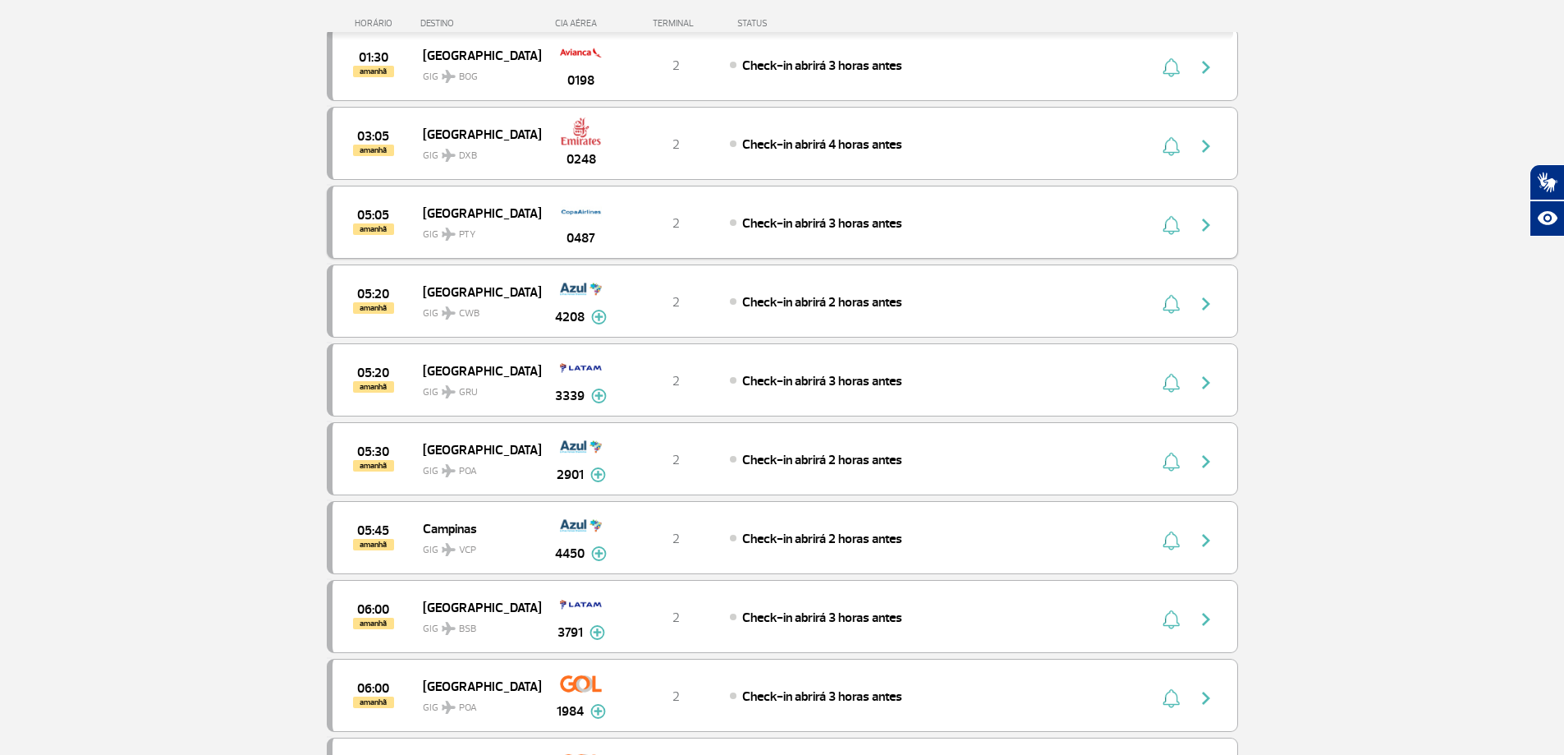
click at [457, 217] on span "Panama" at bounding box center [475, 212] width 105 height 21
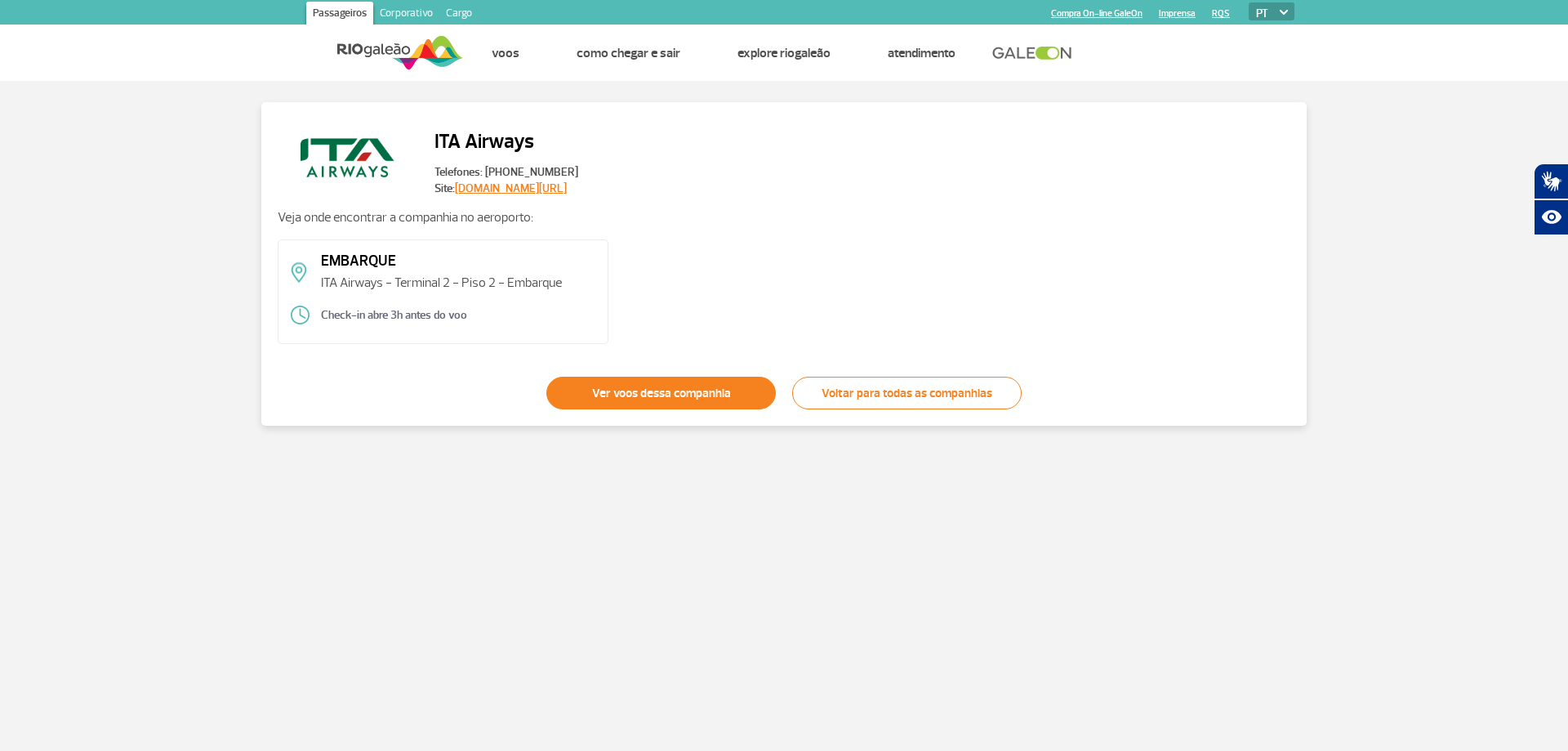
click at [700, 393] on link "Ver voos dessa companhia" at bounding box center [660, 393] width 230 height 33
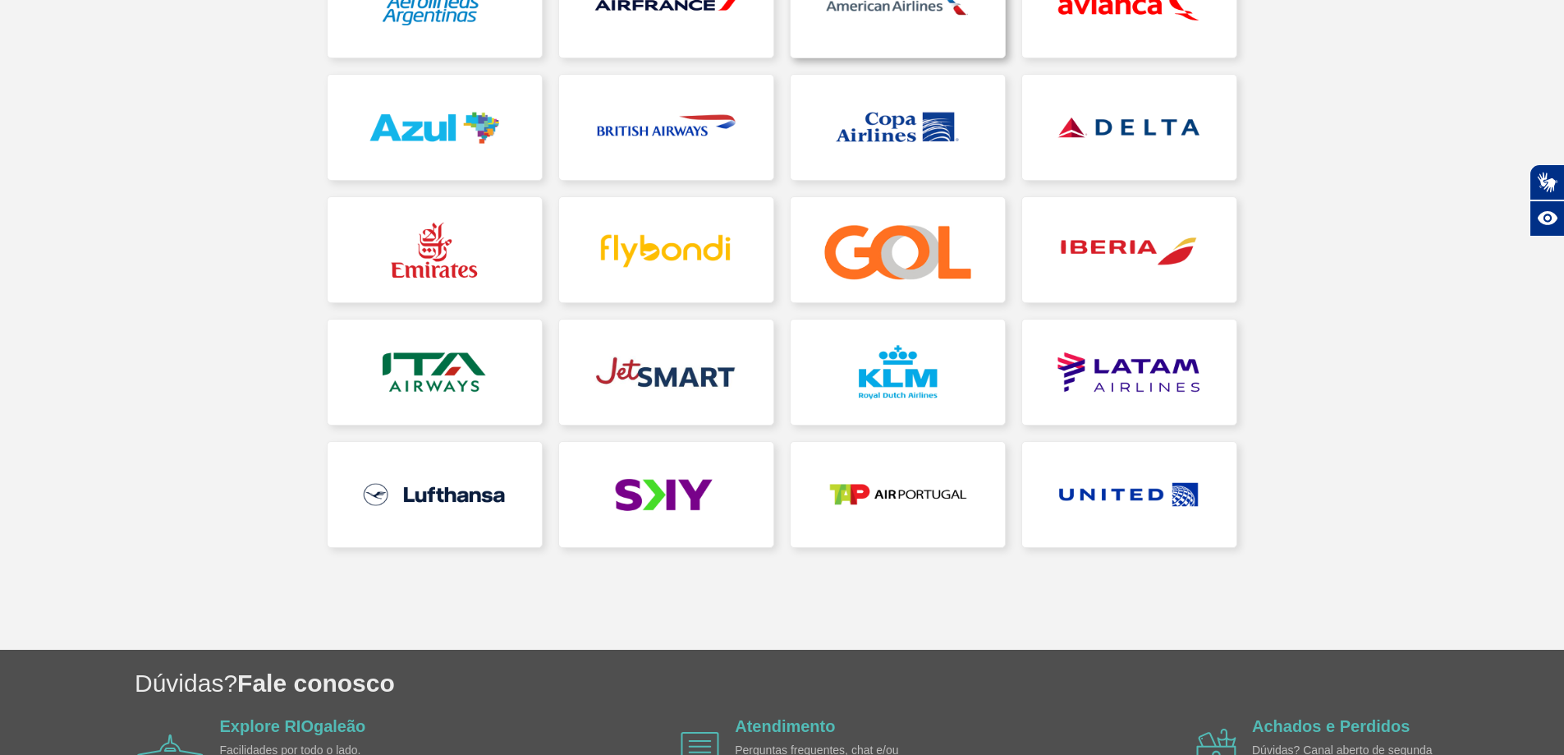
scroll to position [328, 0]
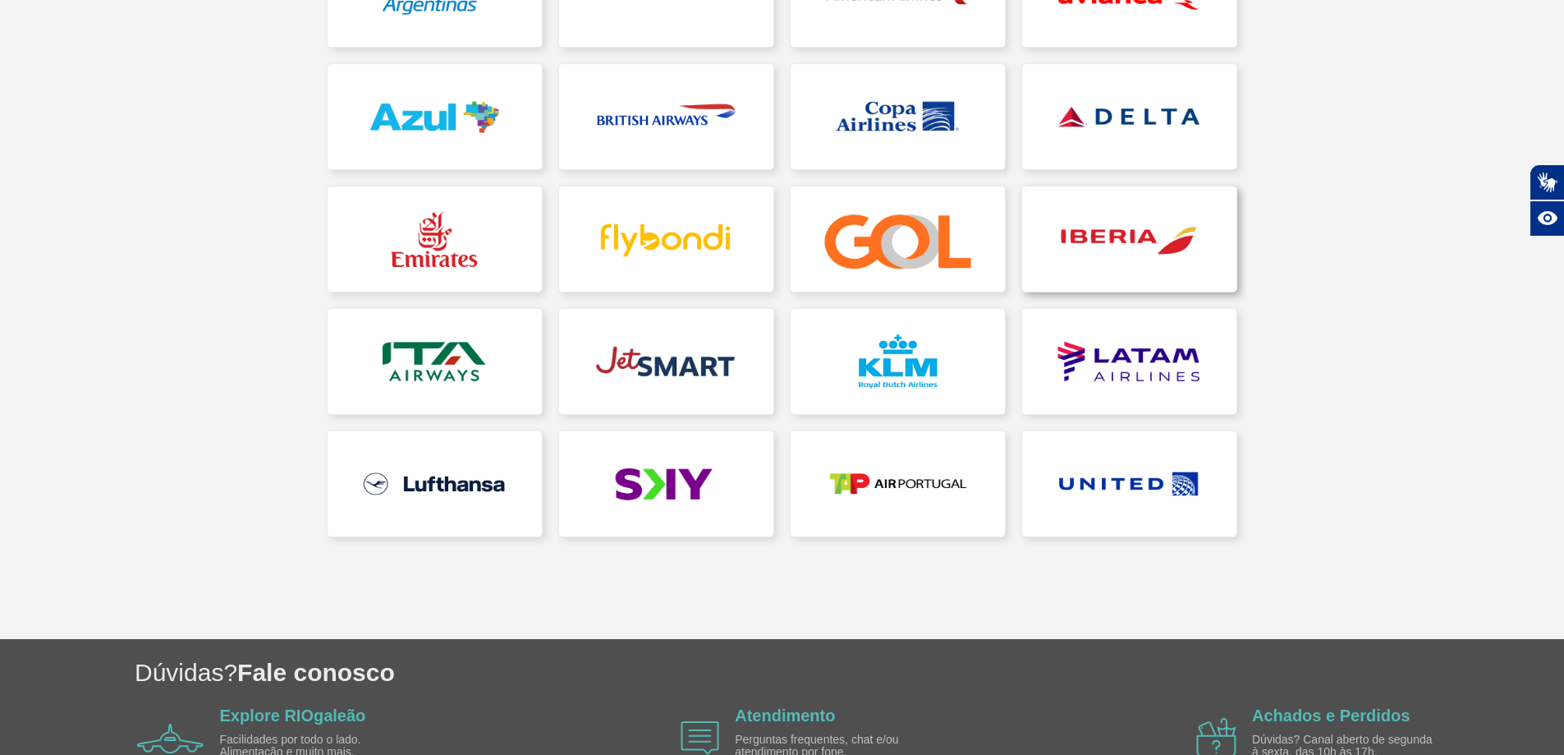
click at [1098, 223] on link at bounding box center [1129, 238] width 214 height 105
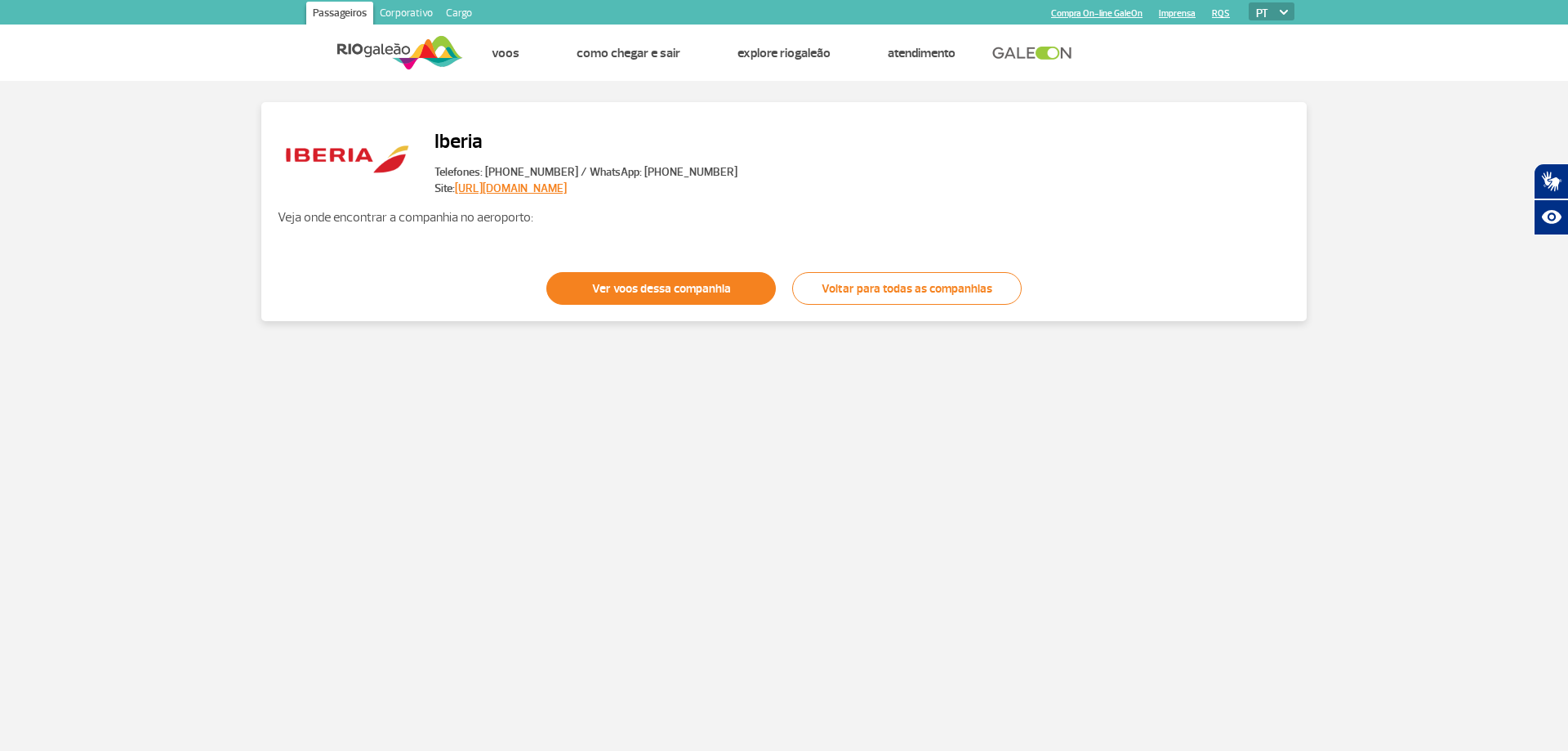
click at [660, 283] on link "Ver voos dessa companhia" at bounding box center [660, 287] width 230 height 33
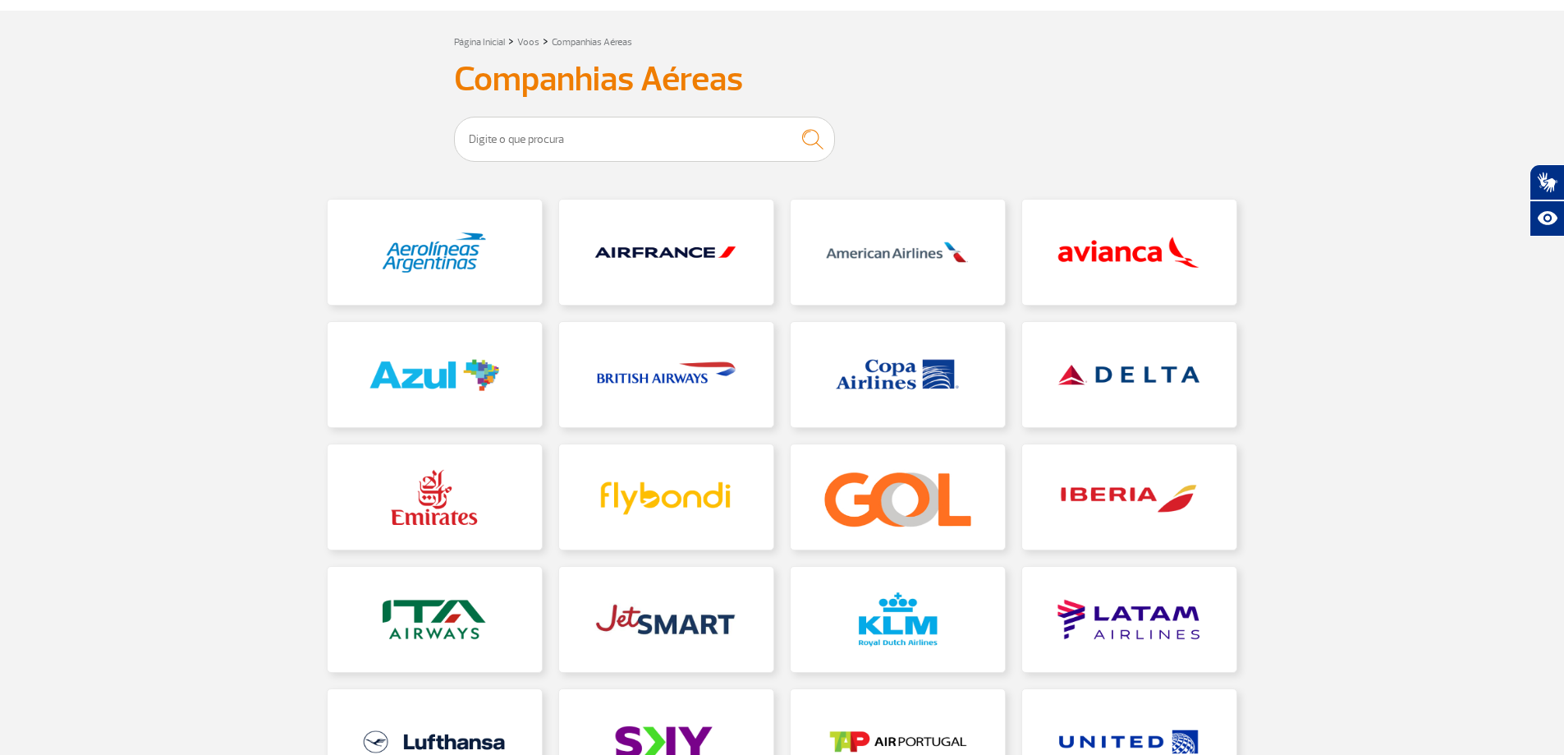
scroll to position [164, 0]
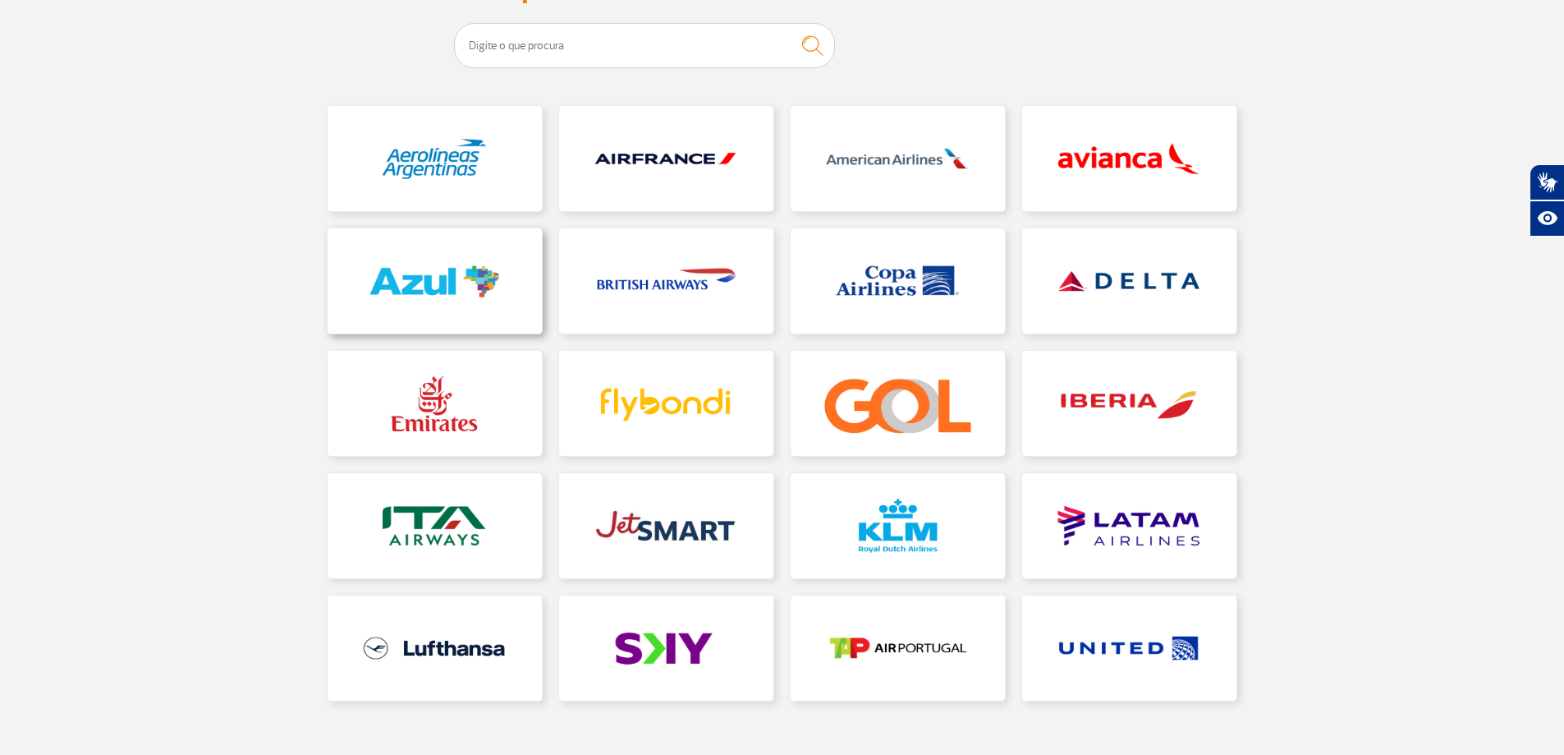
click at [441, 285] on link at bounding box center [435, 280] width 214 height 105
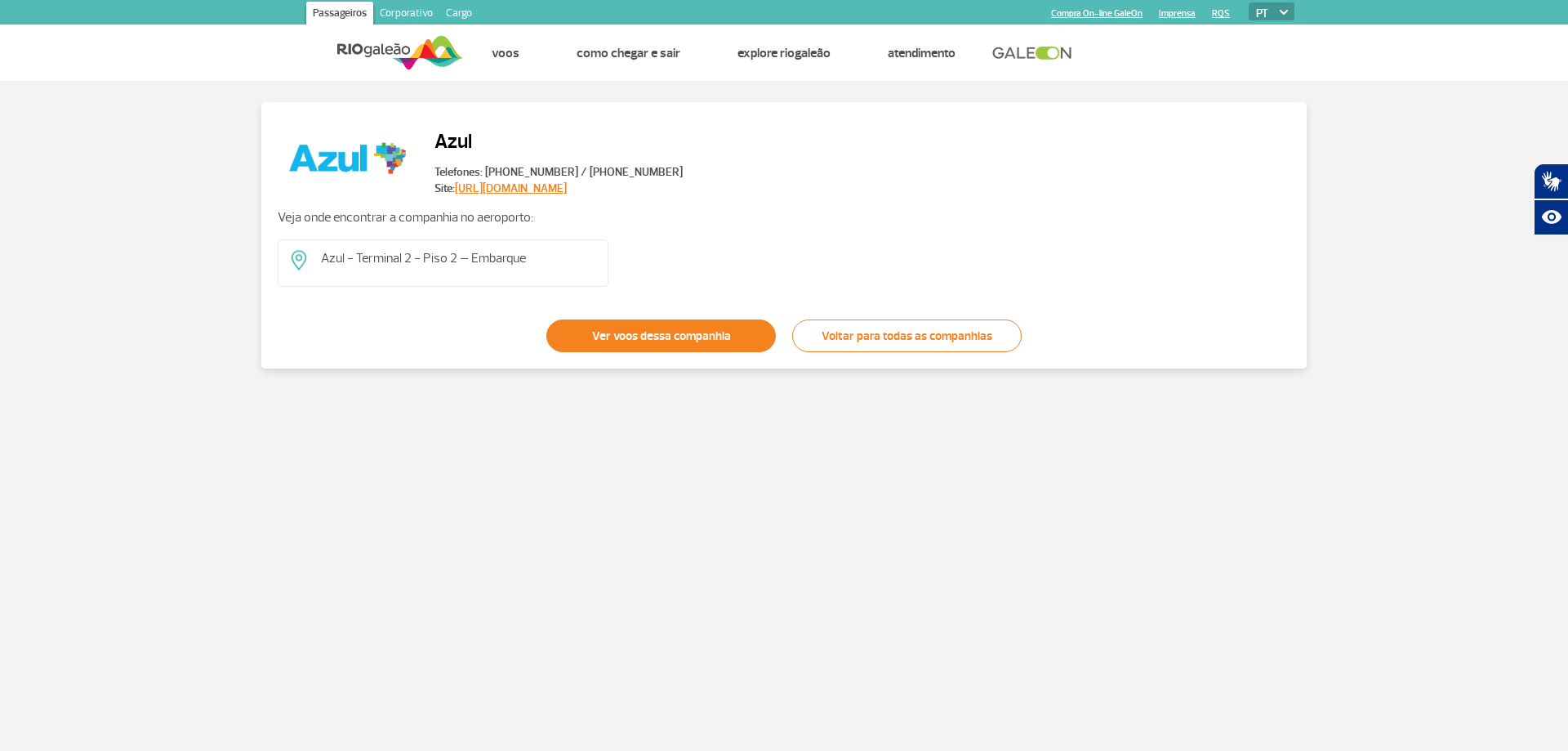
click at [637, 335] on link "Ver voos dessa companhia" at bounding box center [660, 335] width 230 height 33
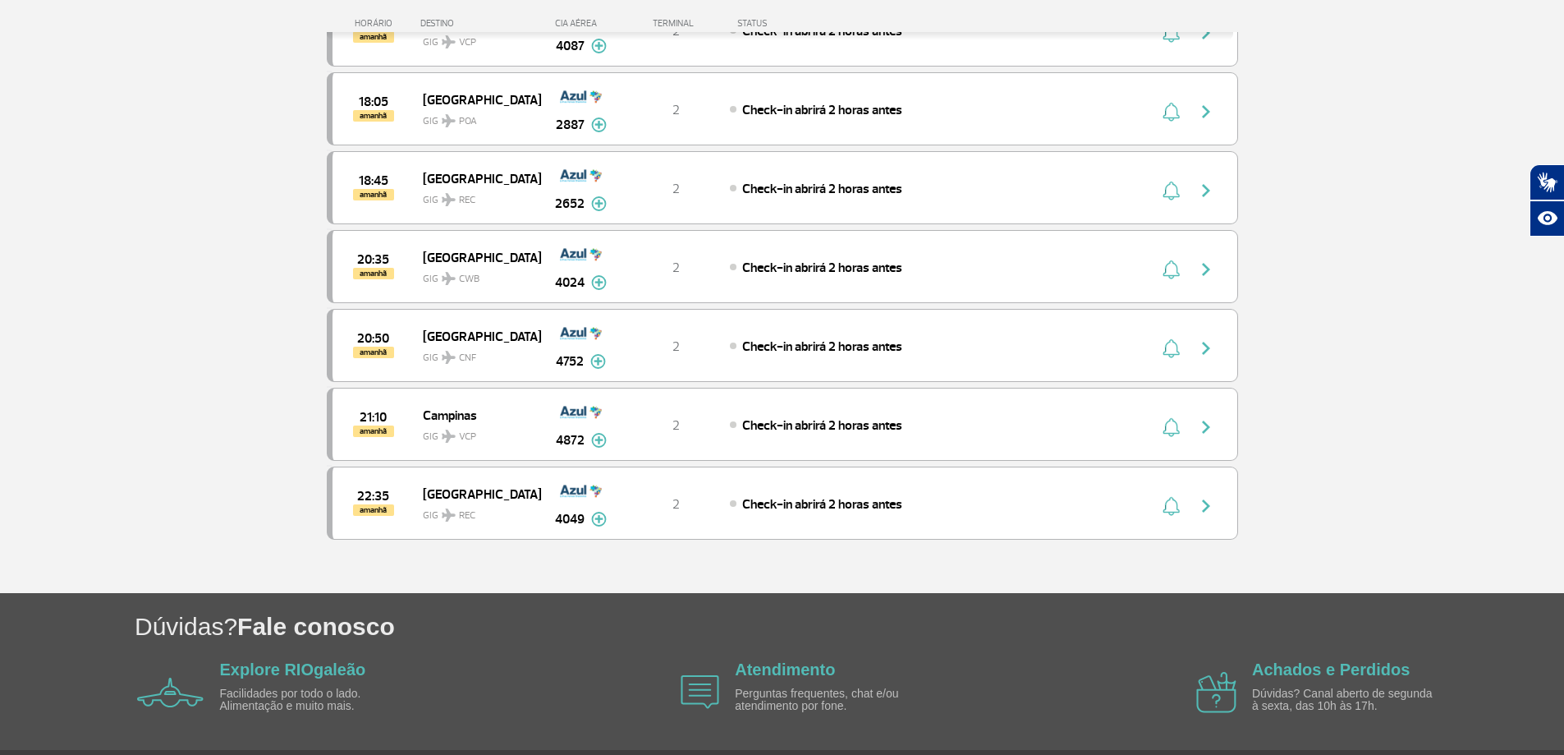
scroll to position [1292, 0]
